Goal: Task Accomplishment & Management: Manage account settings

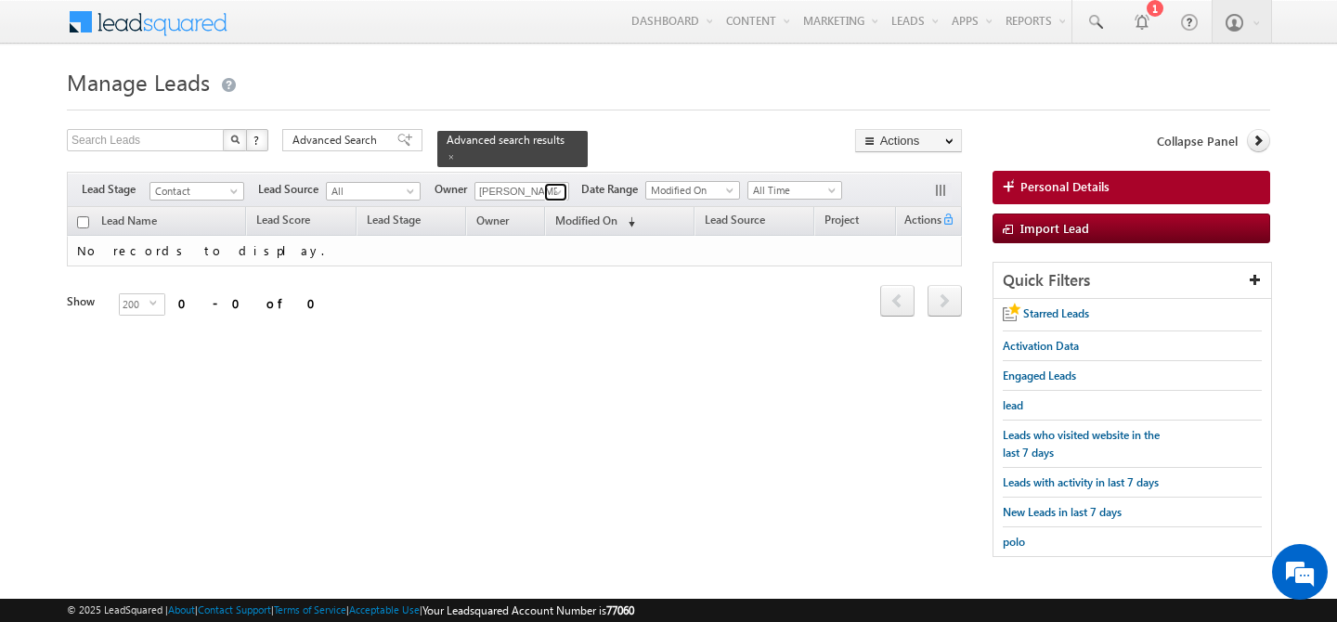
click at [554, 185] on span at bounding box center [558, 192] width 15 height 15
click at [562, 187] on span at bounding box center [558, 192] width 15 height 15
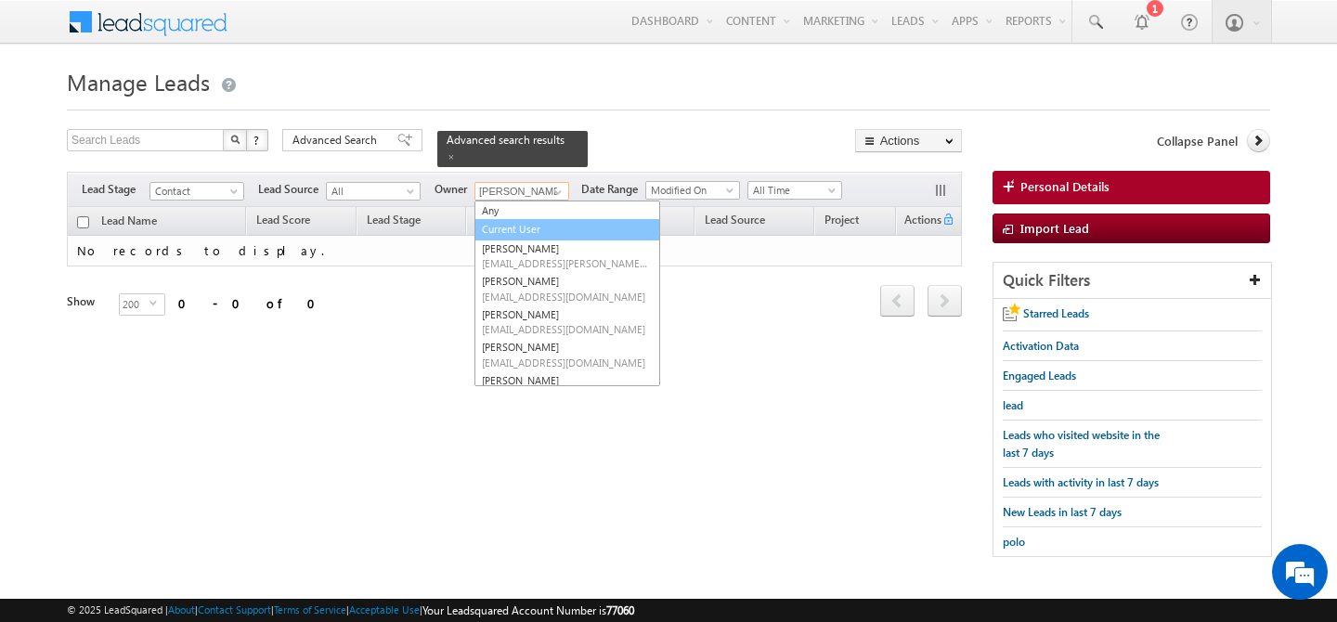
click at [530, 219] on link "Current User" at bounding box center [568, 229] width 186 height 21
type input "Current User"
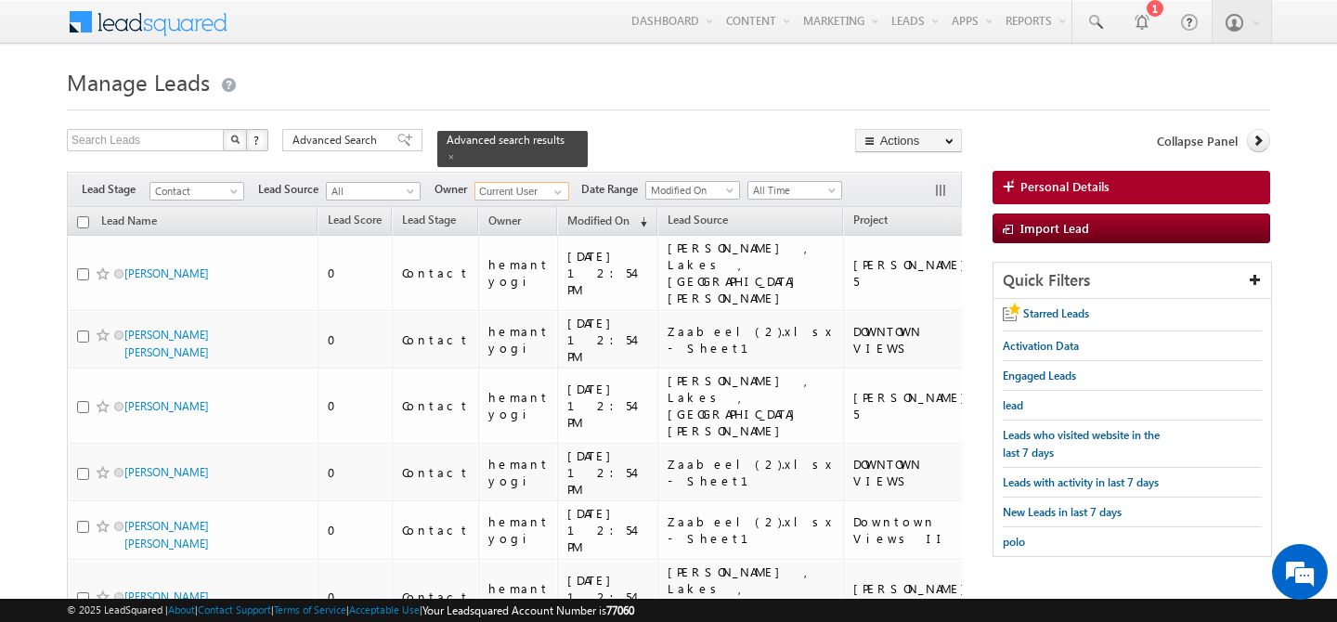
click at [85, 216] on input "checkbox" at bounding box center [83, 222] width 12 height 12
checkbox input "true"
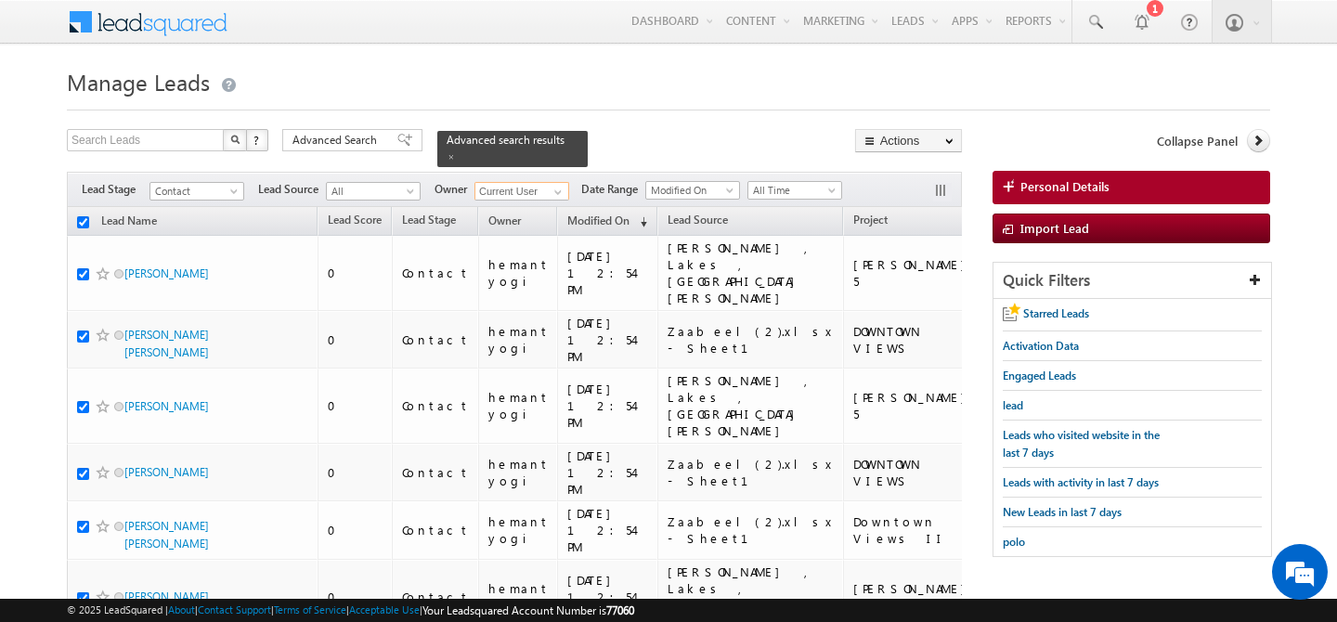
checkbox input "true"
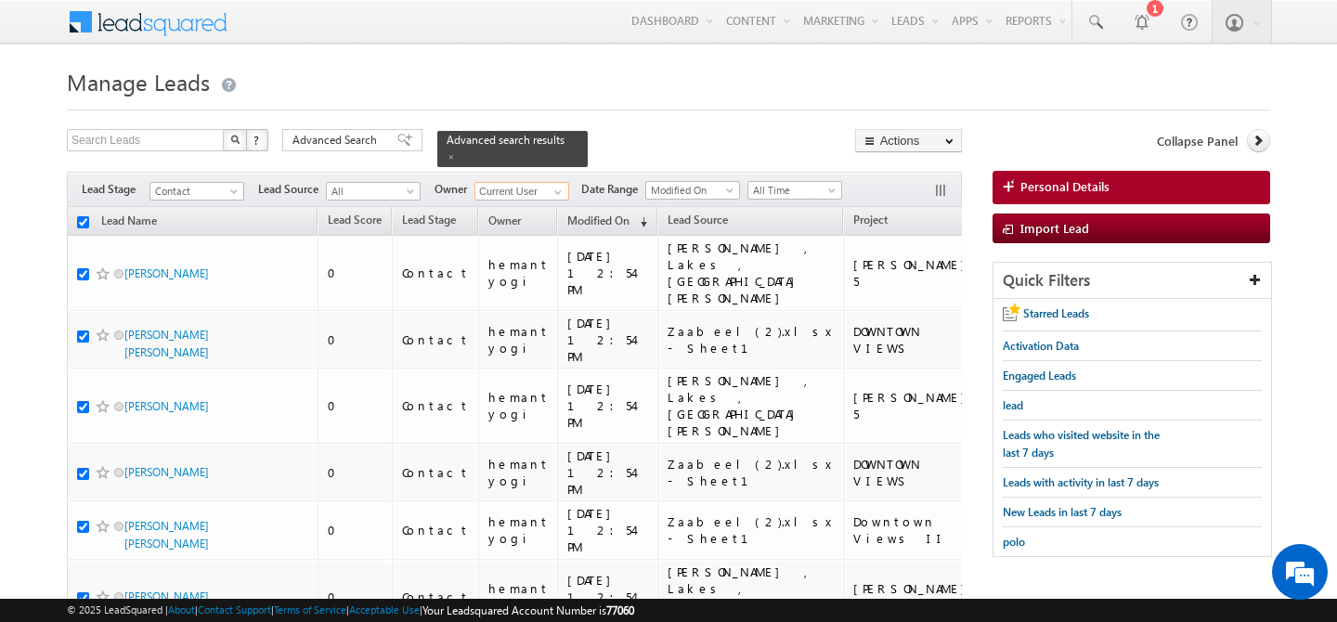
checkbox input "true"
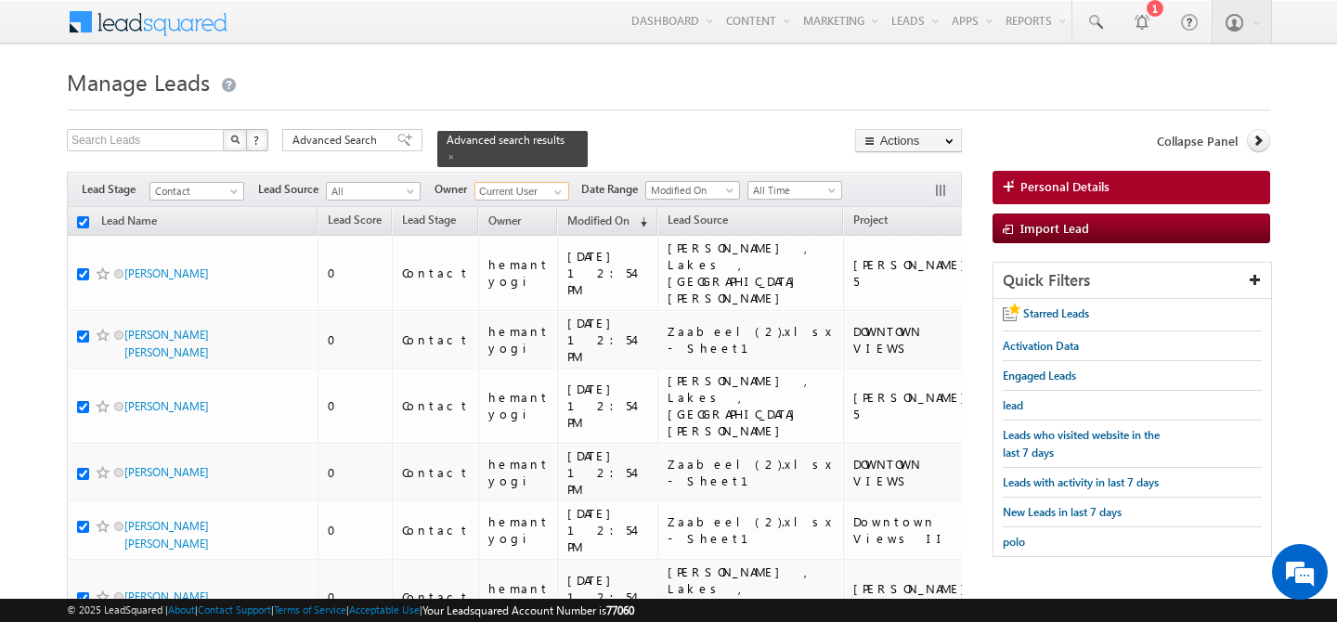
checkbox input "true"
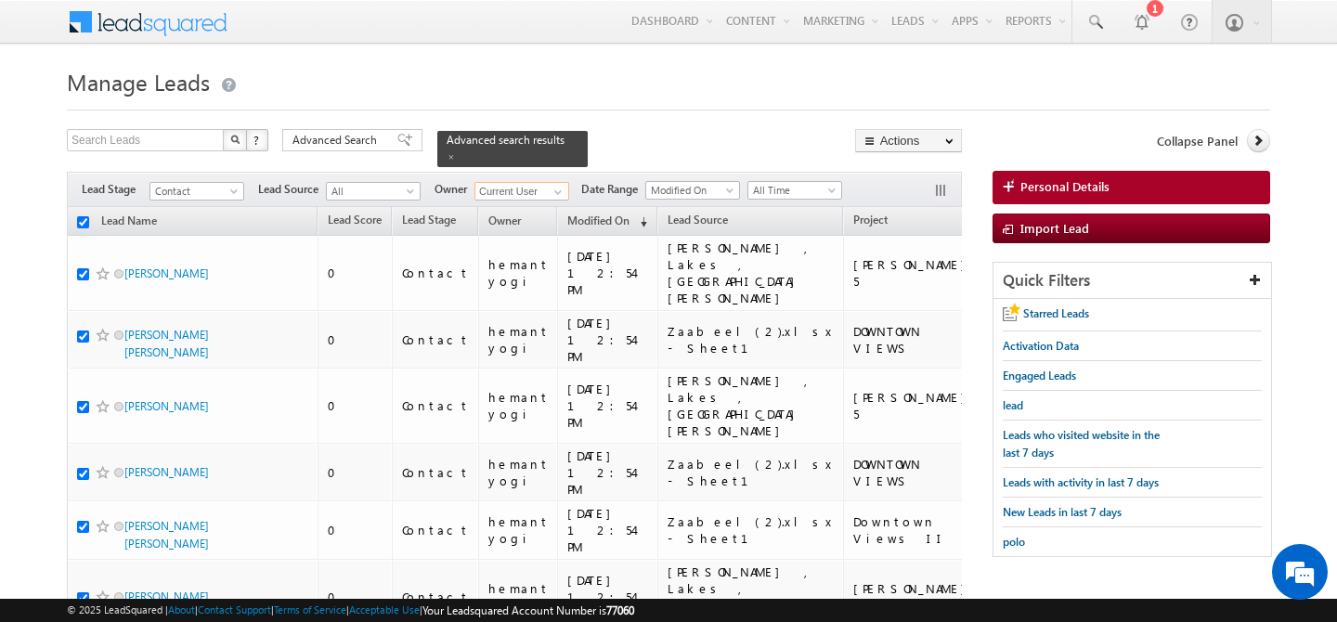
checkbox input "true"
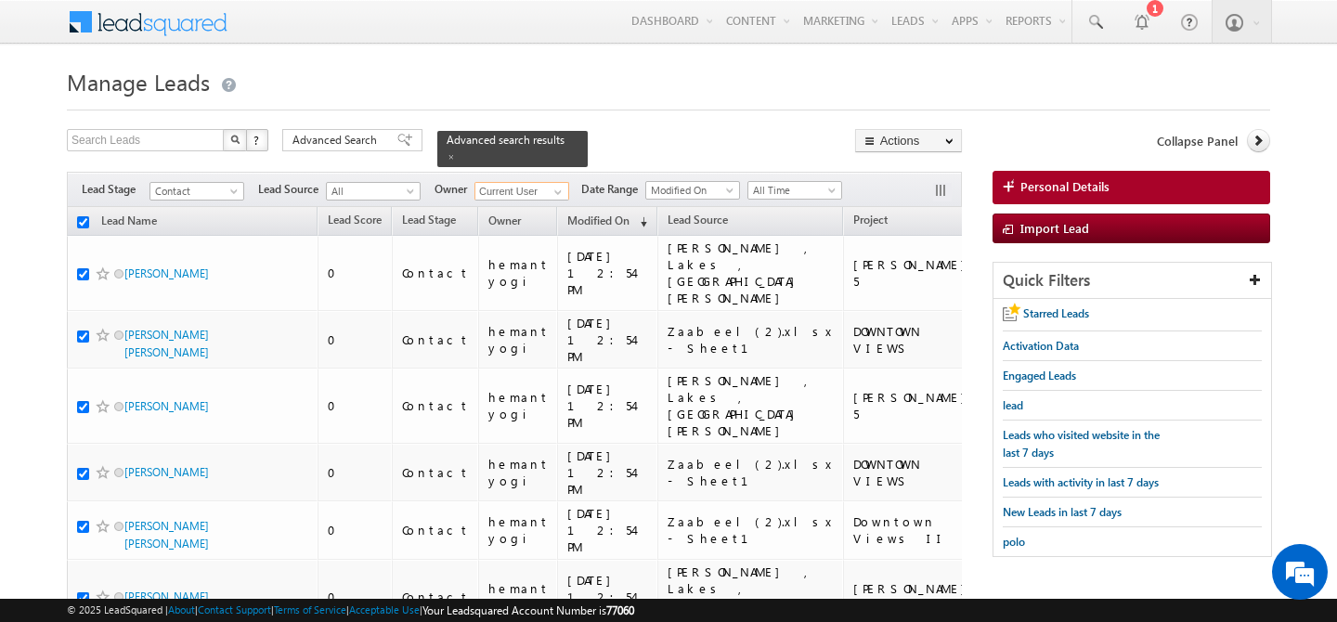
checkbox input "true"
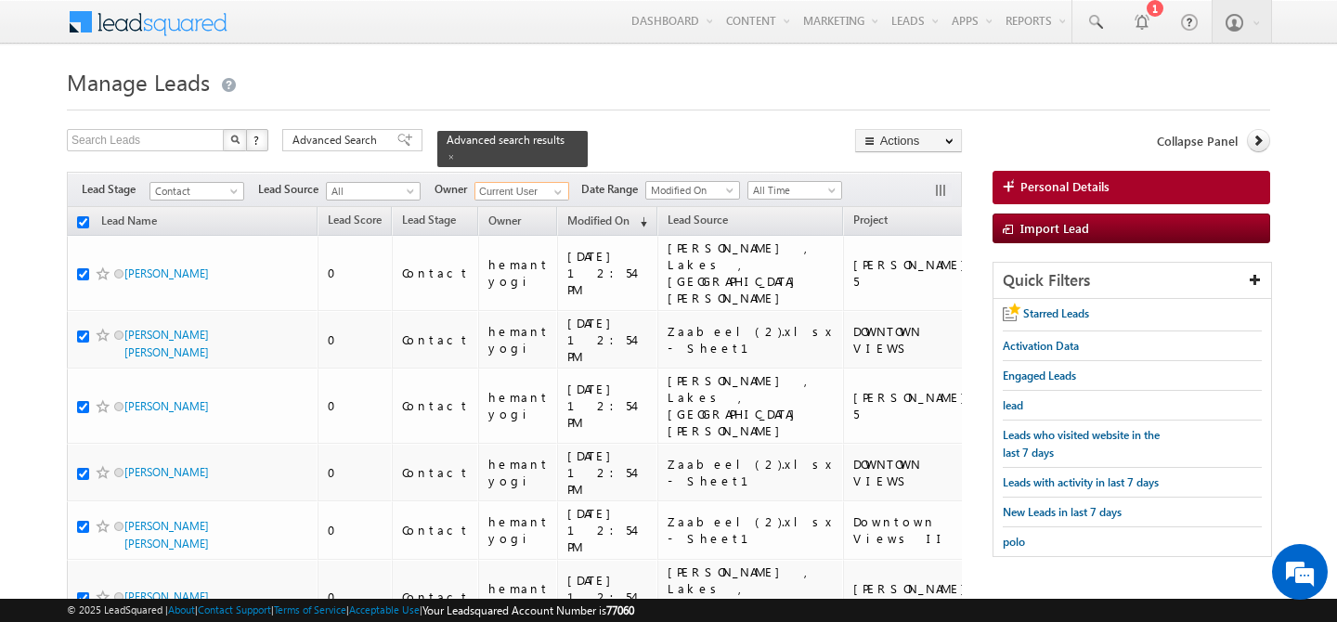
checkbox input "true"
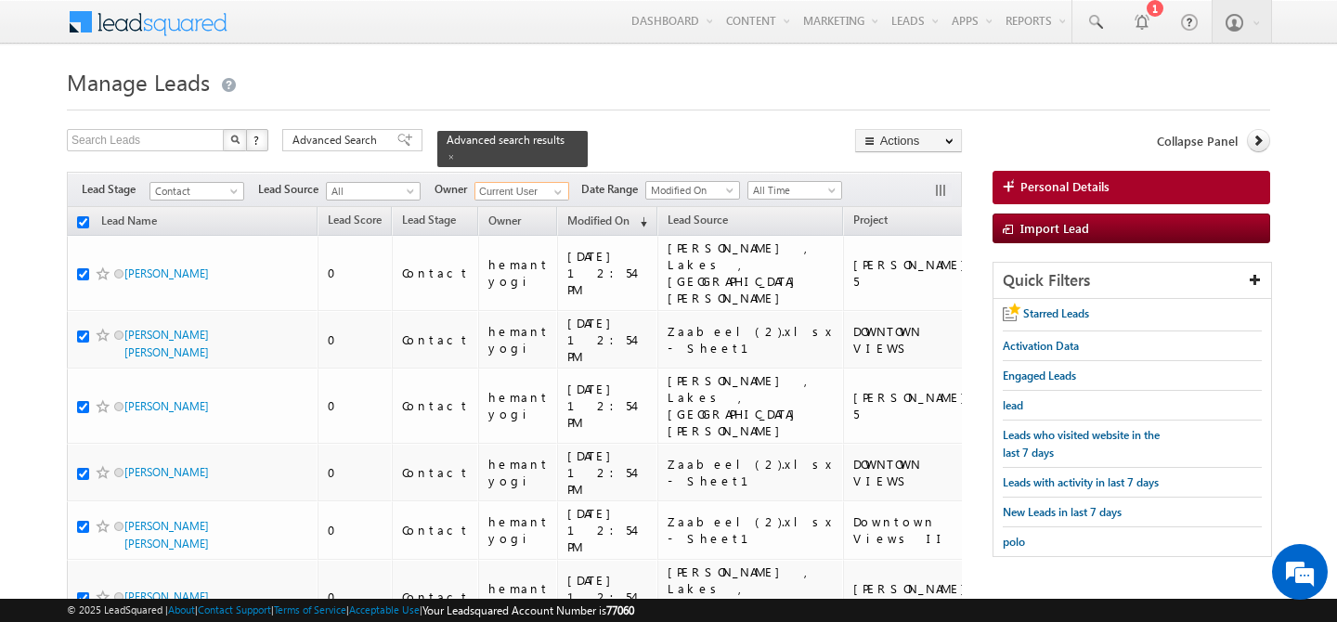
checkbox input "true"
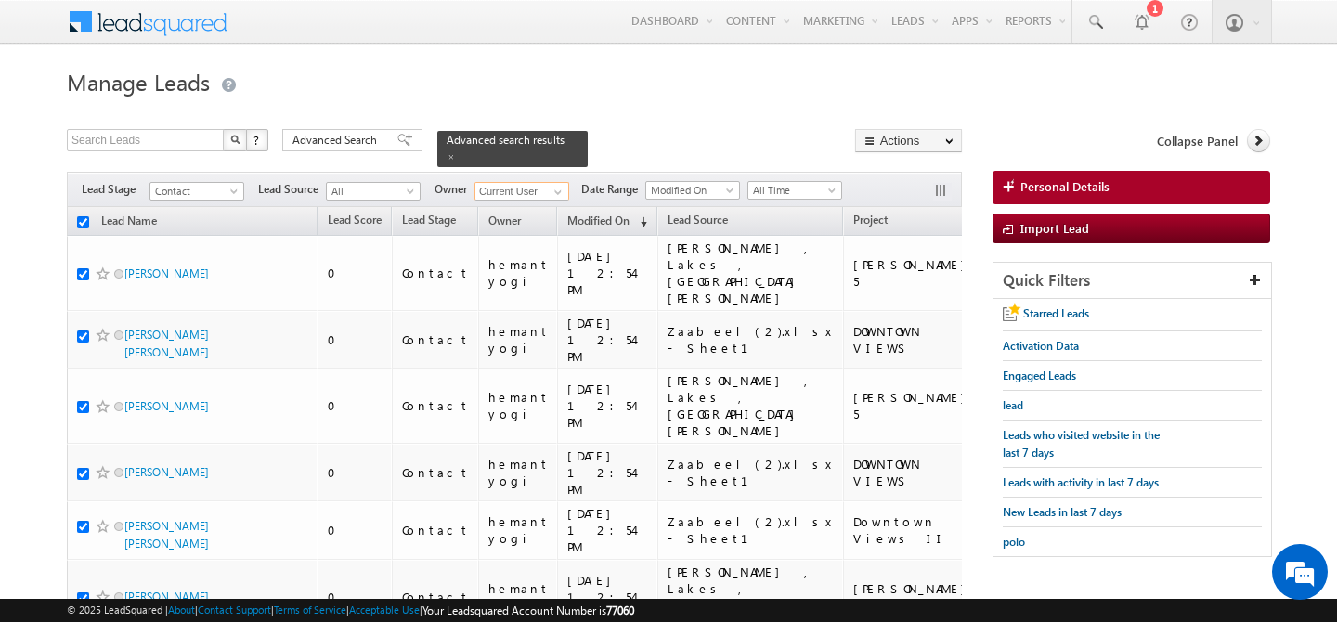
checkbox input "true"
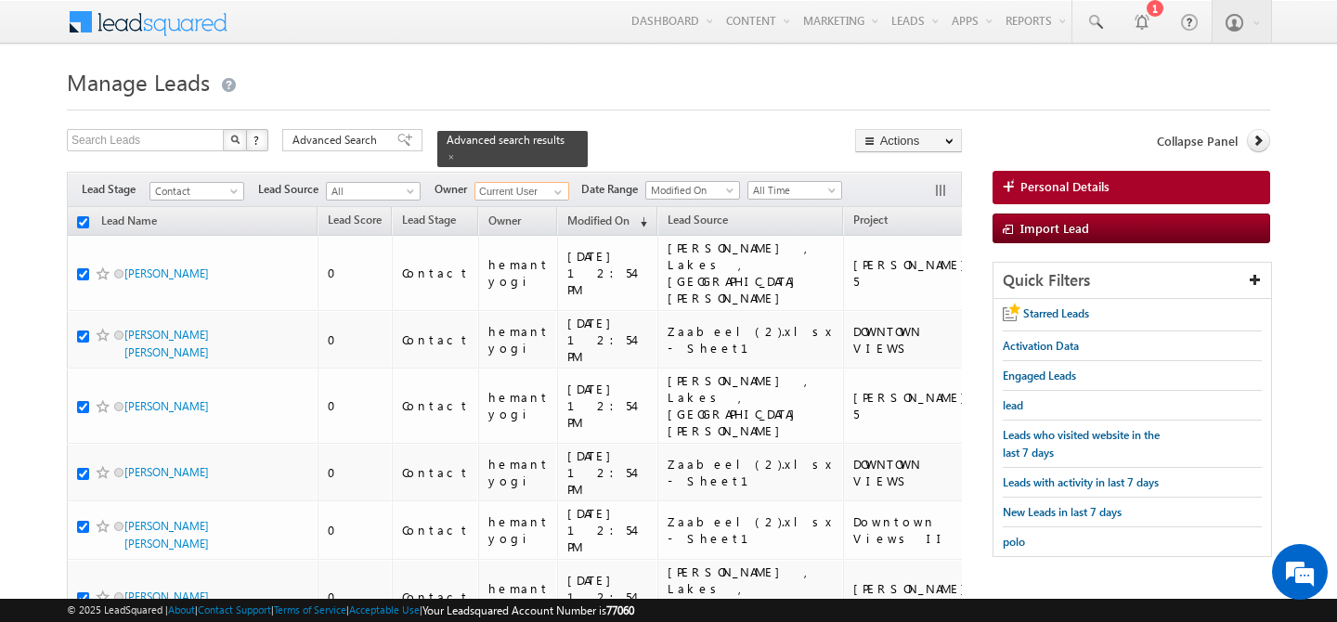
checkbox input "true"
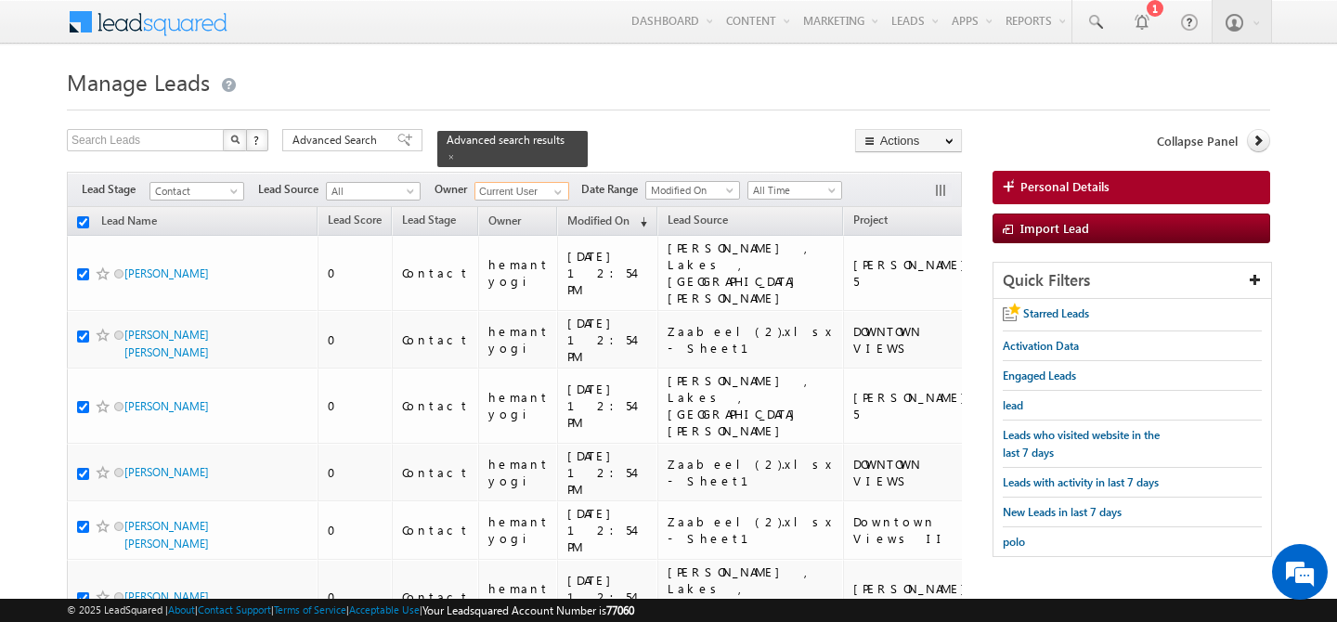
checkbox input "true"
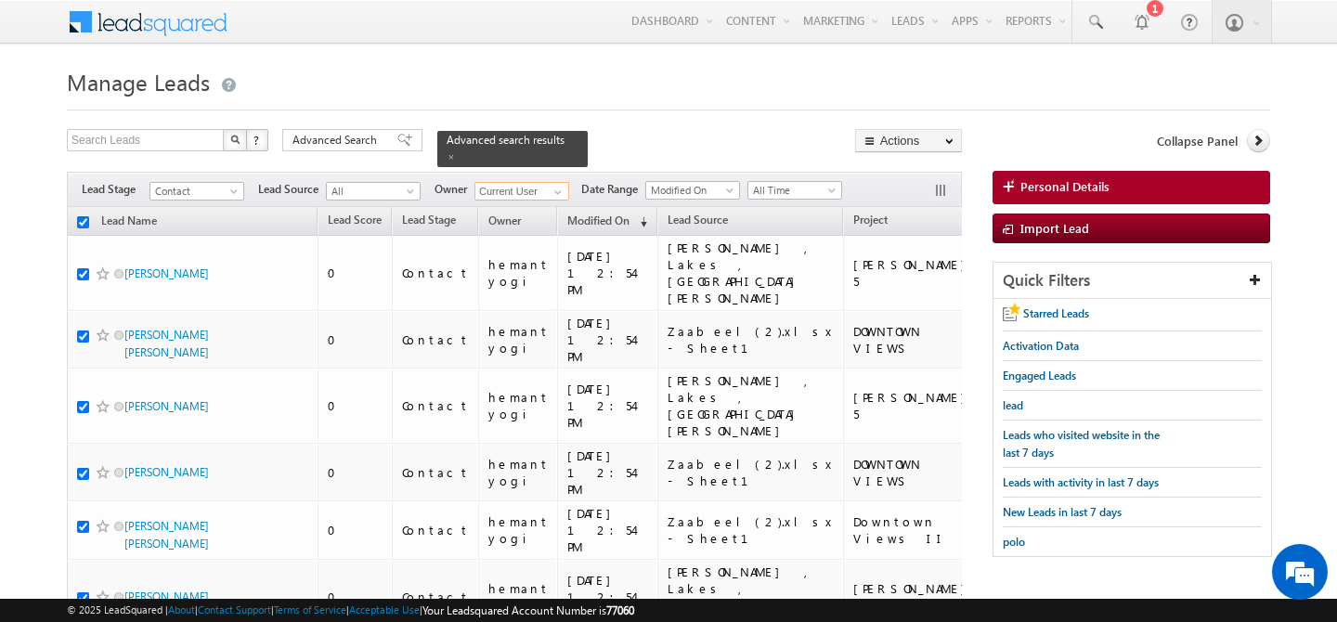
checkbox input "true"
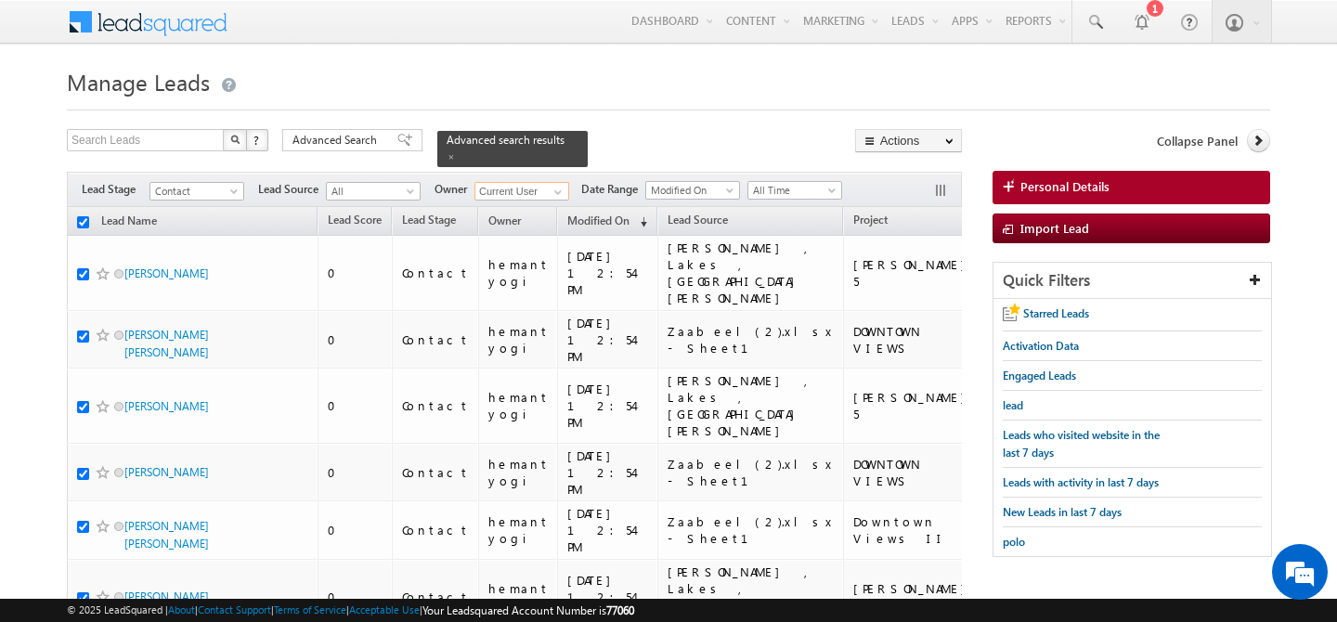
checkbox input "true"
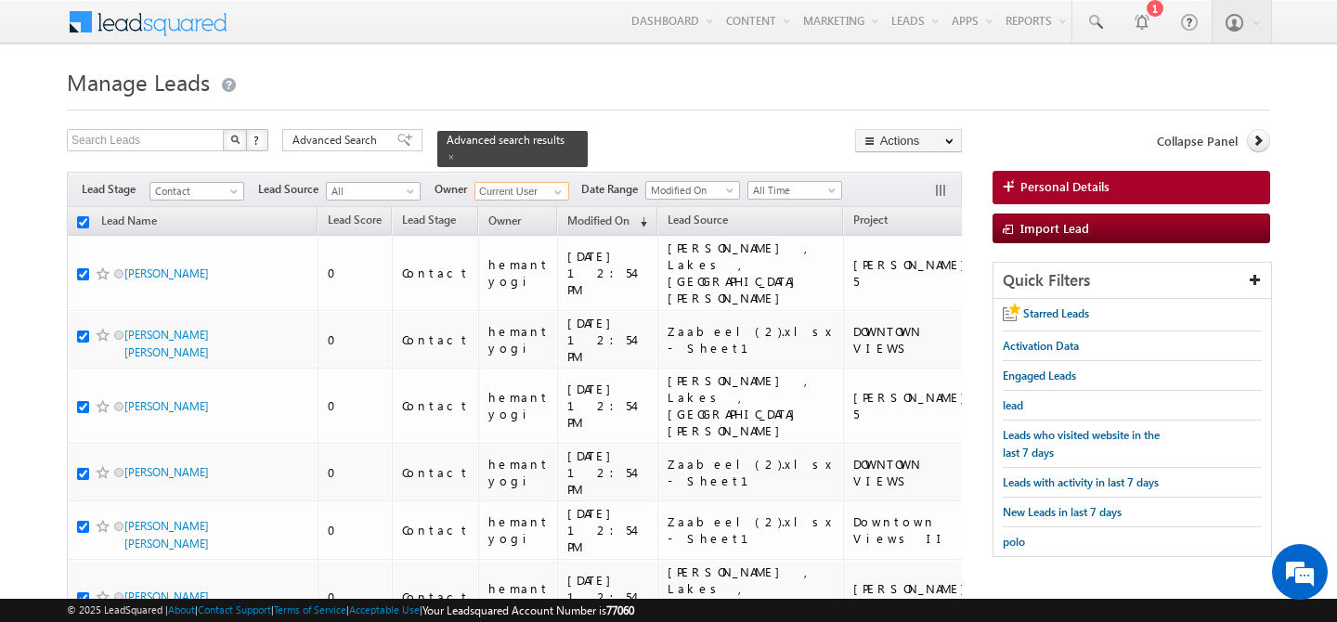
checkbox input "true"
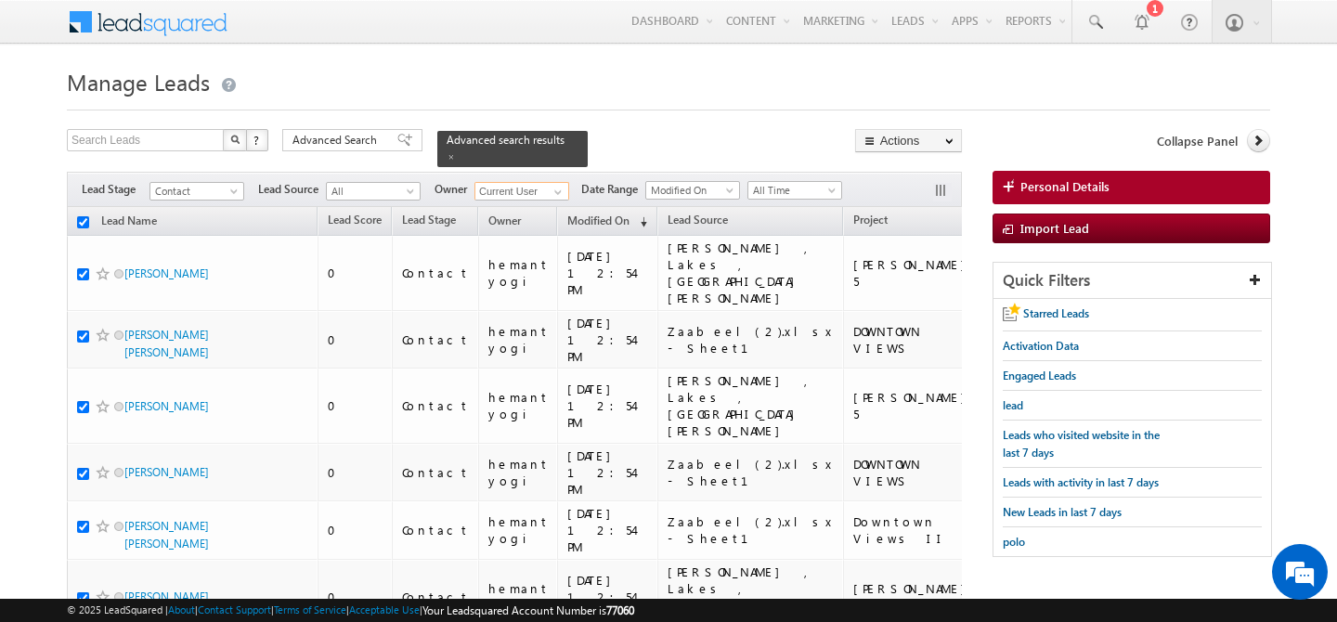
checkbox input "true"
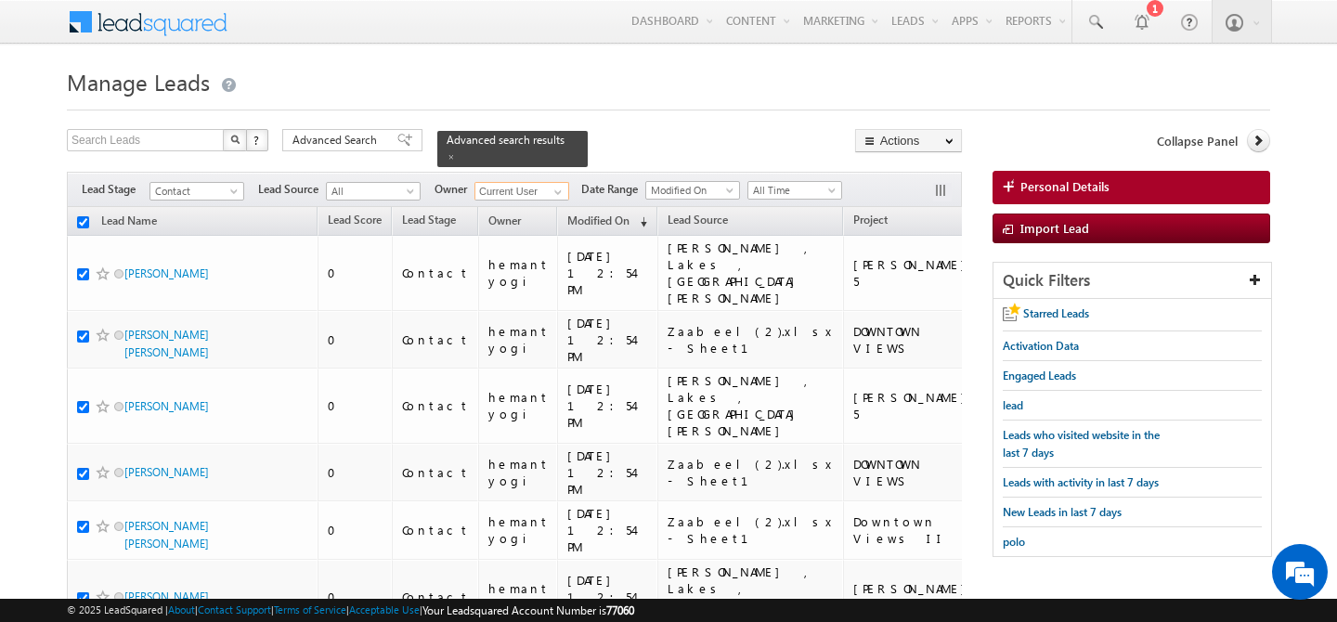
checkbox input "true"
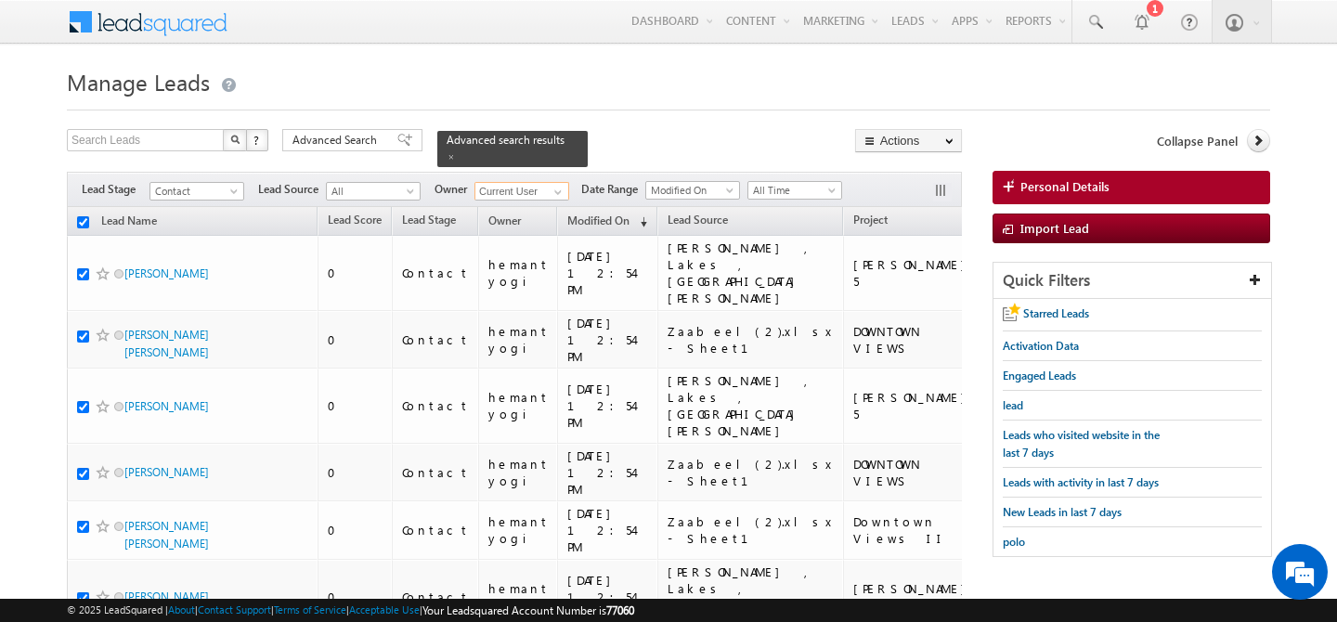
checkbox input "true"
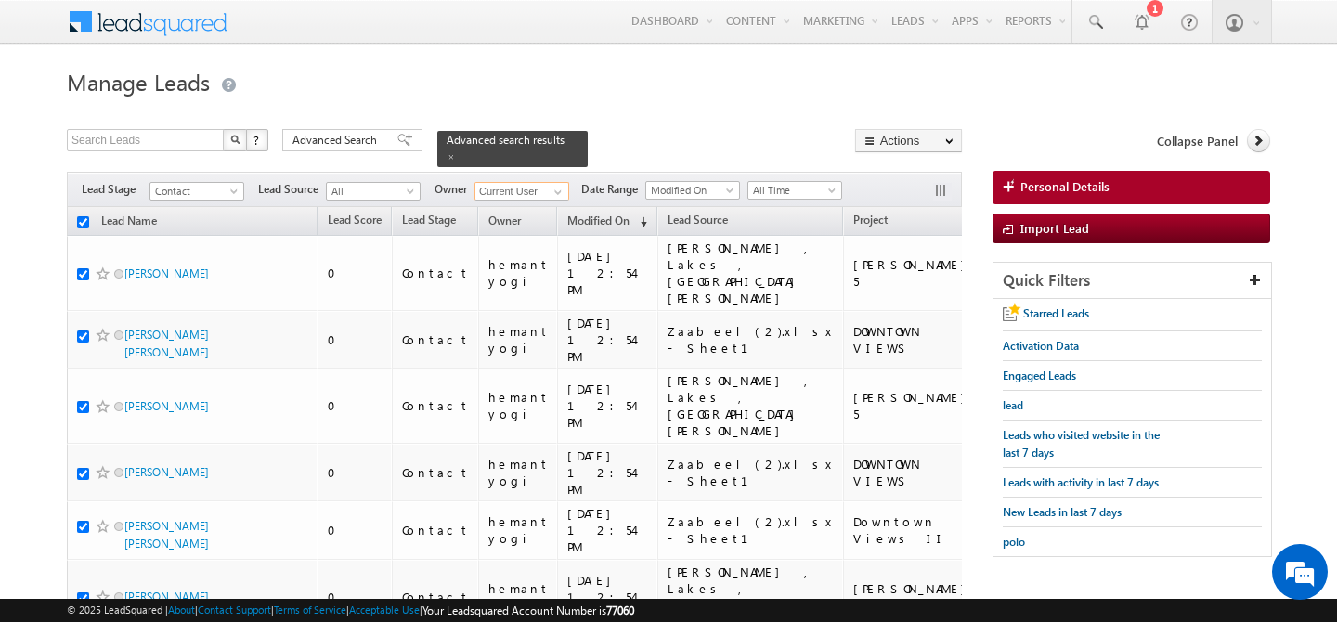
checkbox input "true"
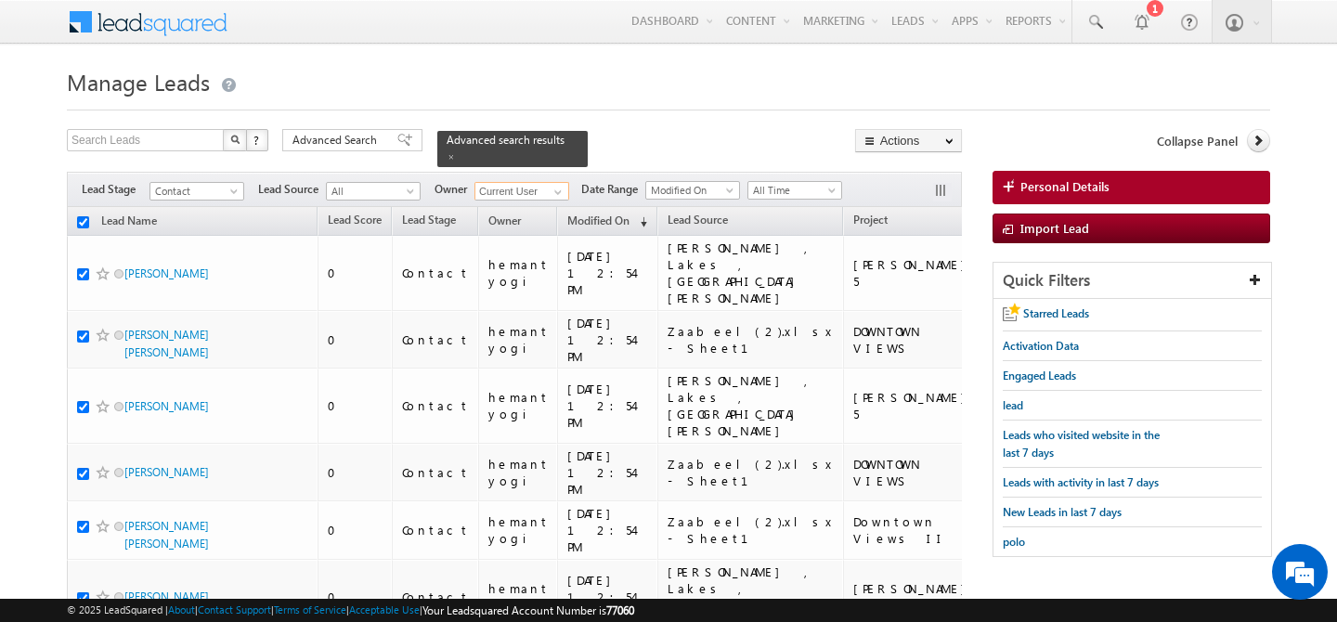
checkbox input "true"
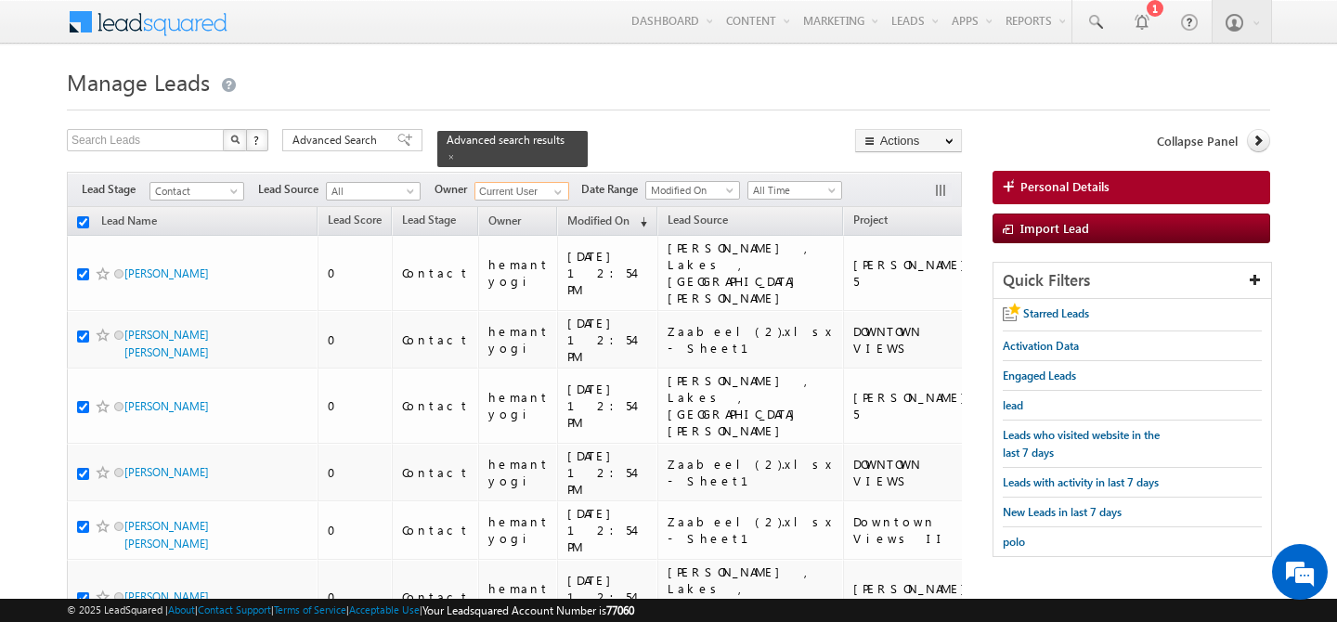
checkbox input "true"
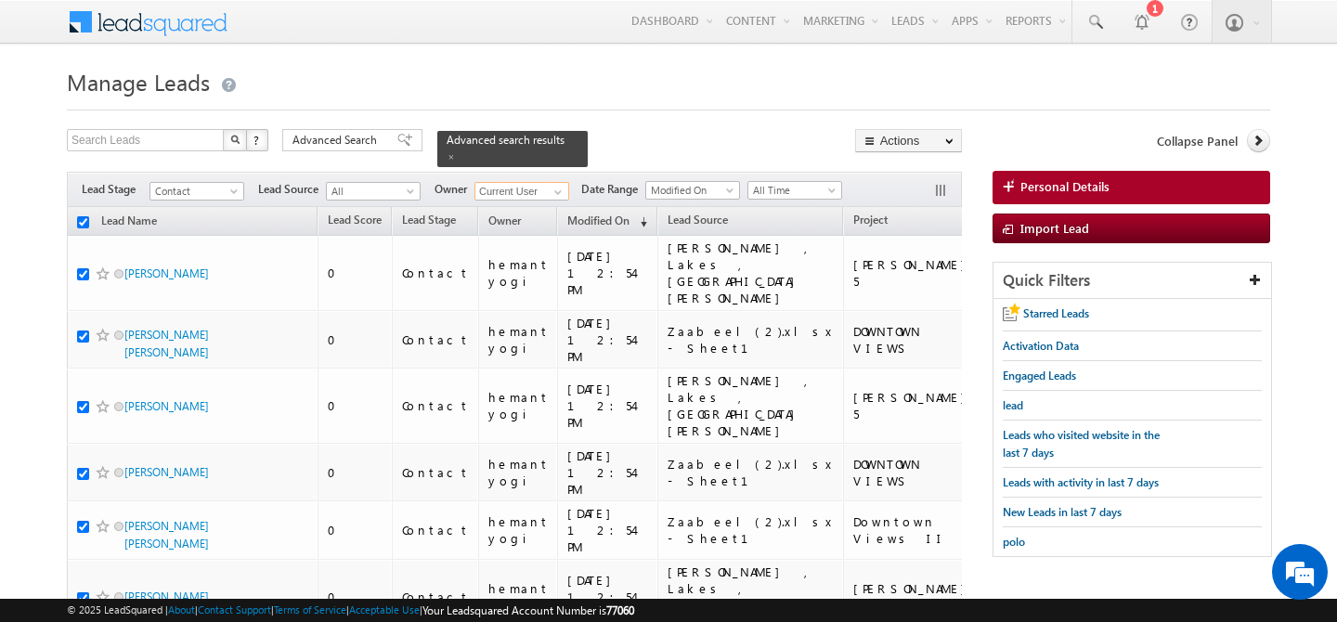
checkbox input "true"
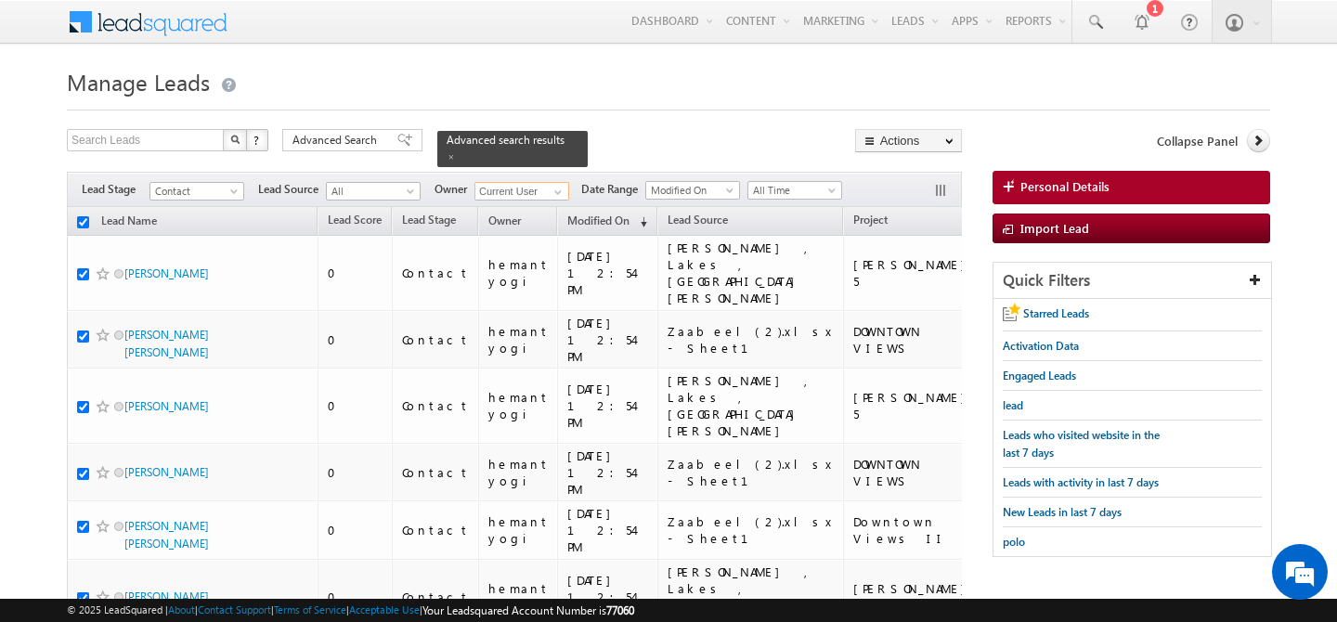
checkbox input "true"
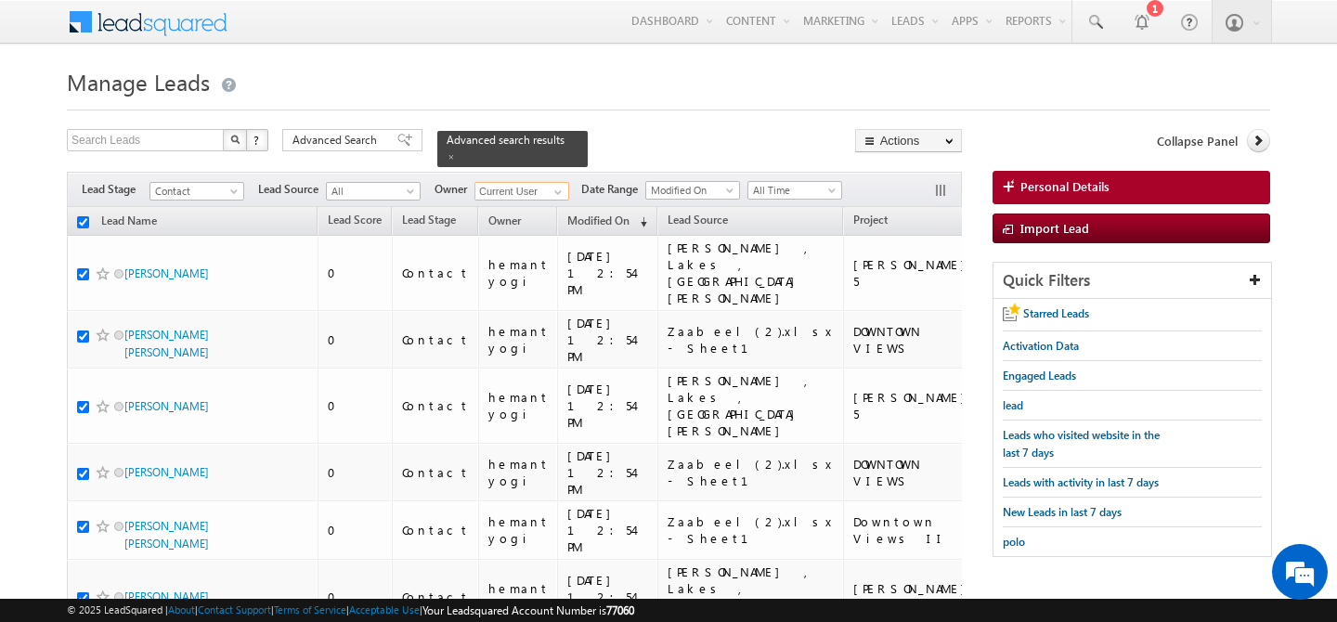
checkbox input "true"
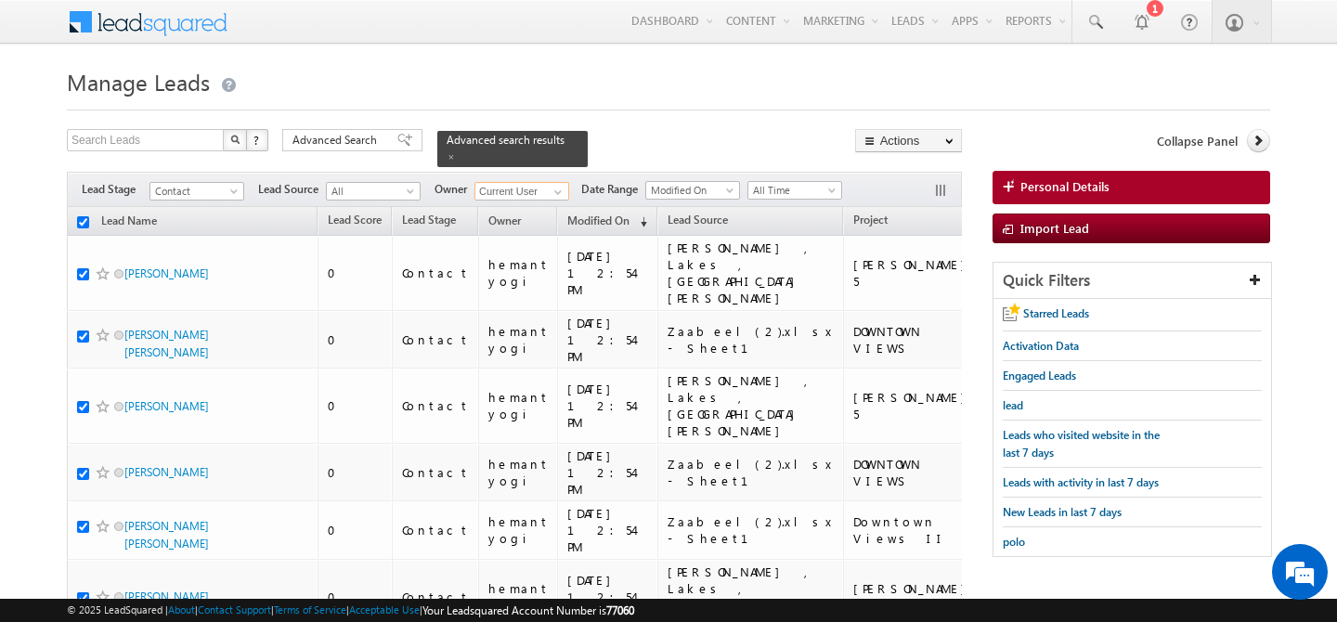
checkbox input "true"
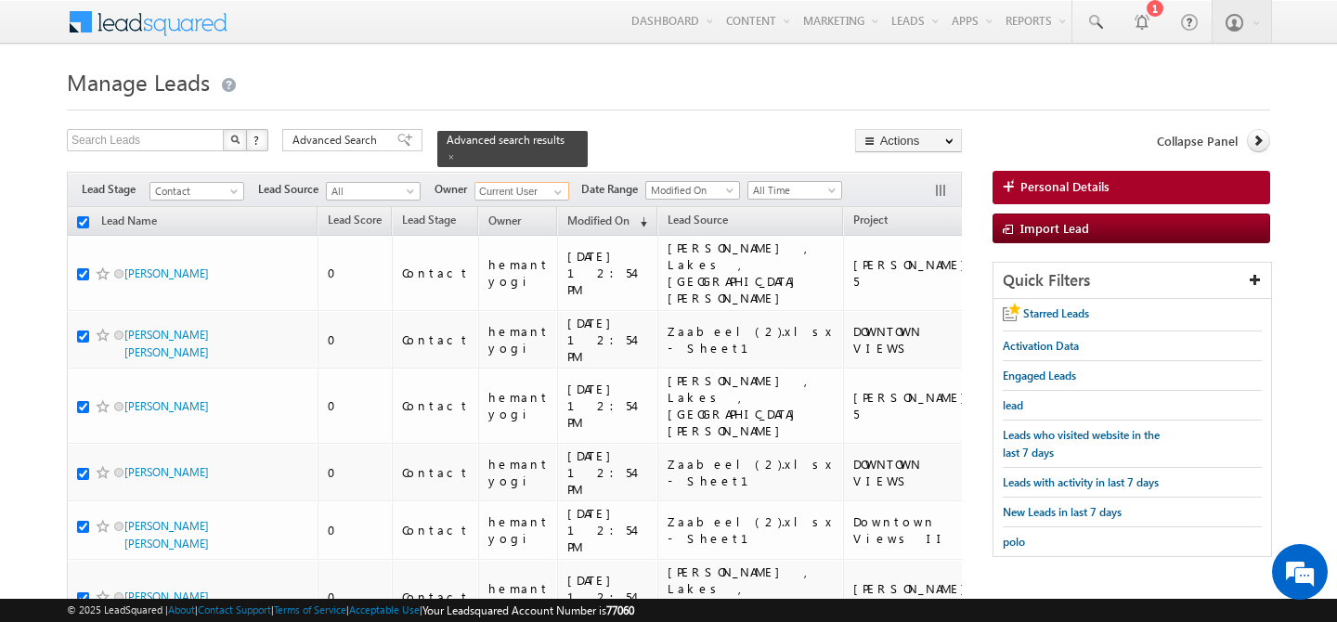
checkbox input "true"
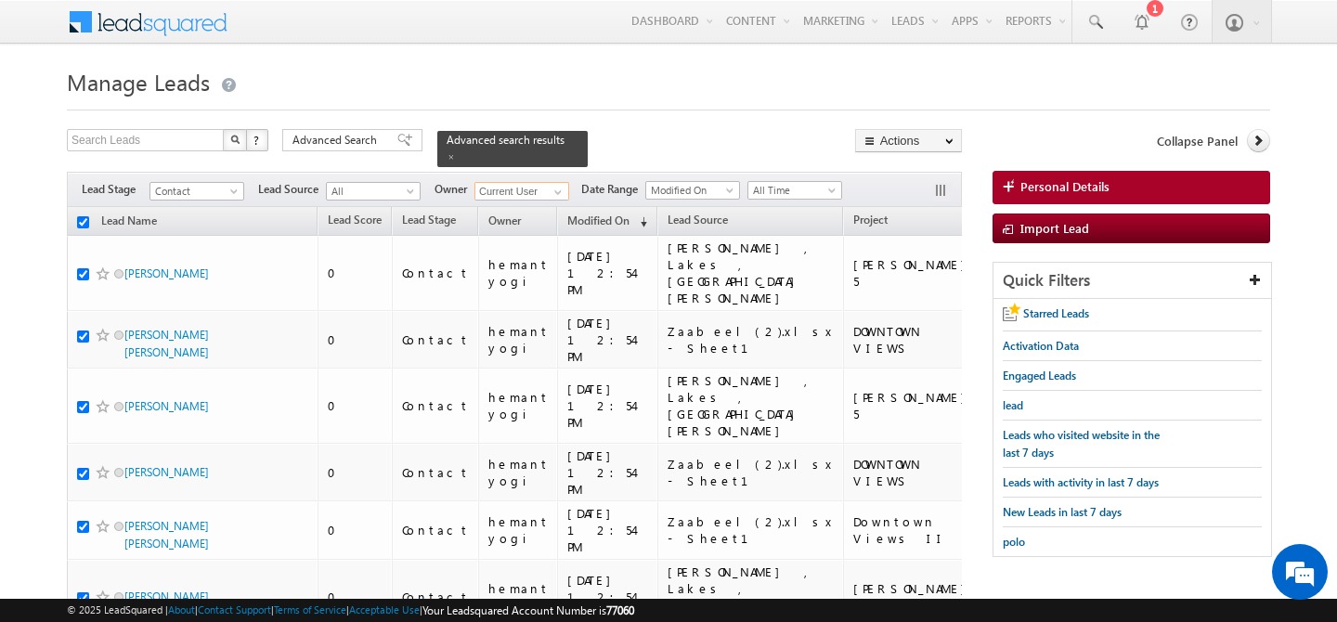
checkbox input "true"
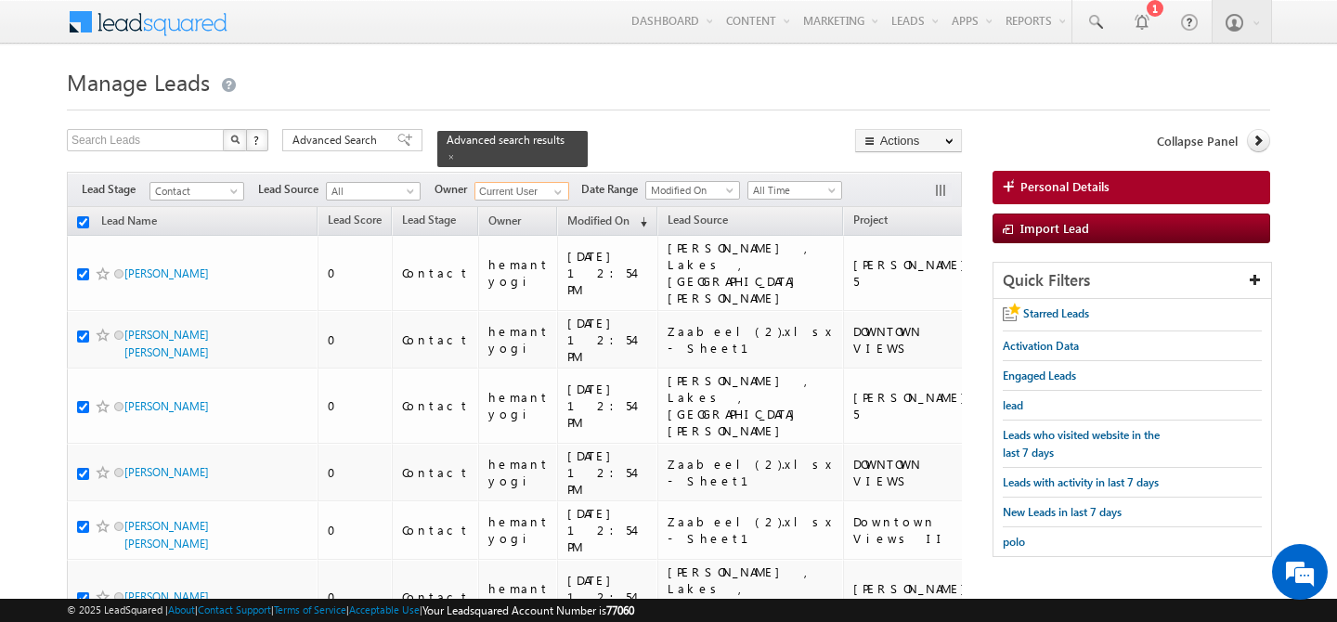
checkbox input "true"
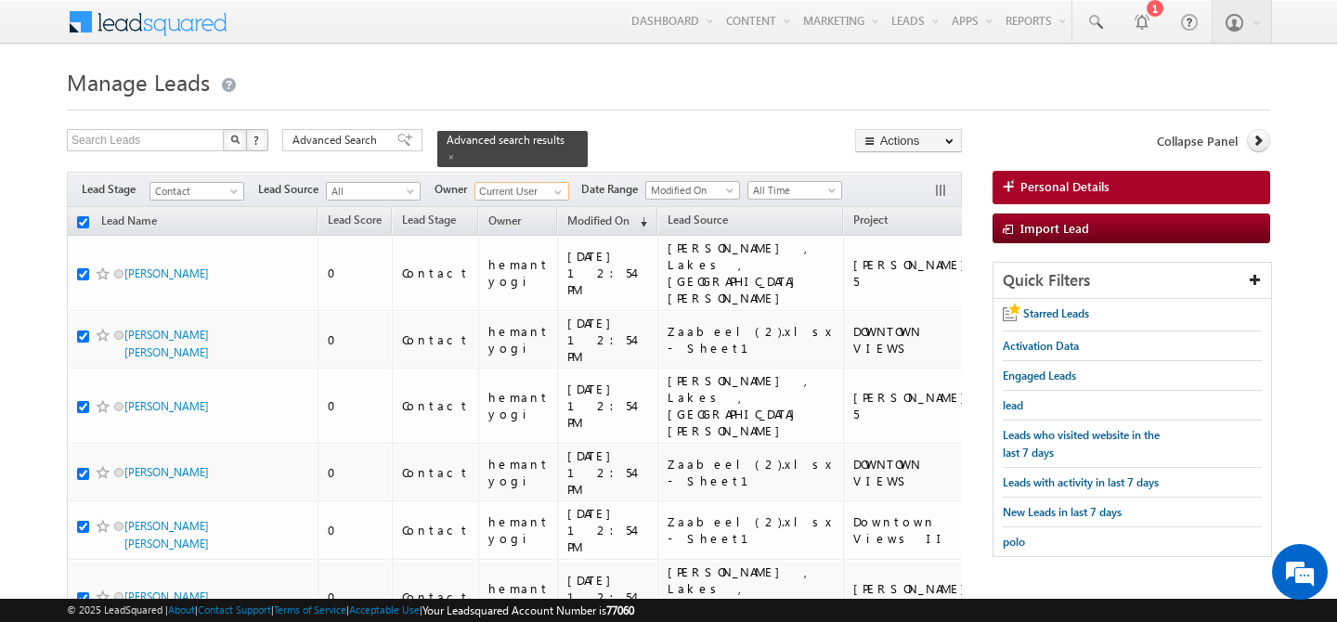
checkbox input "true"
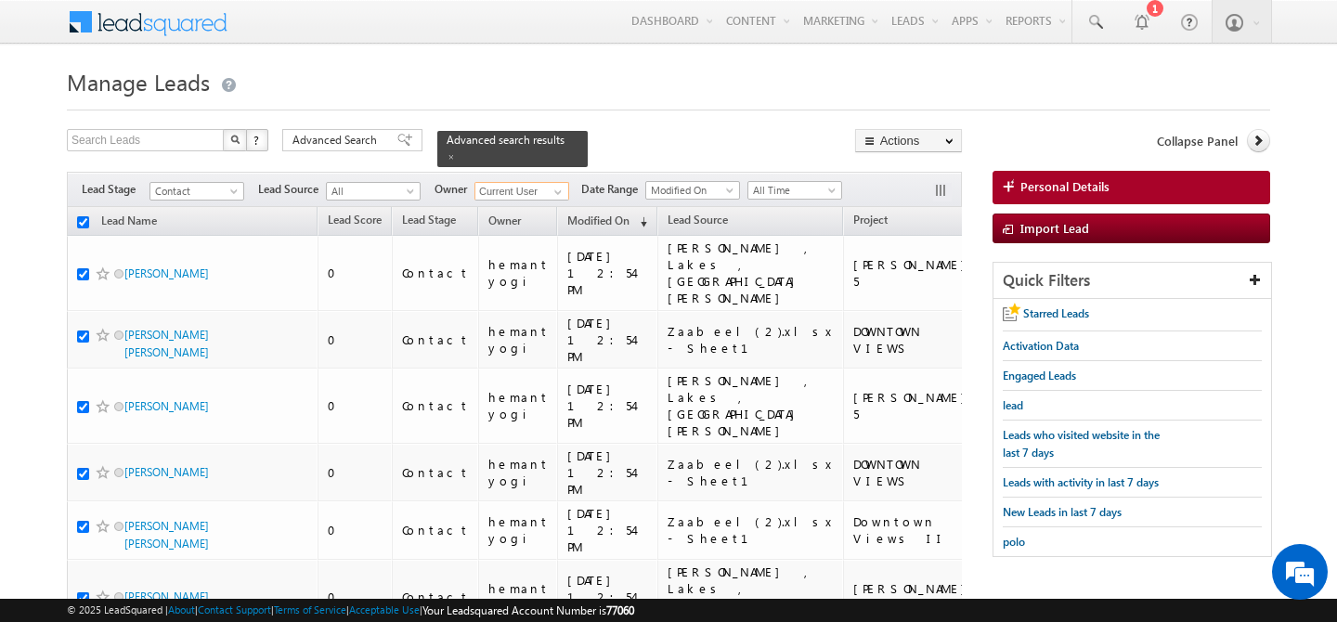
checkbox input "true"
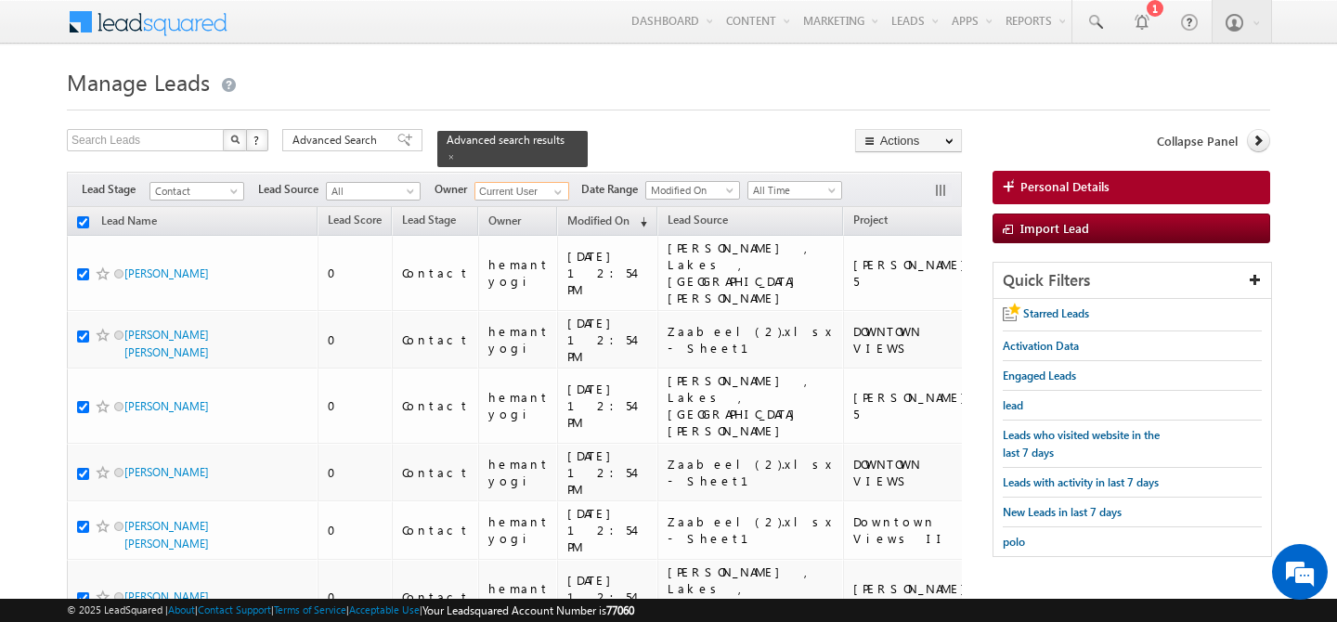
checkbox input "true"
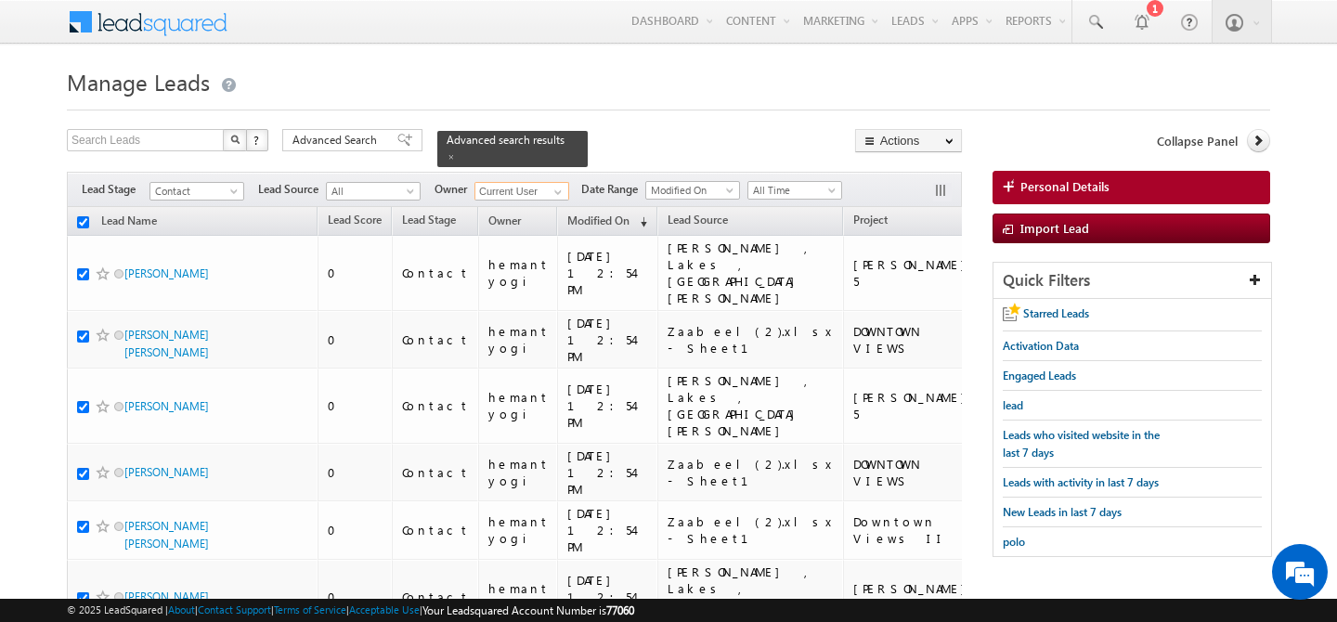
checkbox input "true"
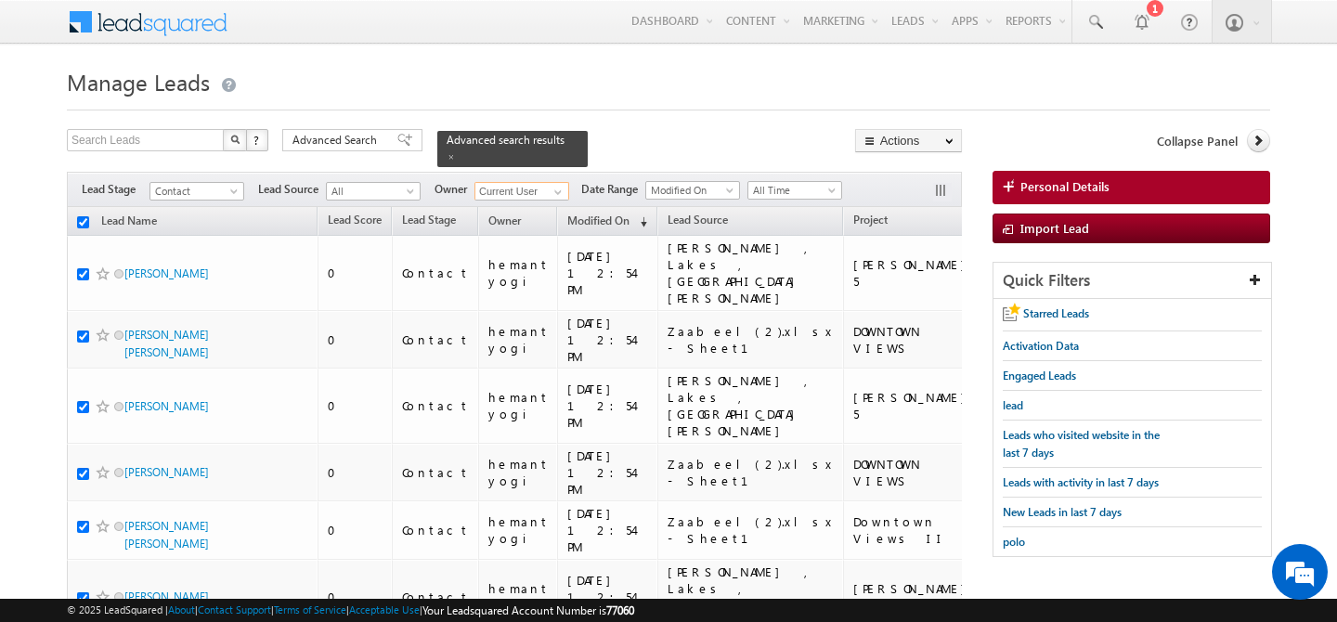
checkbox input "true"
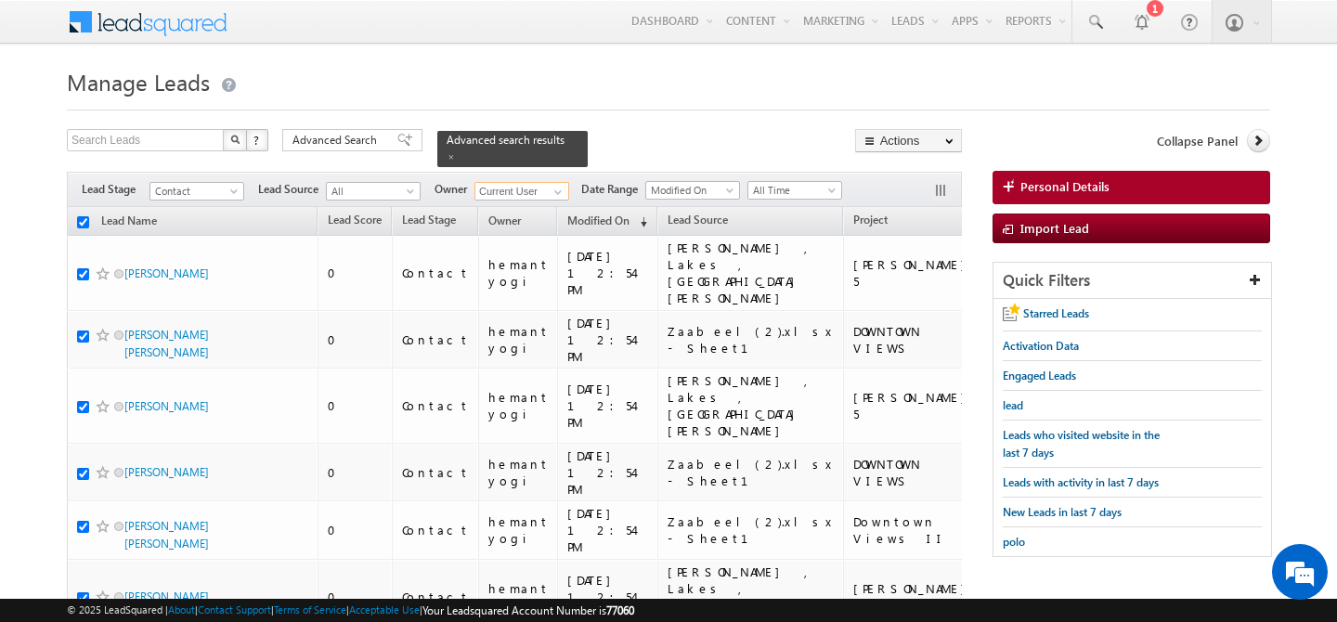
checkbox input "true"
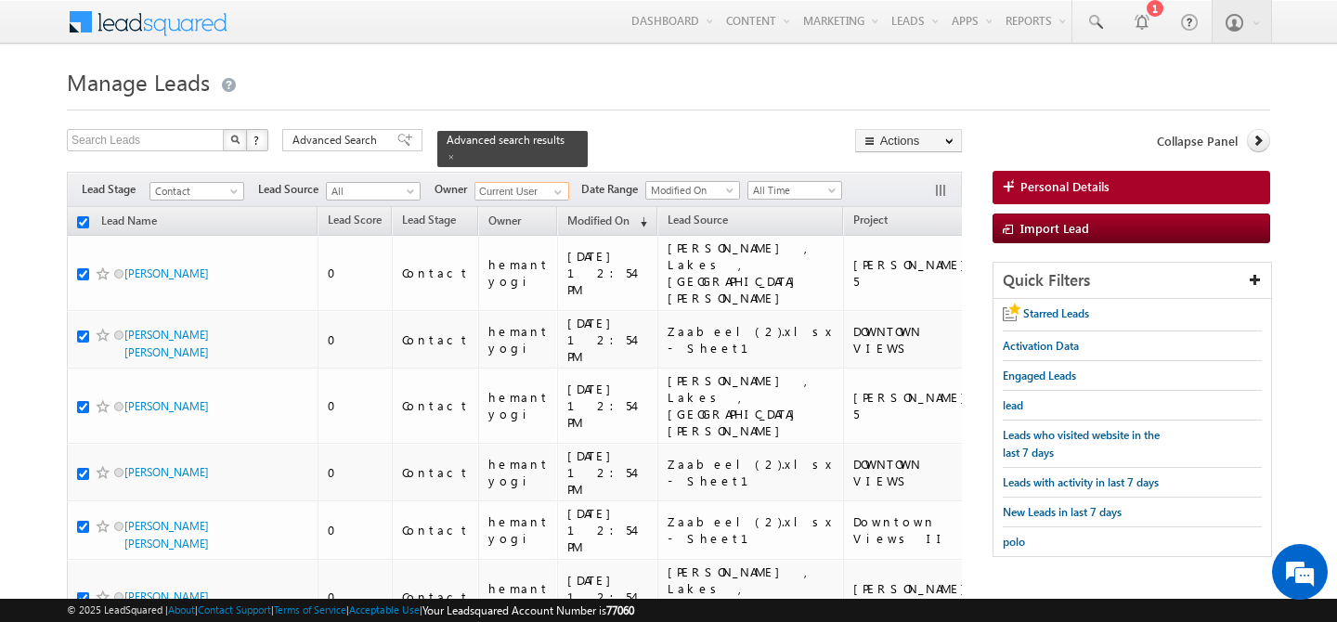
checkbox input "true"
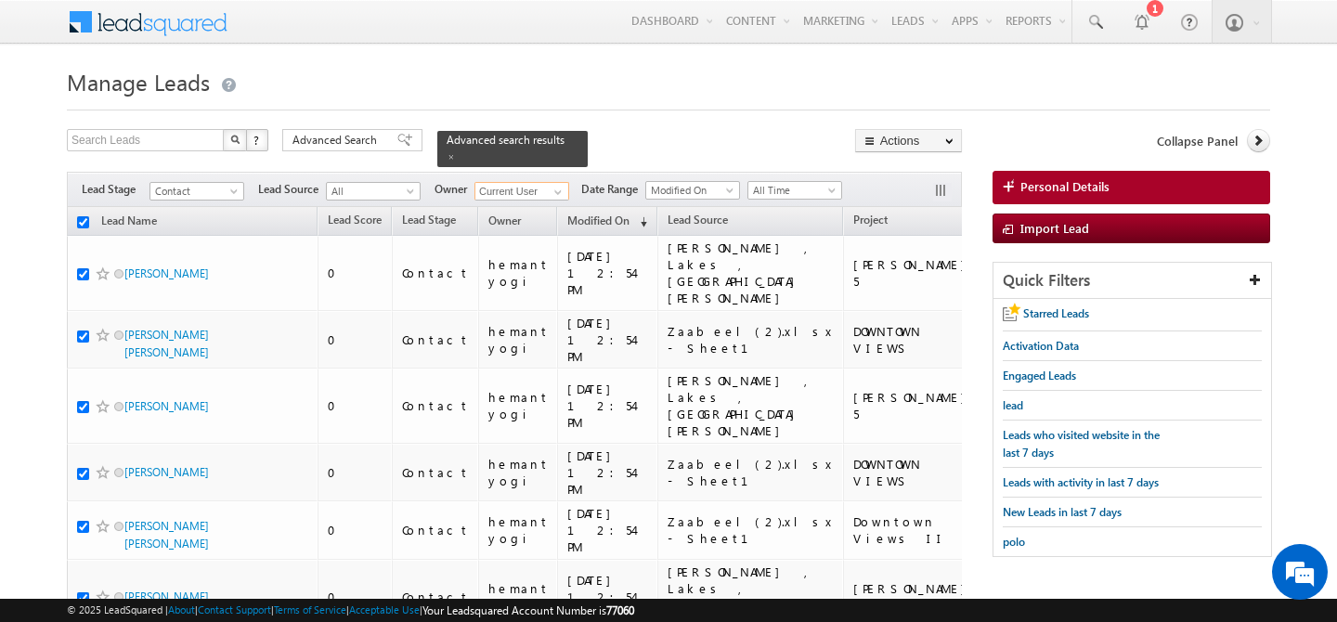
checkbox input "true"
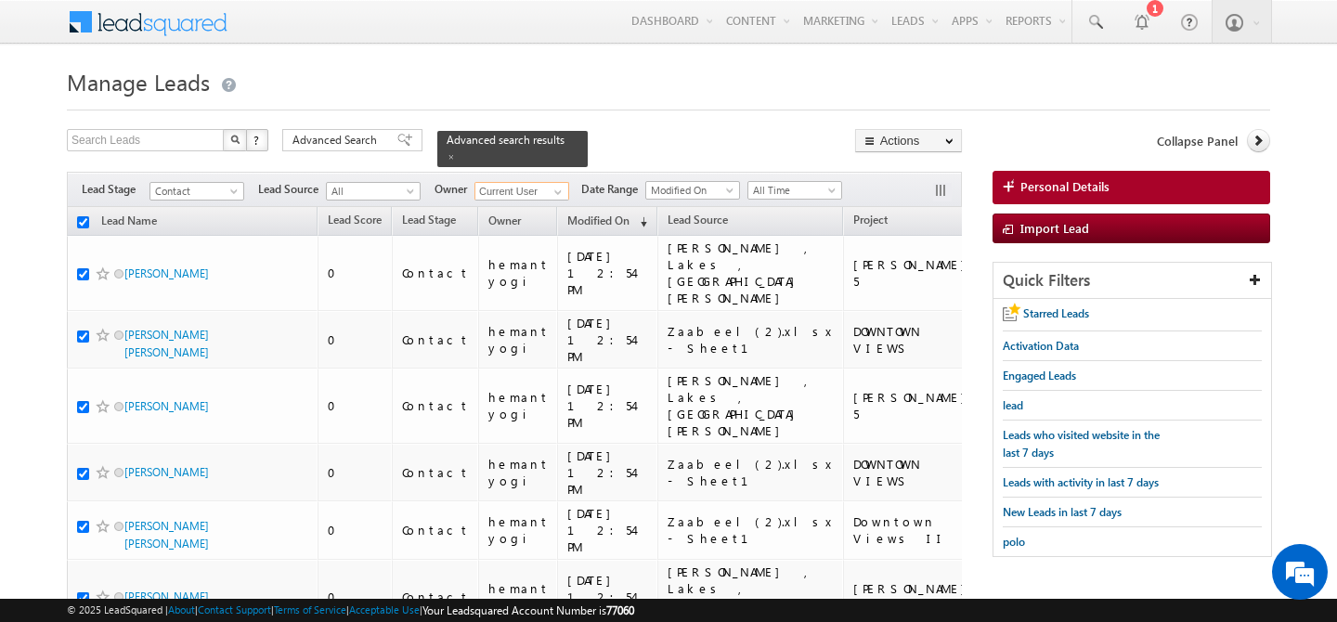
checkbox input "true"
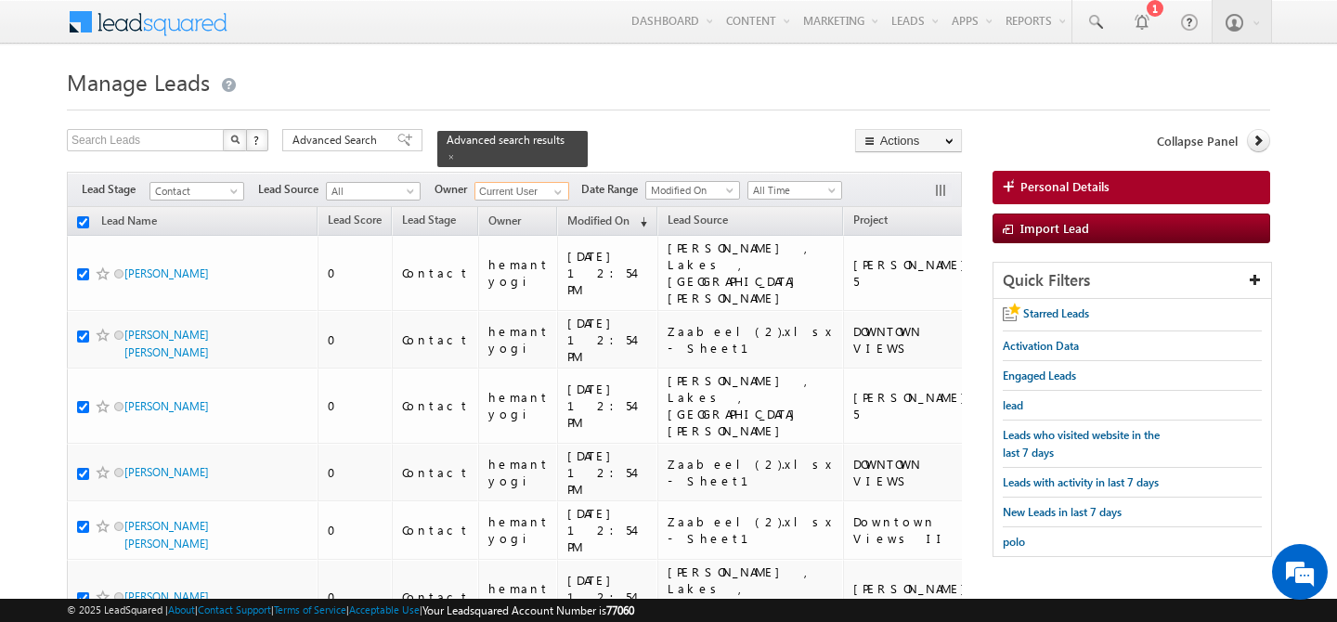
checkbox input "true"
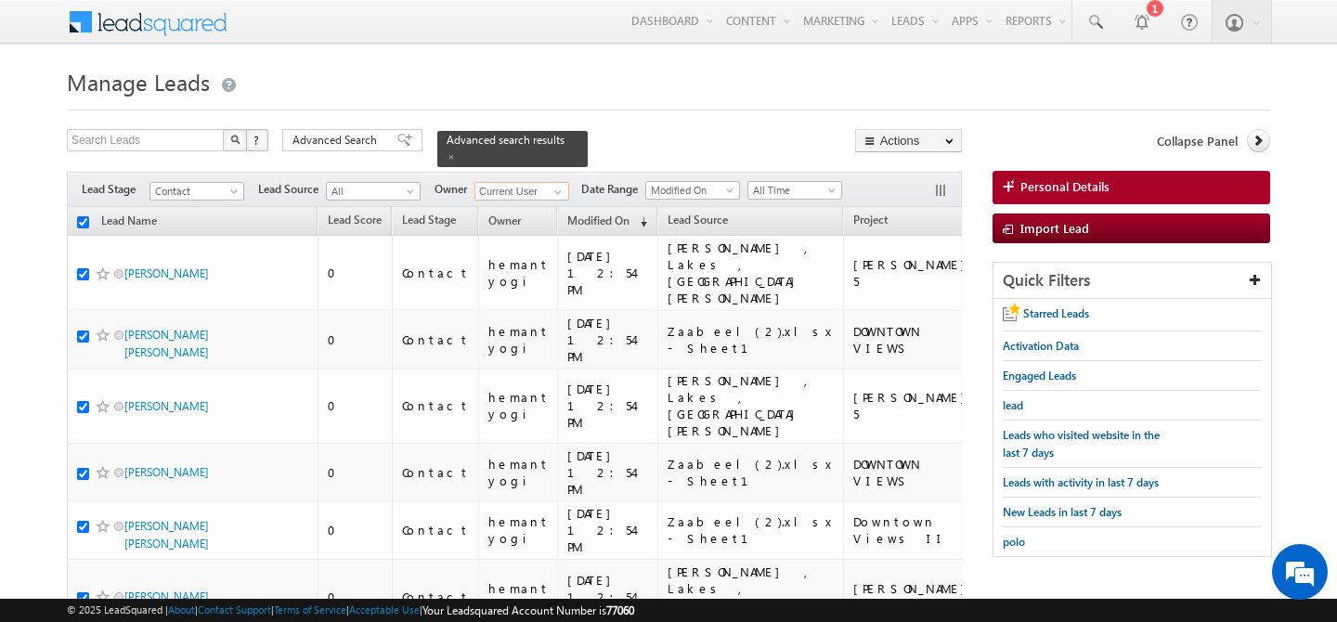
checkbox input "true"
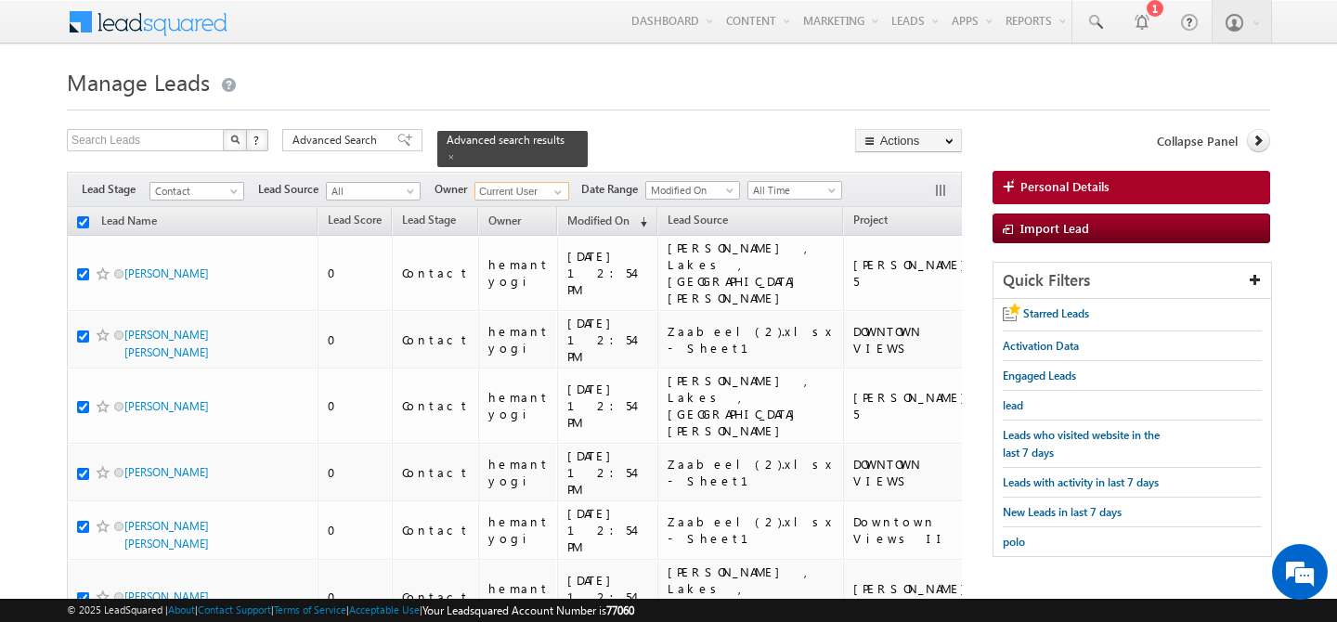
checkbox input "true"
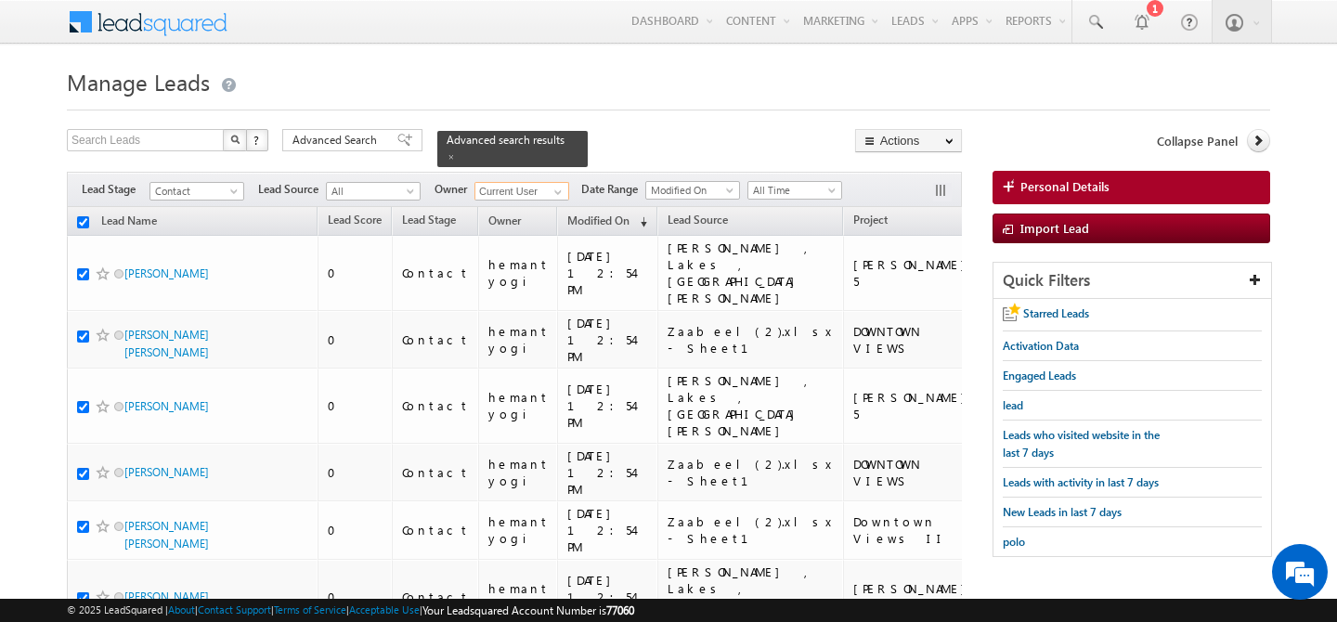
checkbox input "true"
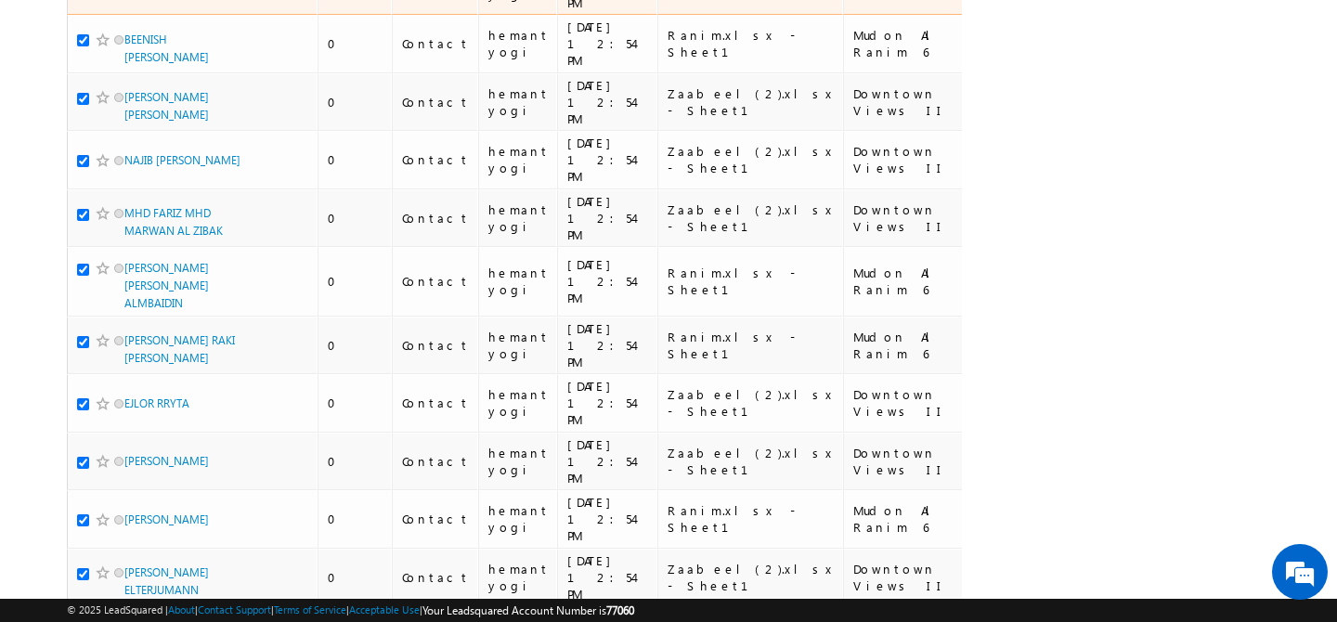
scroll to position [9627, 0]
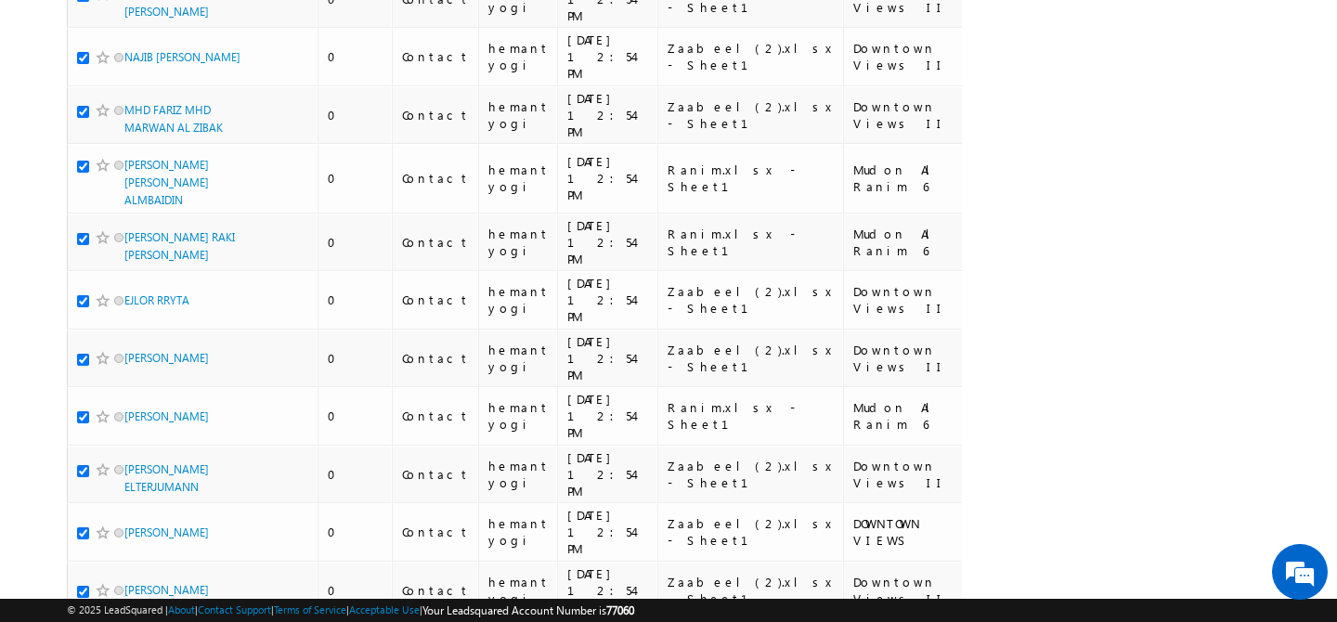
click at [124, 582] on li "100" at bounding box center [131, 588] width 45 height 19
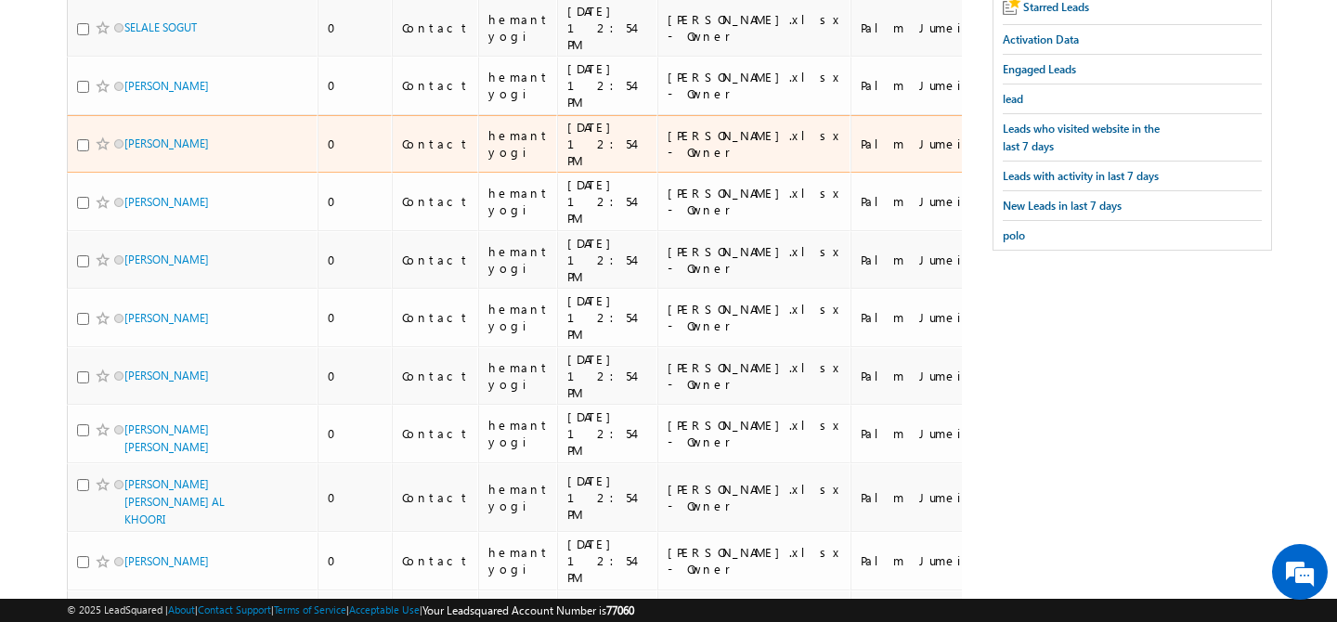
scroll to position [0, 0]
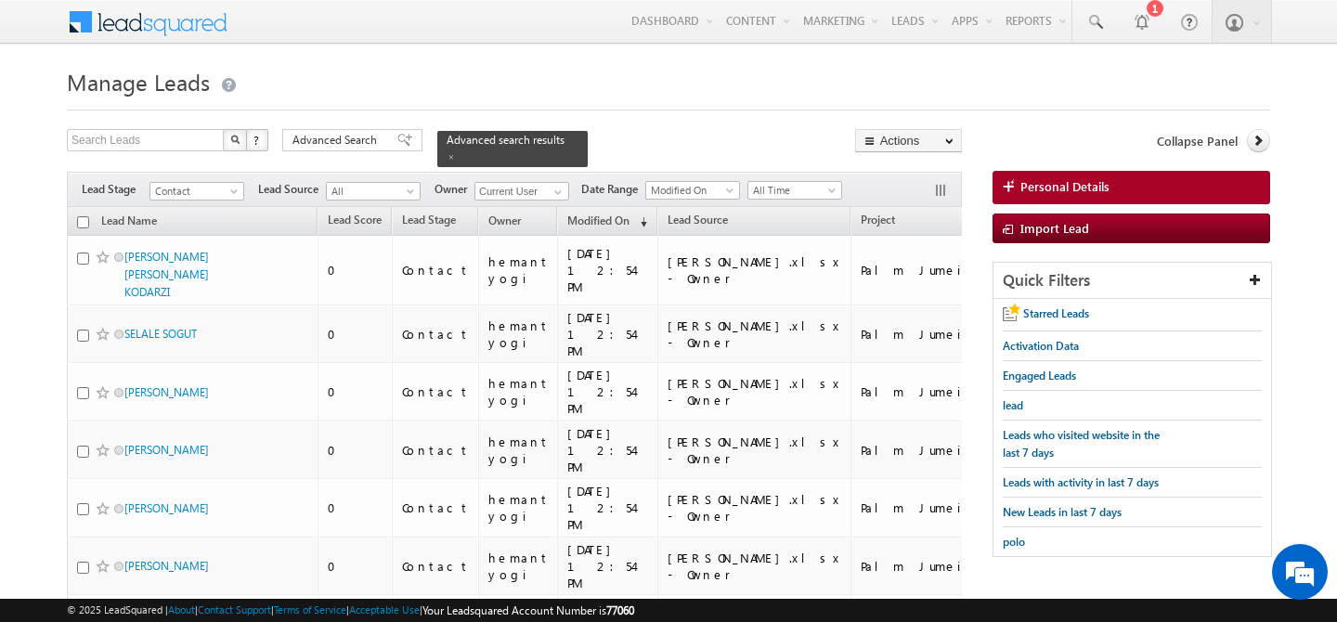
click at [85, 216] on input "checkbox" at bounding box center [83, 222] width 12 height 12
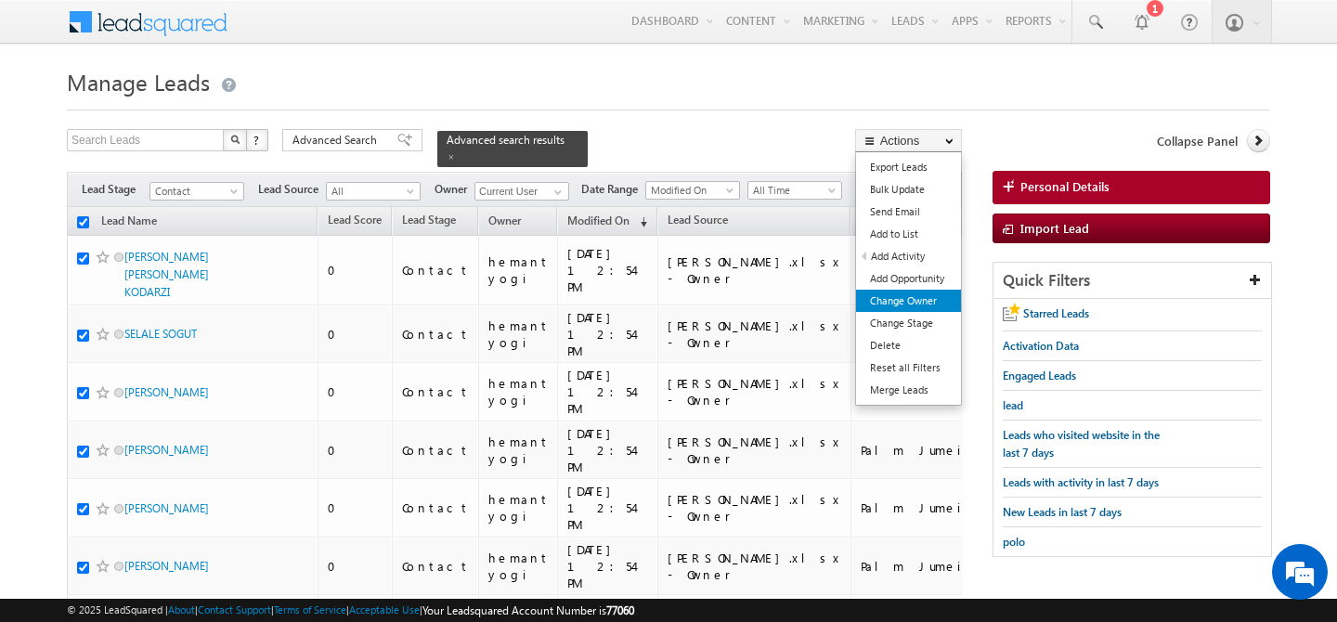
click at [914, 299] on link "Change Owner" at bounding box center [908, 301] width 105 height 22
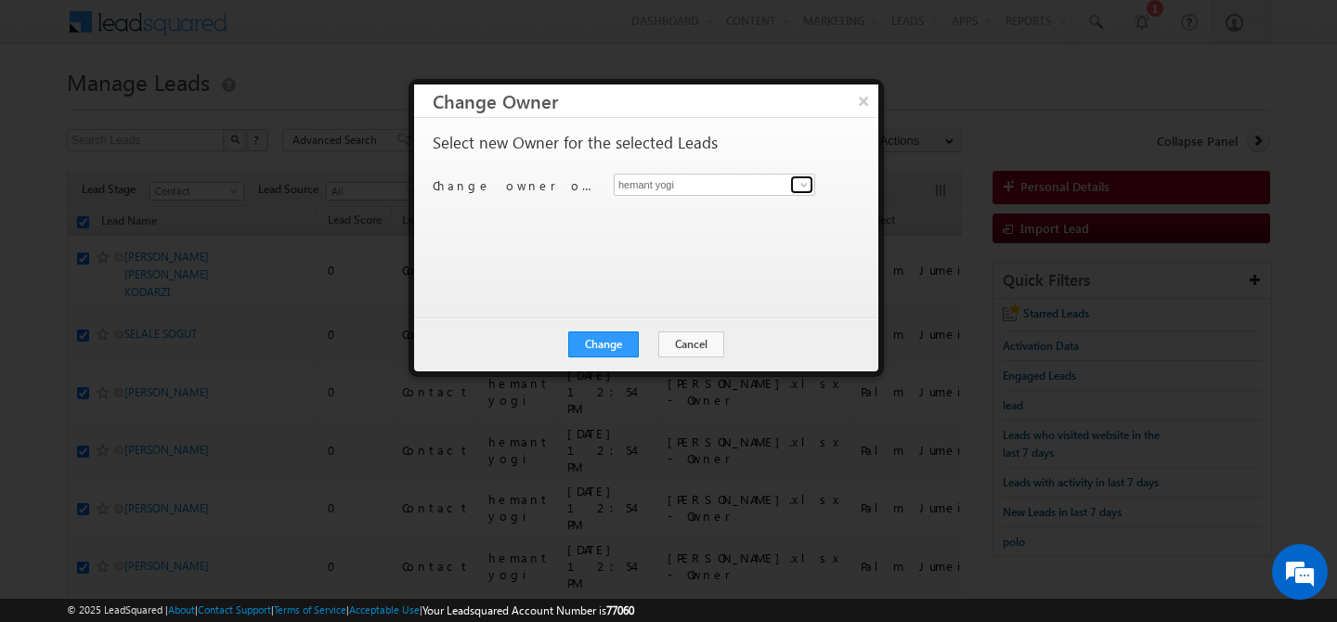
click at [802, 189] on span at bounding box center [804, 184] width 15 height 15
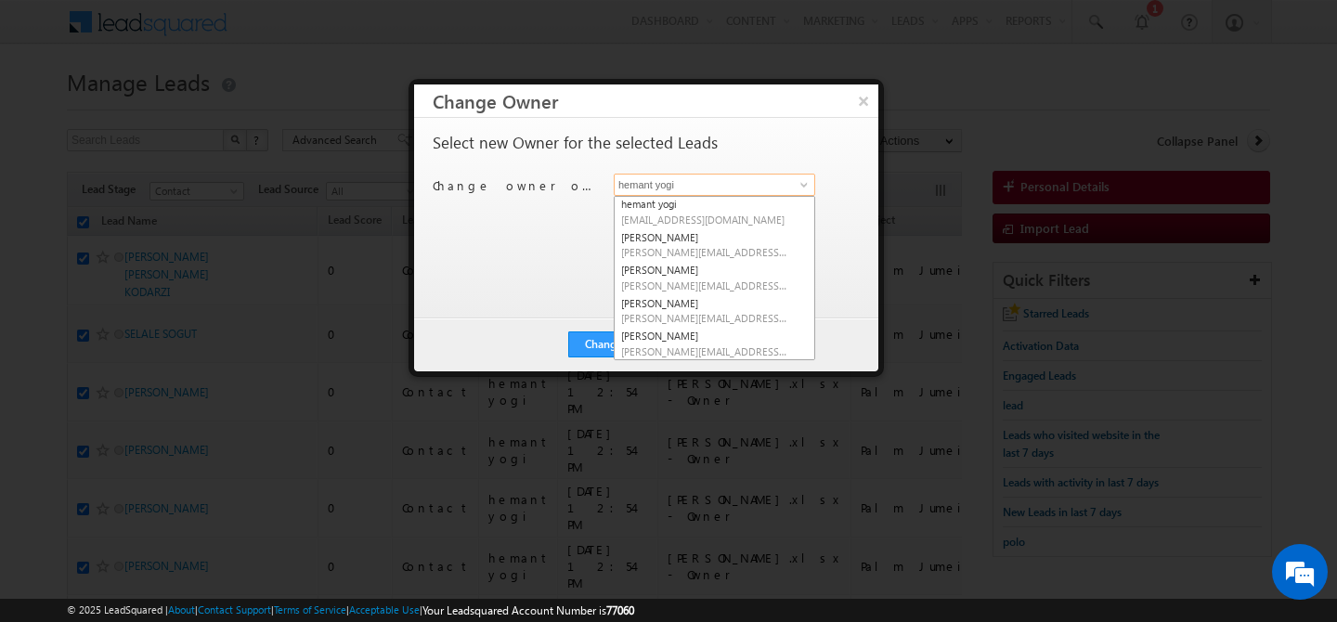
scroll to position [200, 0]
click at [686, 311] on span "[PERSON_NAME][EMAIL_ADDRESS][PERSON_NAME][DOMAIN_NAME]" at bounding box center [704, 318] width 167 height 14
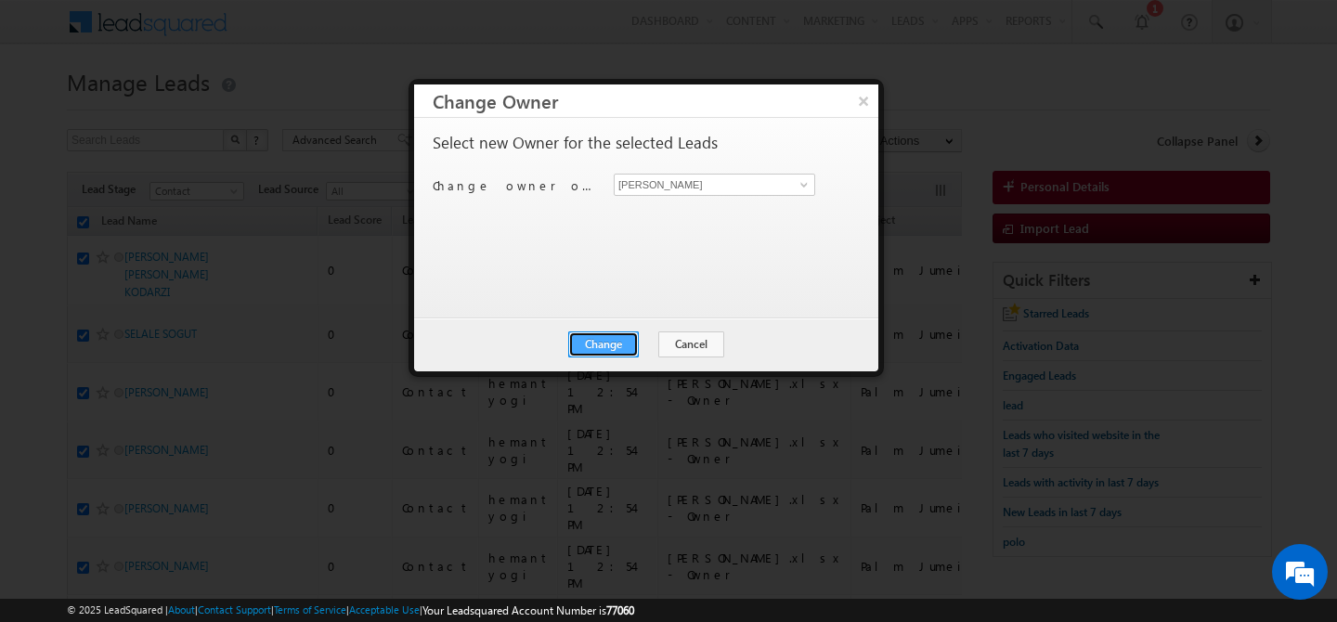
click at [602, 345] on button "Change" at bounding box center [603, 345] width 71 height 26
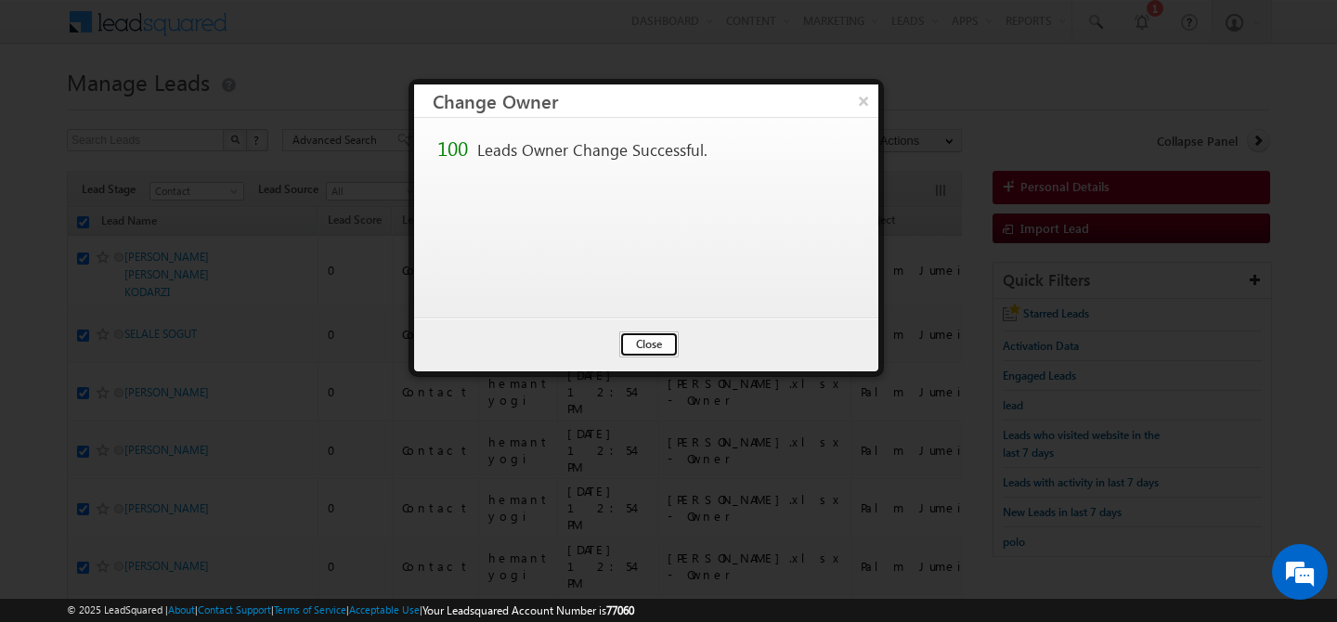
click at [654, 346] on button "Close" at bounding box center [648, 345] width 59 height 26
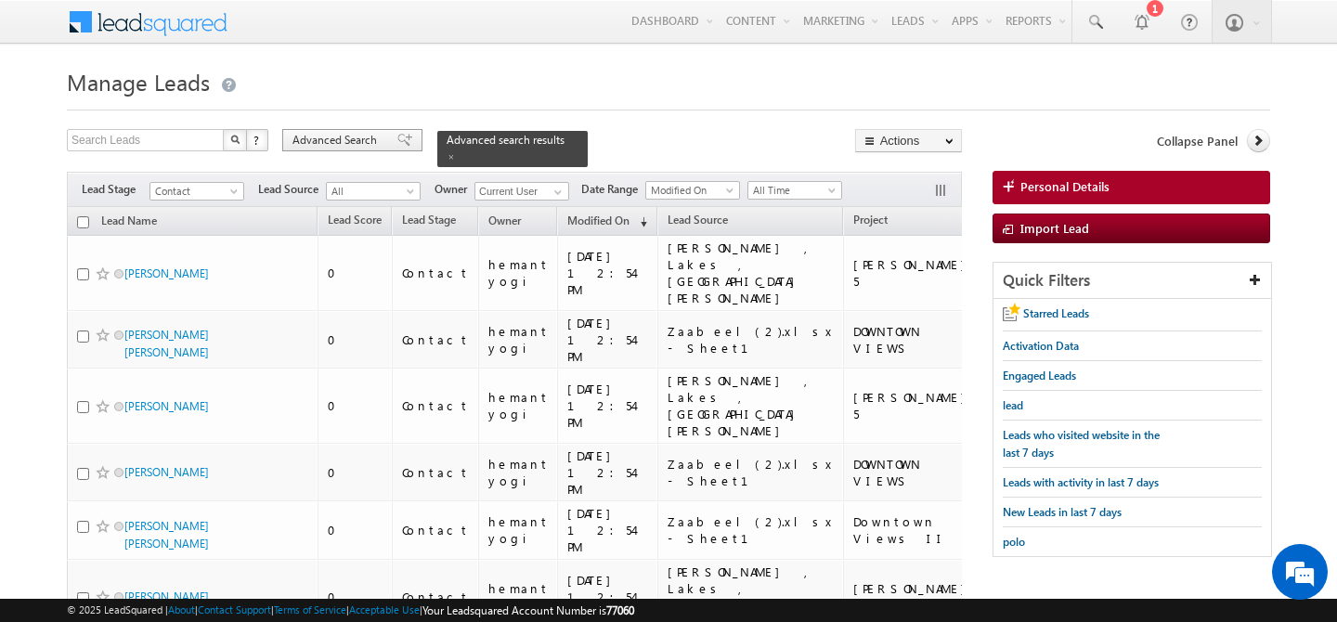
click at [358, 142] on span "Advanced Search" at bounding box center [338, 140] width 90 height 17
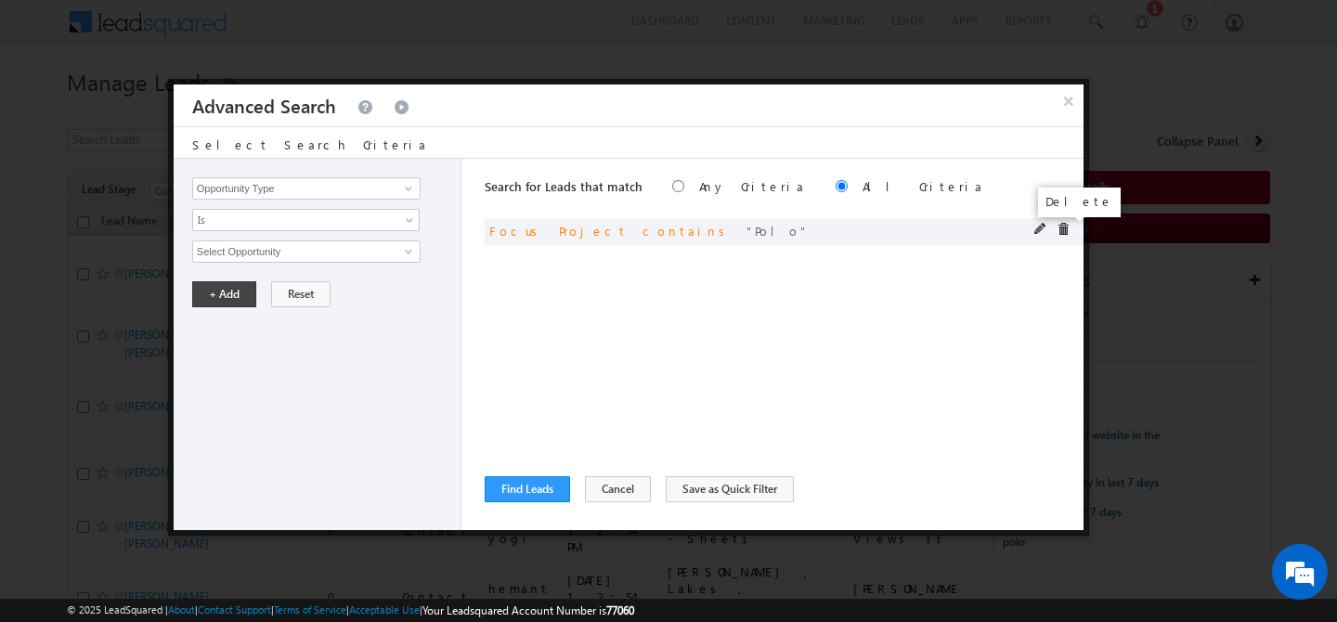
click at [1062, 231] on span at bounding box center [1063, 229] width 13 height 13
click at [274, 189] on input "Opportunity Type" at bounding box center [306, 188] width 228 height 22
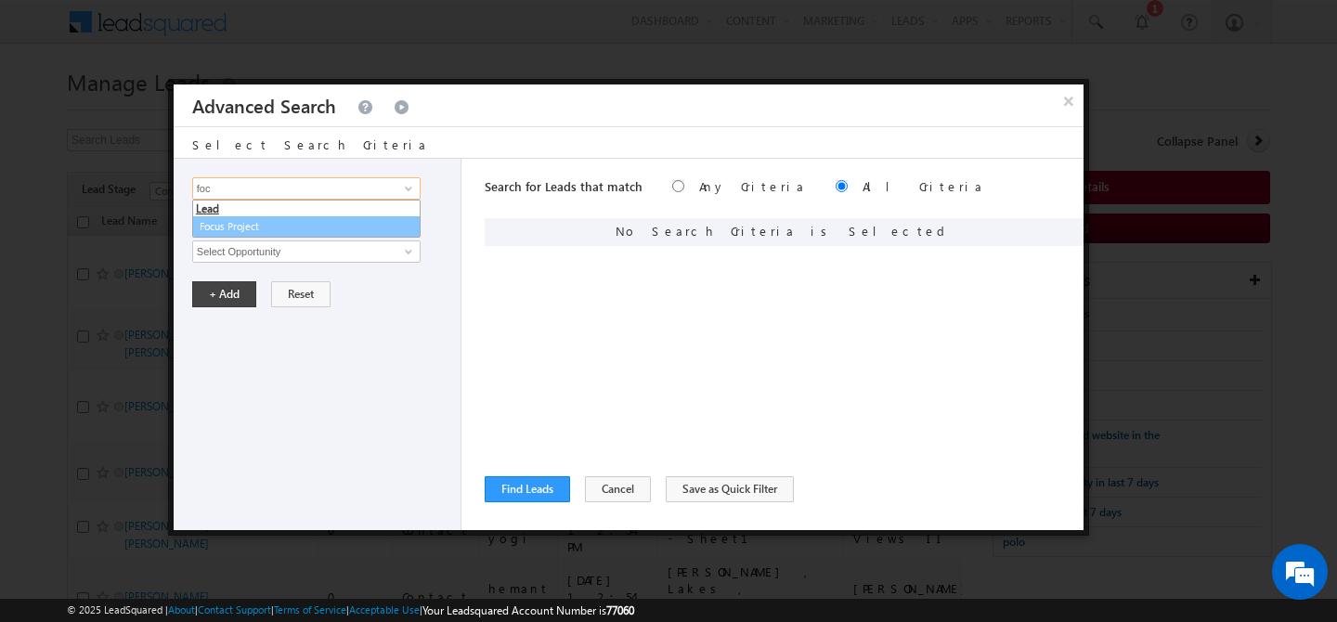
click at [236, 230] on link "Focus Project" at bounding box center [306, 226] width 228 height 21
click at [251, 222] on span "Is" at bounding box center [294, 220] width 202 height 17
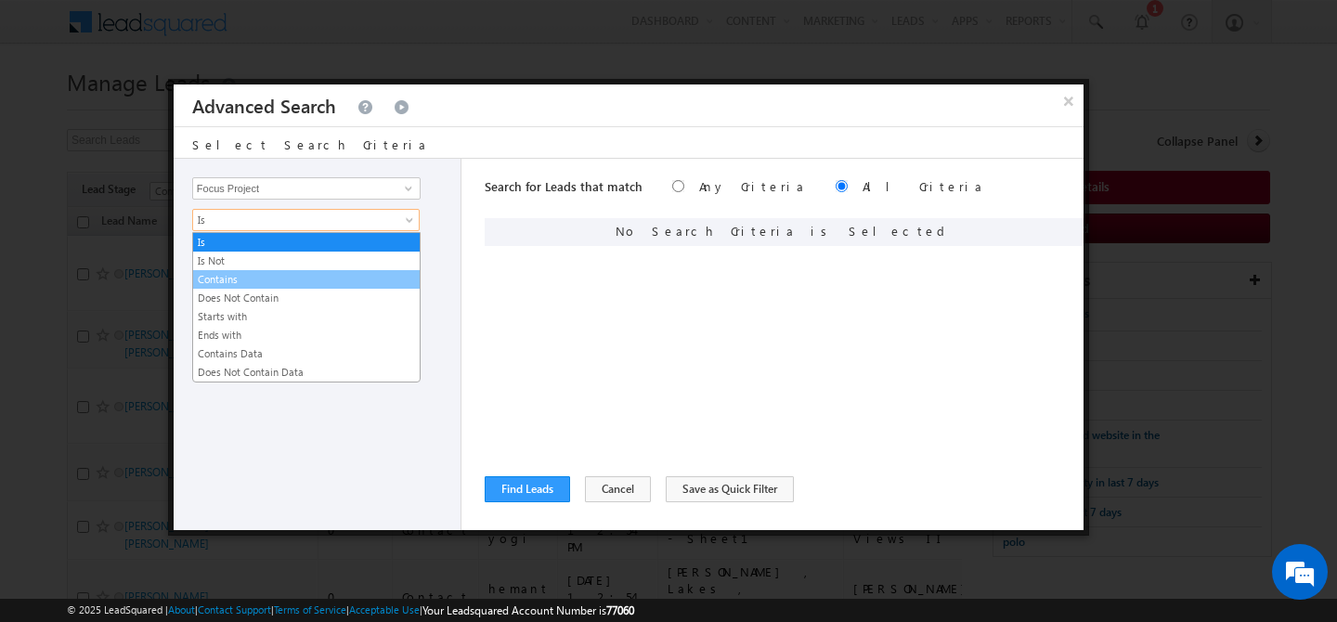
click at [253, 280] on link "Contains" at bounding box center [306, 279] width 227 height 17
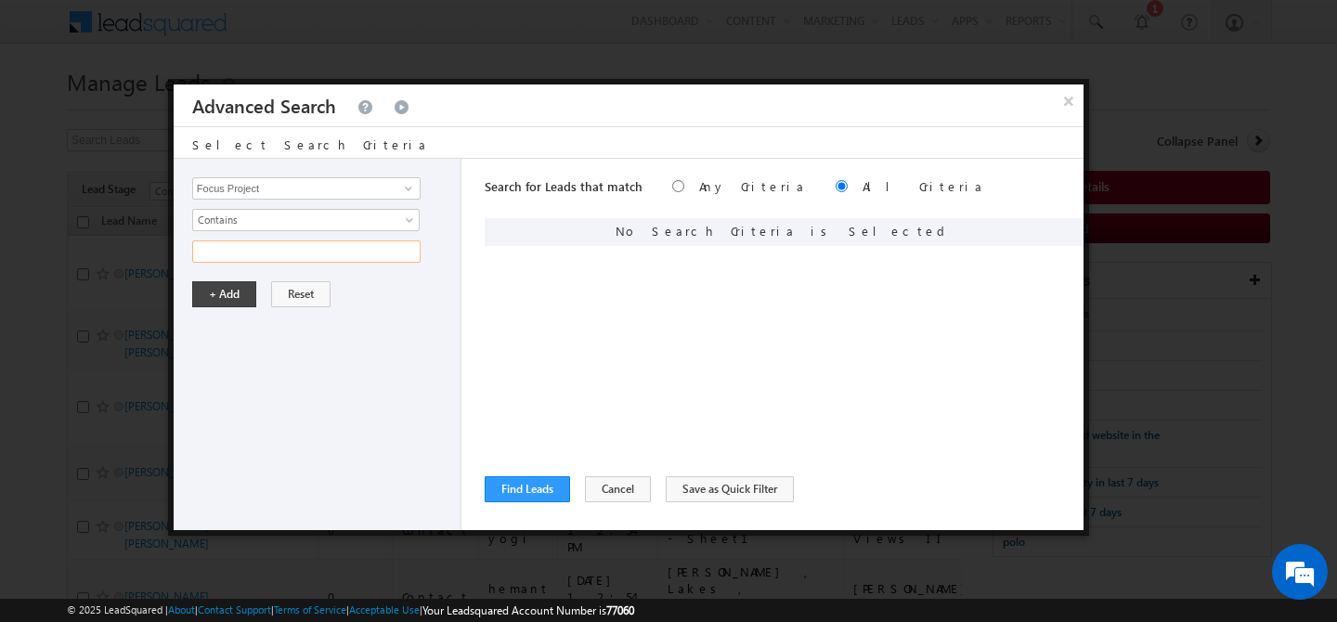
click at [257, 253] on input "text" at bounding box center [306, 252] width 228 height 22
click at [234, 294] on button "+ Add" at bounding box center [224, 294] width 64 height 26
click at [515, 492] on button "Find Leads" at bounding box center [527, 489] width 85 height 26
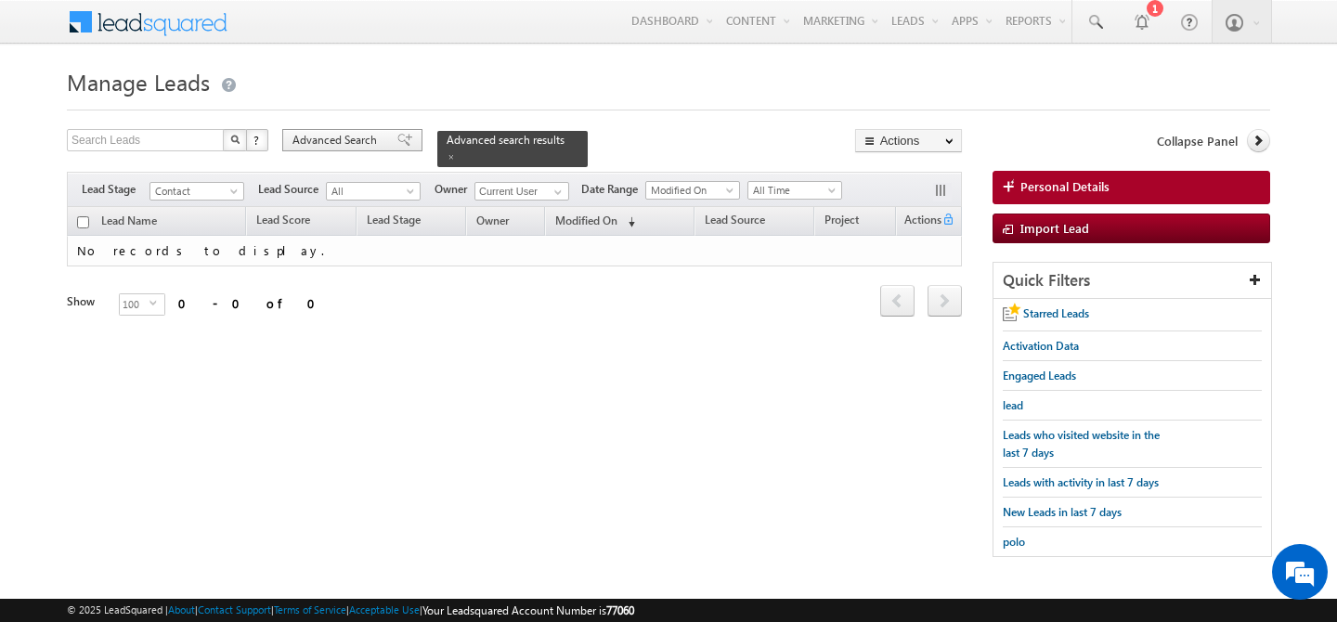
click at [353, 138] on span "Advanced Search" at bounding box center [338, 140] width 90 height 17
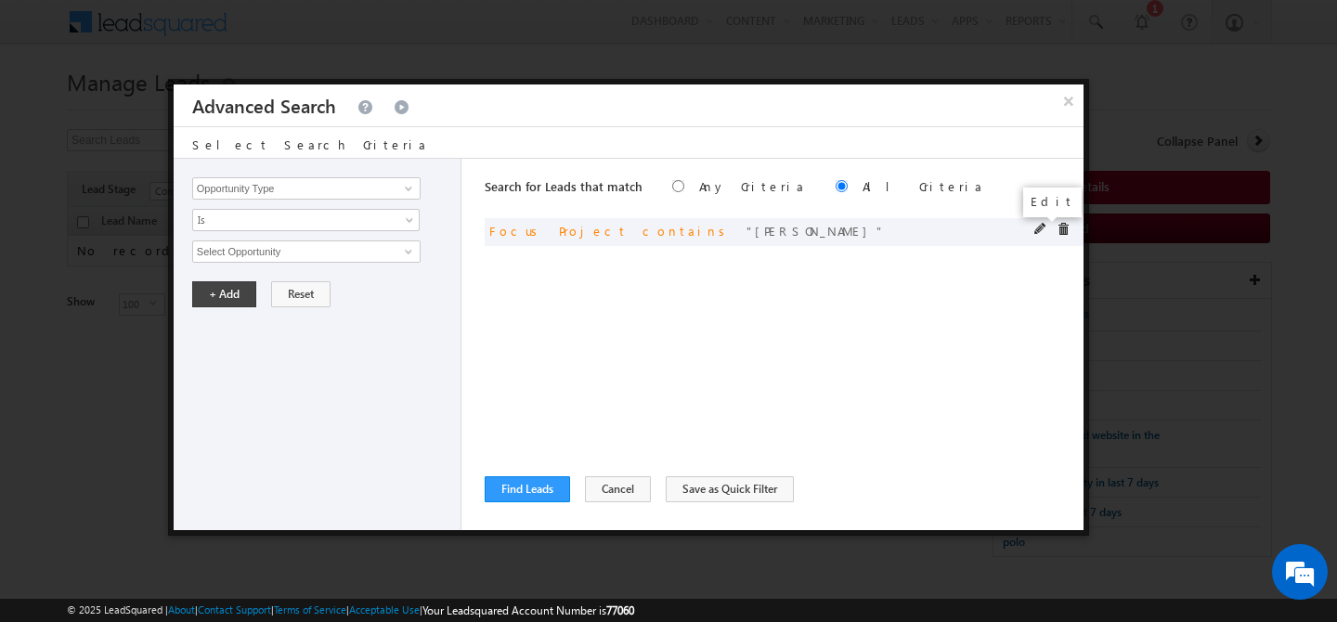
click at [1042, 229] on span at bounding box center [1040, 229] width 13 height 13
click at [288, 253] on input "[PERSON_NAME]" at bounding box center [306, 252] width 228 height 22
click at [216, 304] on button "+ Add" at bounding box center [224, 294] width 64 height 26
click at [518, 485] on button "Find Leads" at bounding box center [527, 489] width 85 height 26
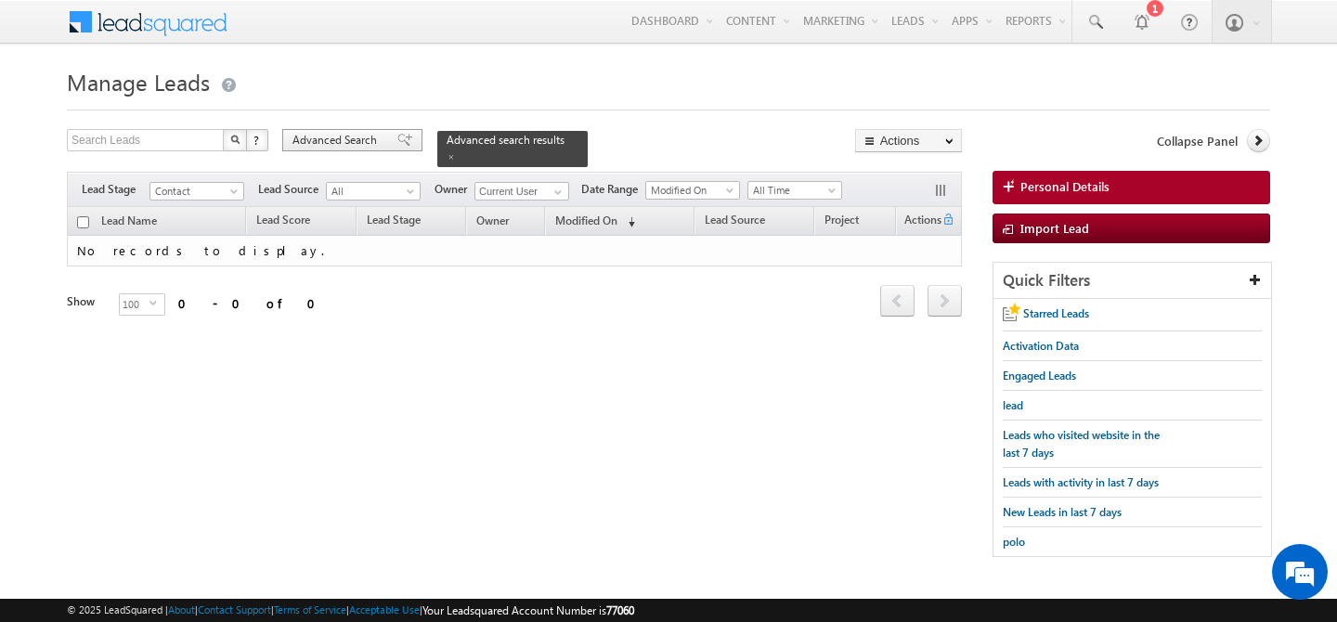
click at [340, 140] on span "Advanced Search" at bounding box center [338, 140] width 90 height 17
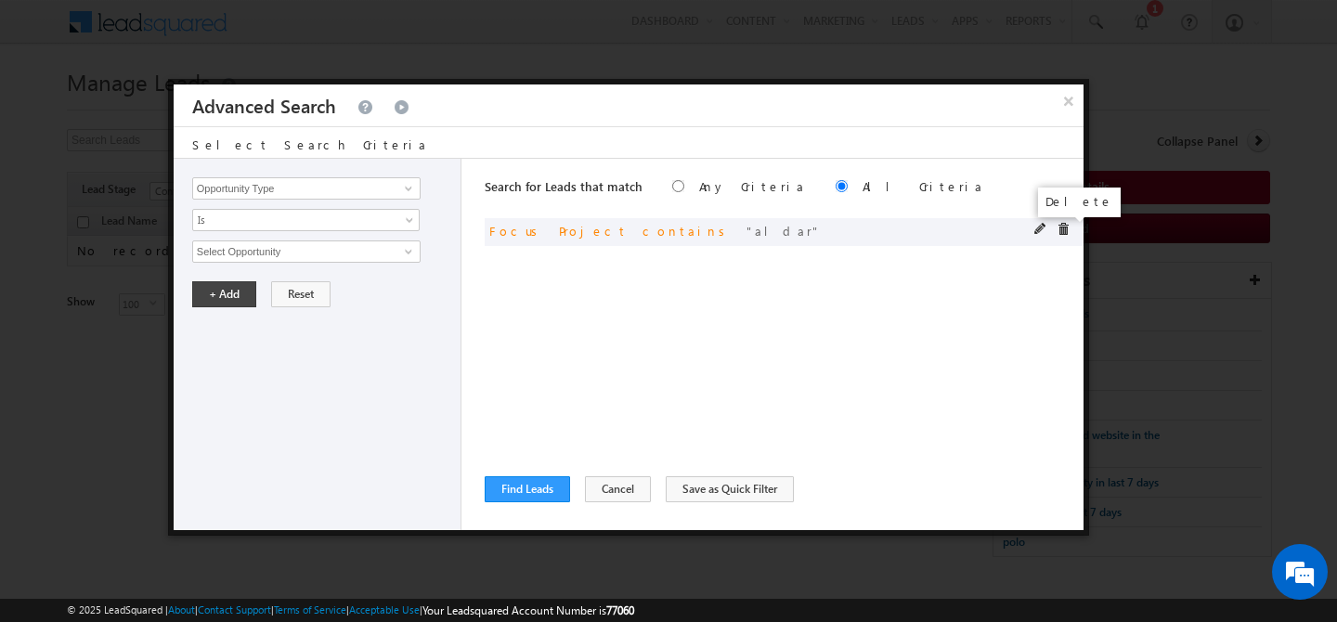
click at [1067, 233] on span at bounding box center [1063, 229] width 13 height 13
click at [344, 188] on input "Opportunity Type" at bounding box center [306, 188] width 228 height 22
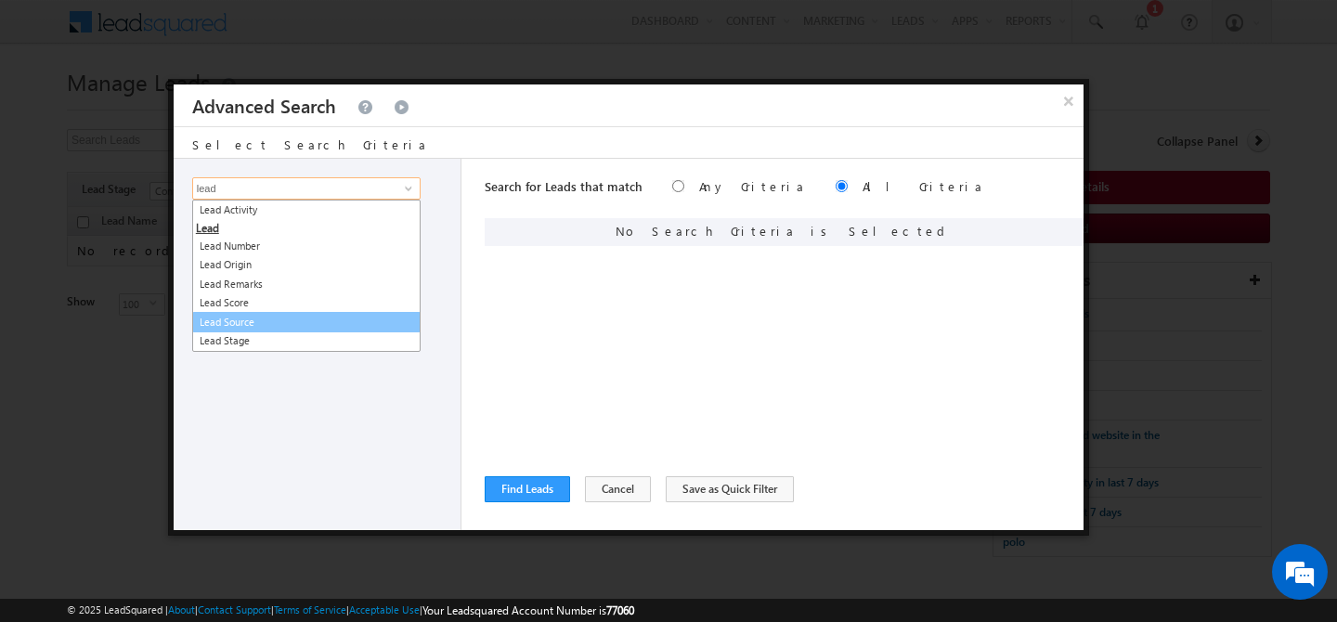
click at [293, 327] on link "Lead Source" at bounding box center [306, 322] width 228 height 21
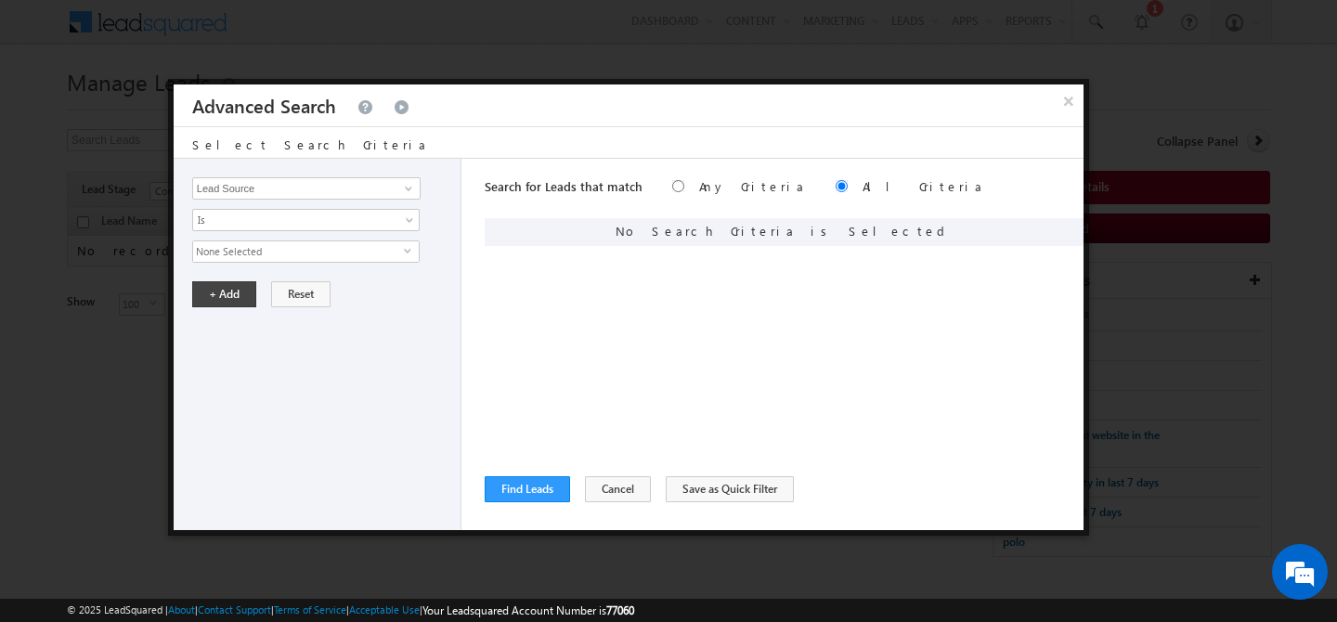
click at [284, 250] on span "None Selected" at bounding box center [298, 251] width 211 height 20
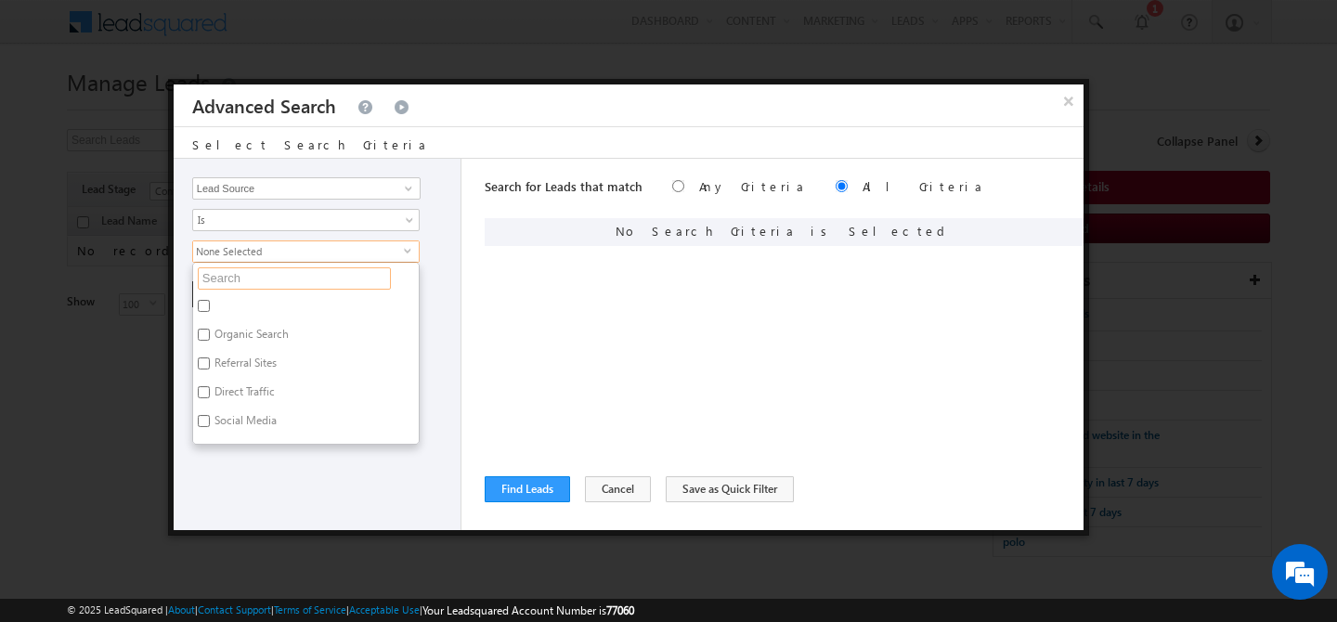
click at [264, 280] on input "text" at bounding box center [294, 278] width 193 height 22
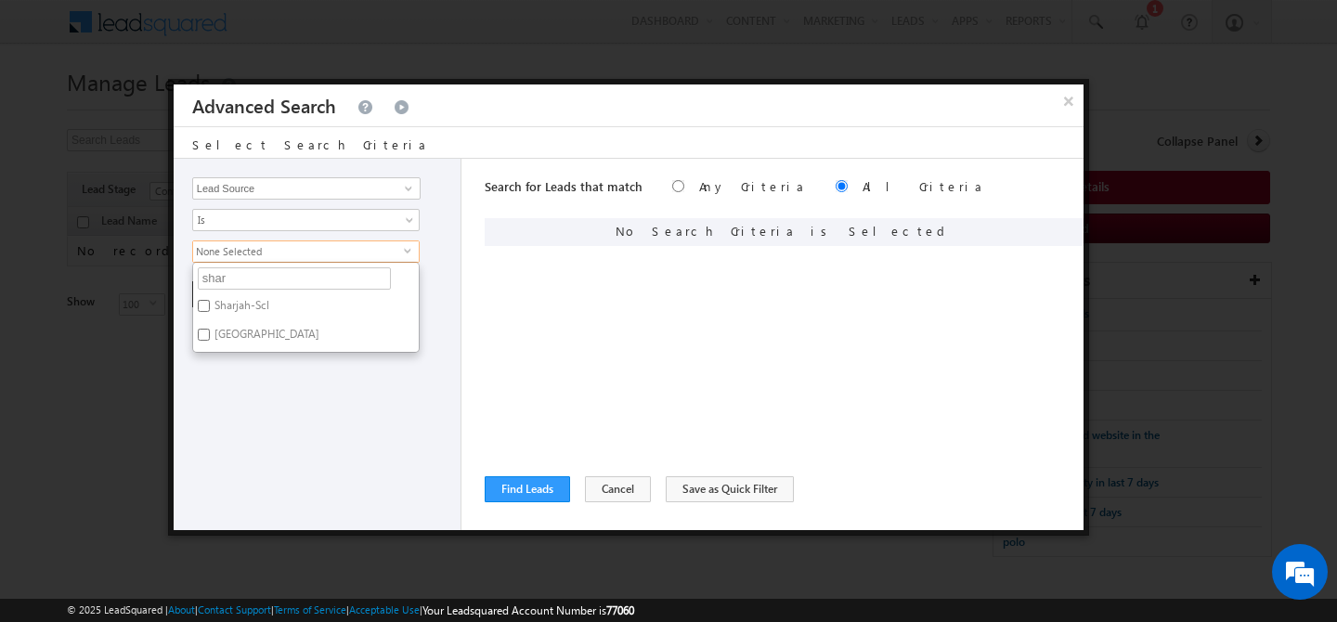
click at [251, 338] on label "[GEOGRAPHIC_DATA]" at bounding box center [265, 337] width 145 height 29
click at [210, 338] on input "[GEOGRAPHIC_DATA]" at bounding box center [204, 335] width 12 height 12
click at [241, 305] on label "Sharjah-Scl" at bounding box center [240, 308] width 95 height 29
click at [210, 305] on input "Sharjah-Scl" at bounding box center [204, 306] width 12 height 12
click at [281, 430] on div "Opportunity Type Lead Activity Task Sales Group Prospect Id Address 1 Address 2…" at bounding box center [318, 344] width 288 height 371
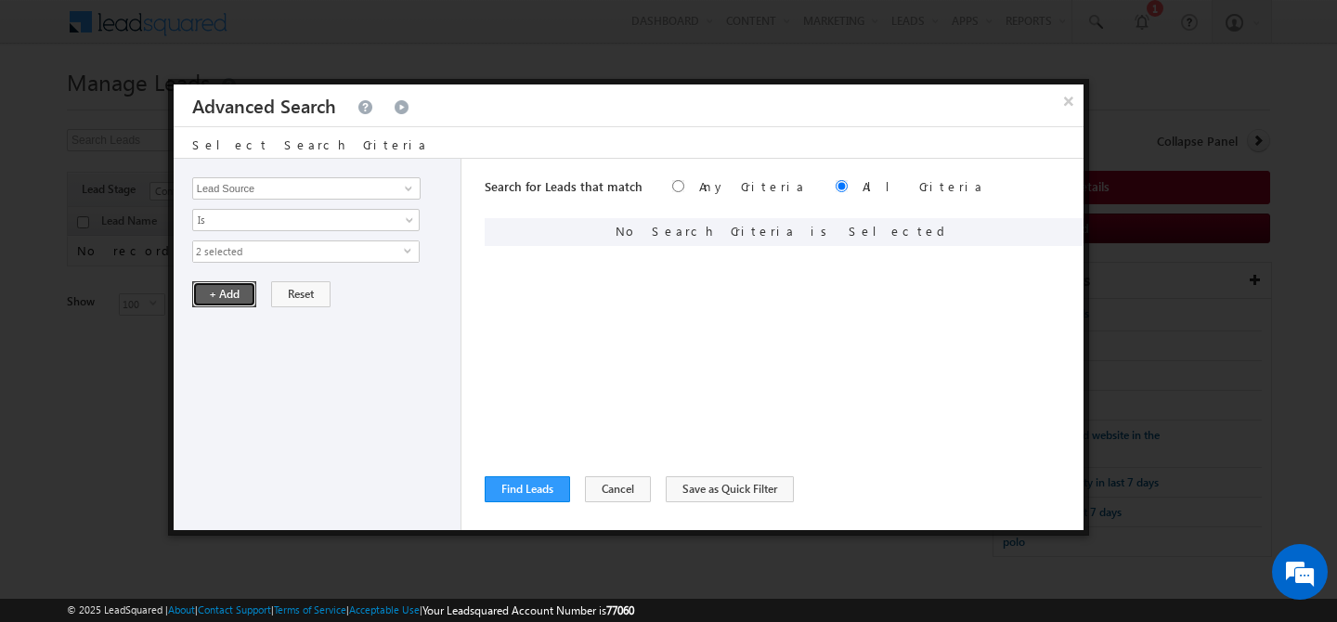
click at [226, 306] on button "+ Add" at bounding box center [224, 294] width 64 height 26
click at [540, 493] on button "Find Leads" at bounding box center [527, 489] width 85 height 26
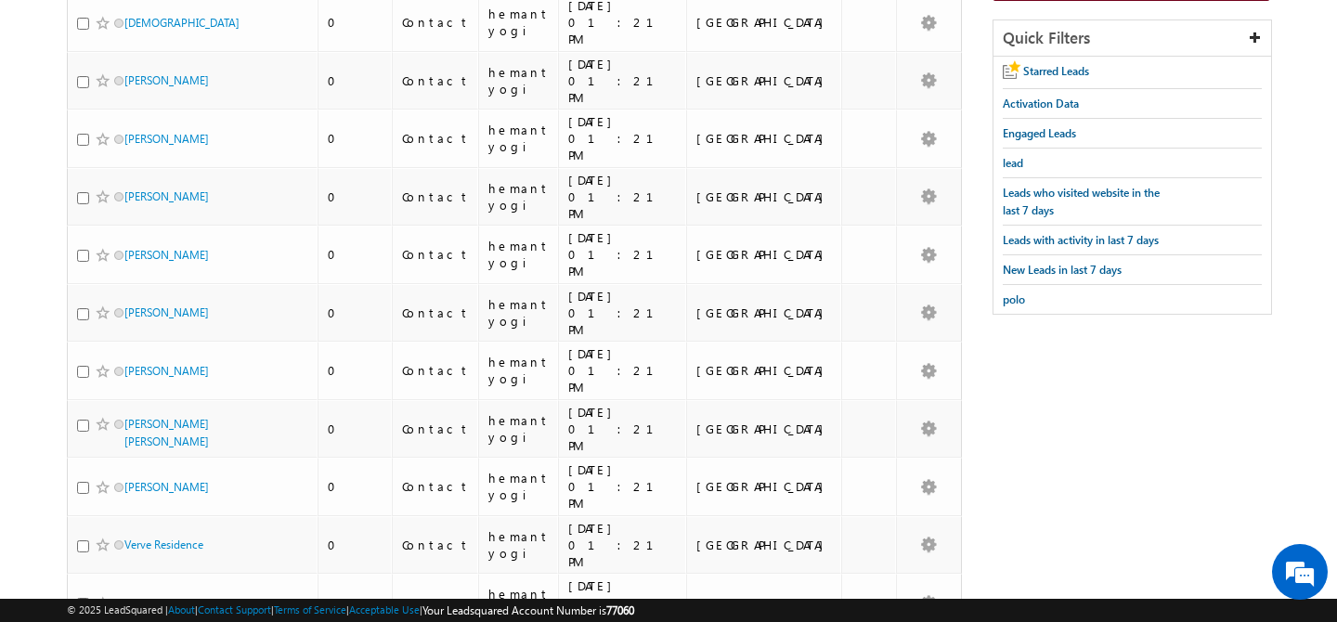
scroll to position [0, 0]
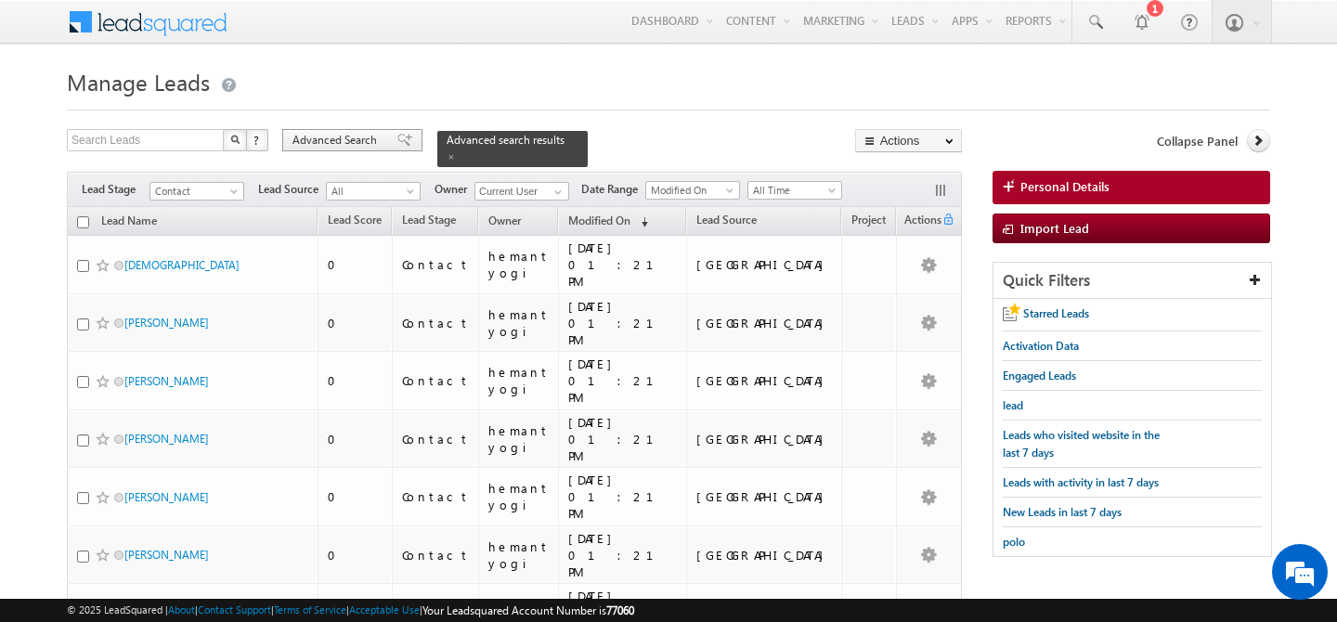
click at [362, 140] on span "Advanced Search" at bounding box center [338, 140] width 90 height 17
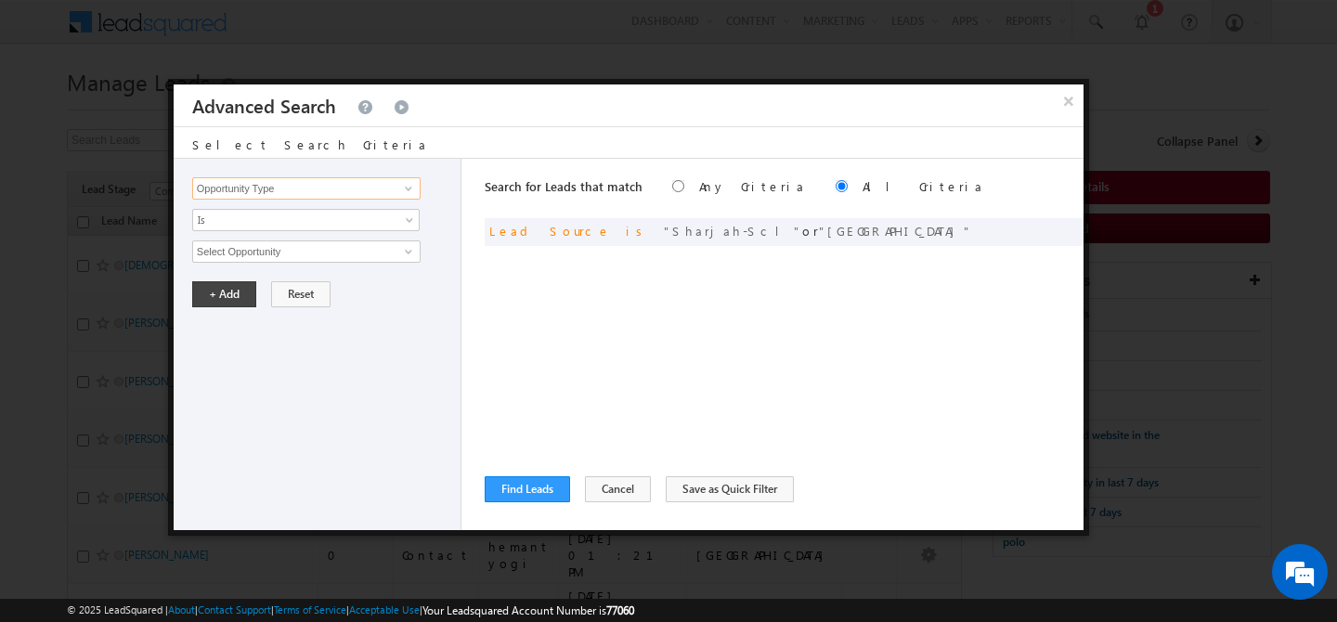
click at [354, 188] on input "Opportunity Type" at bounding box center [306, 188] width 228 height 22
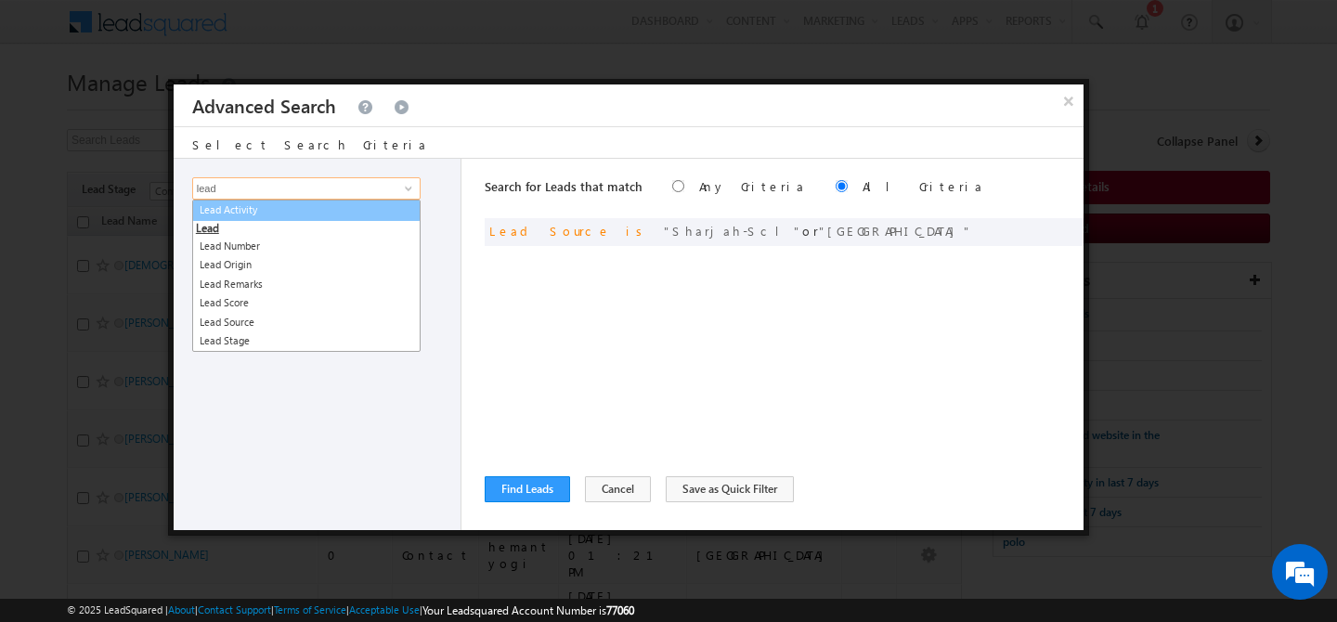
click at [303, 201] on link "Lead Activity" at bounding box center [306, 210] width 228 height 21
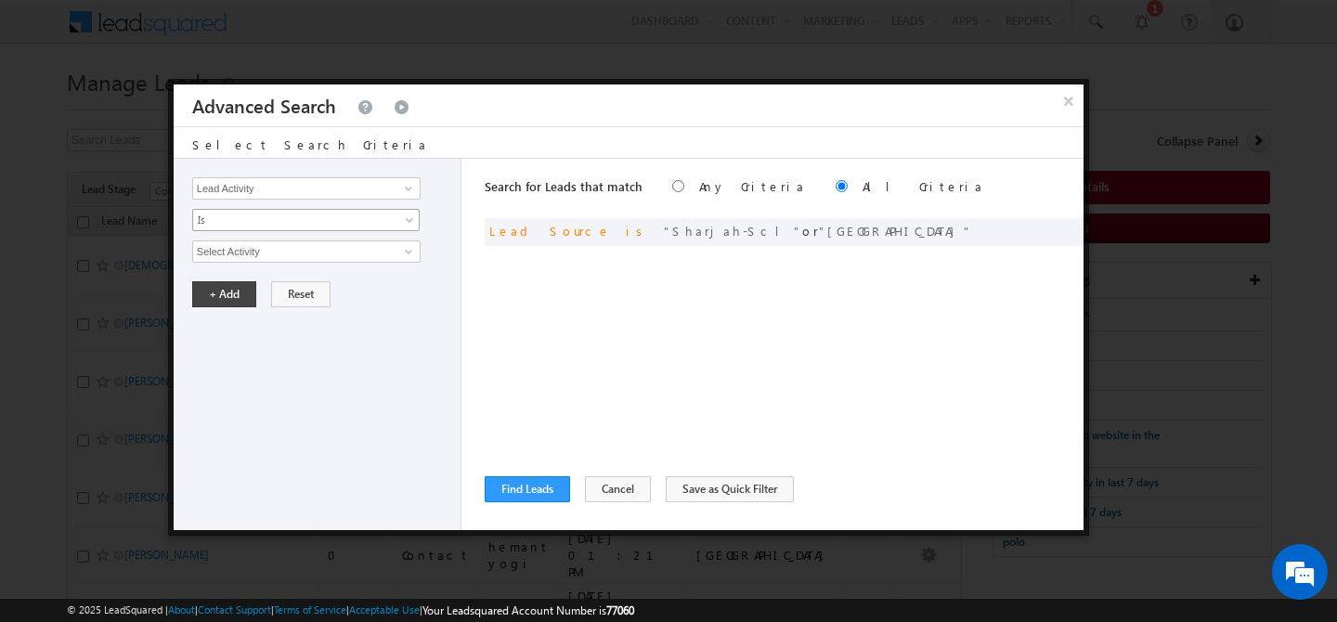
click at [275, 216] on span "Is" at bounding box center [294, 220] width 202 height 17
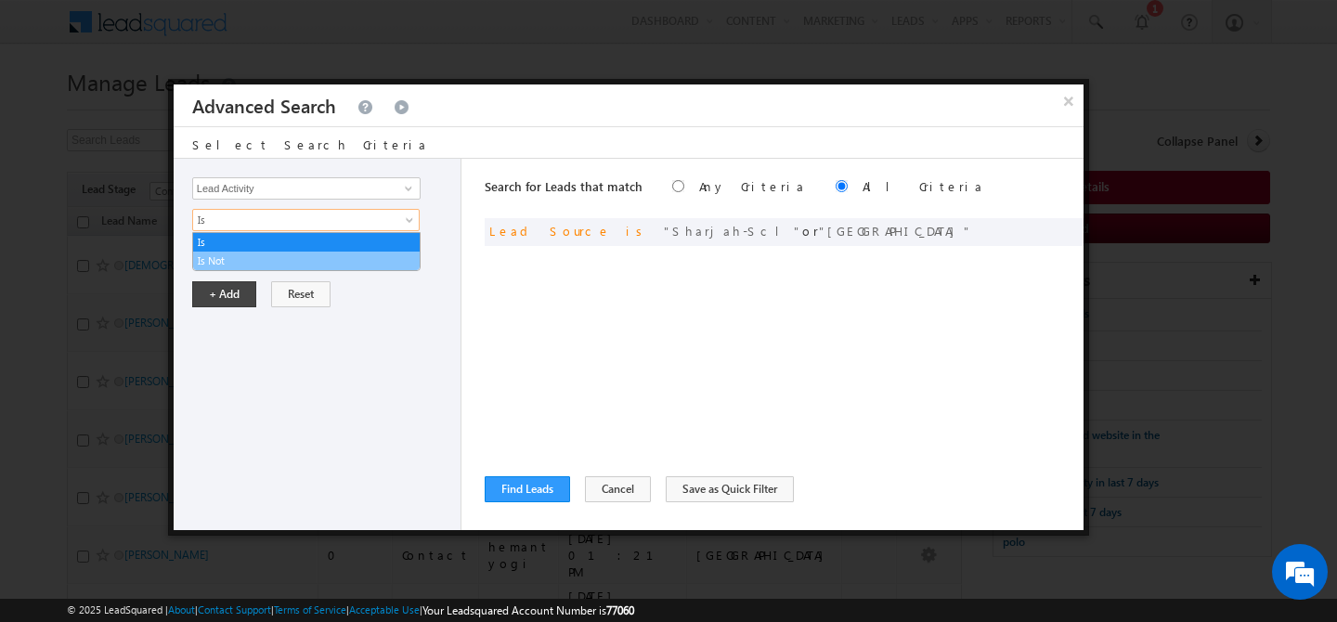
click at [238, 257] on link "Is Not" at bounding box center [306, 261] width 227 height 17
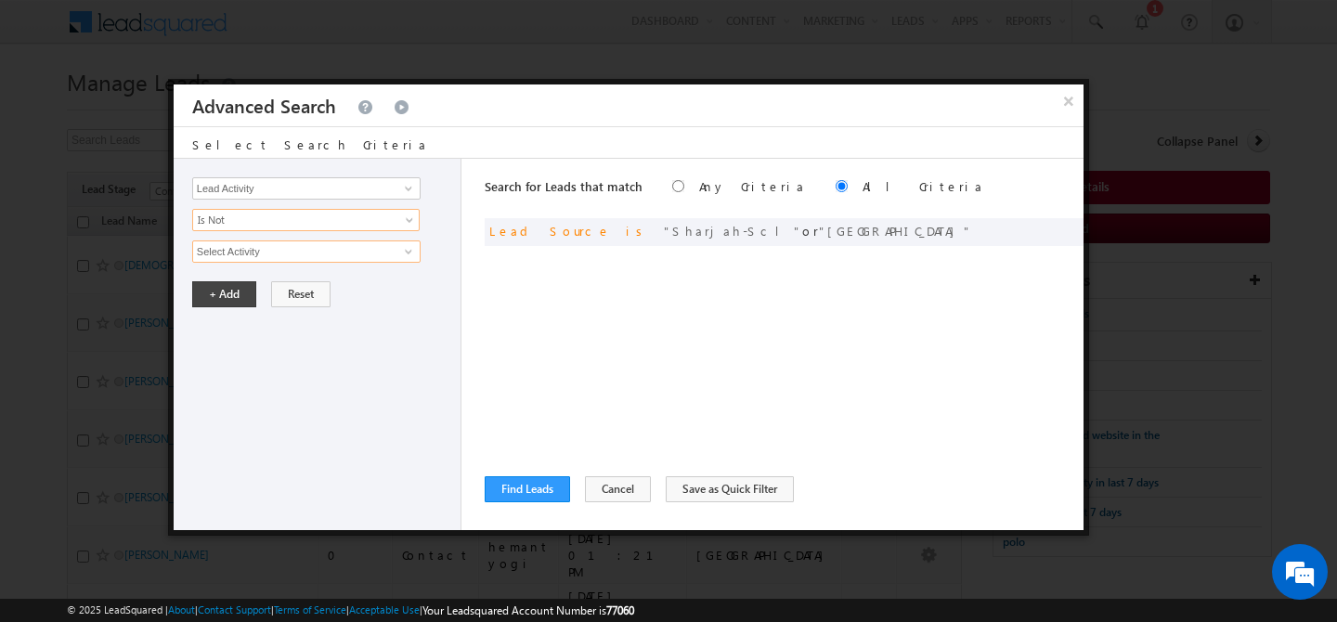
click at [265, 253] on input "Select Activity" at bounding box center [306, 252] width 228 height 22
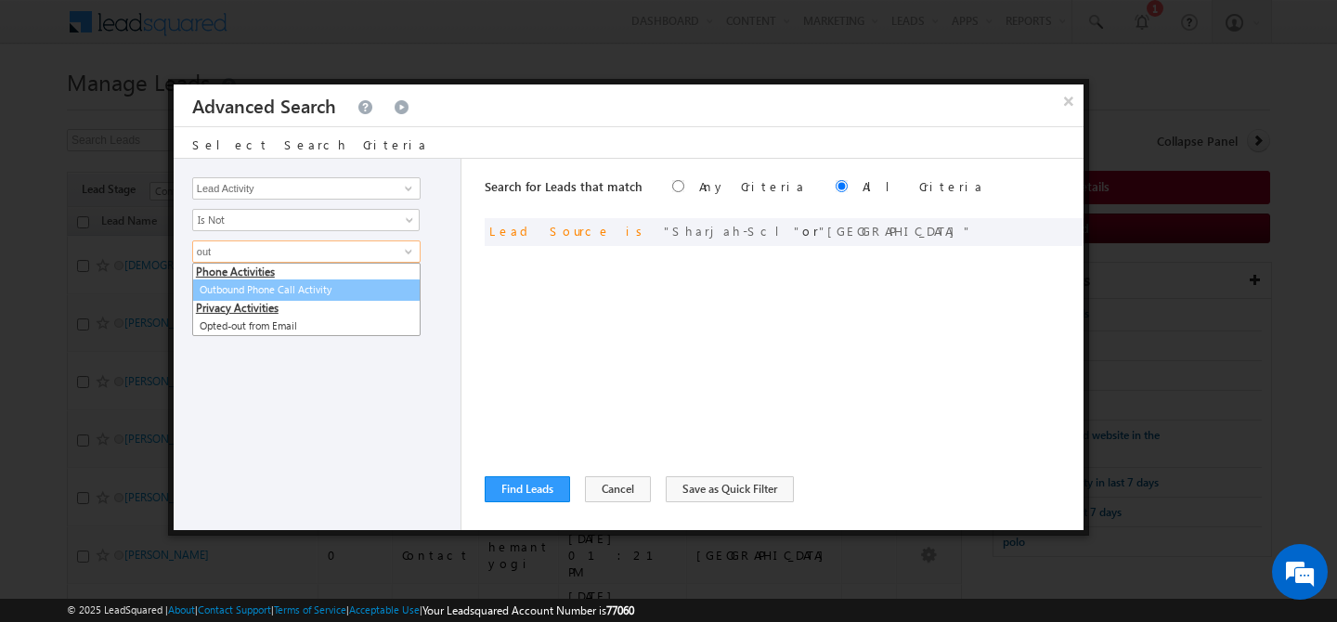
click at [277, 288] on link "Outbound Phone Call Activity" at bounding box center [306, 290] width 228 height 21
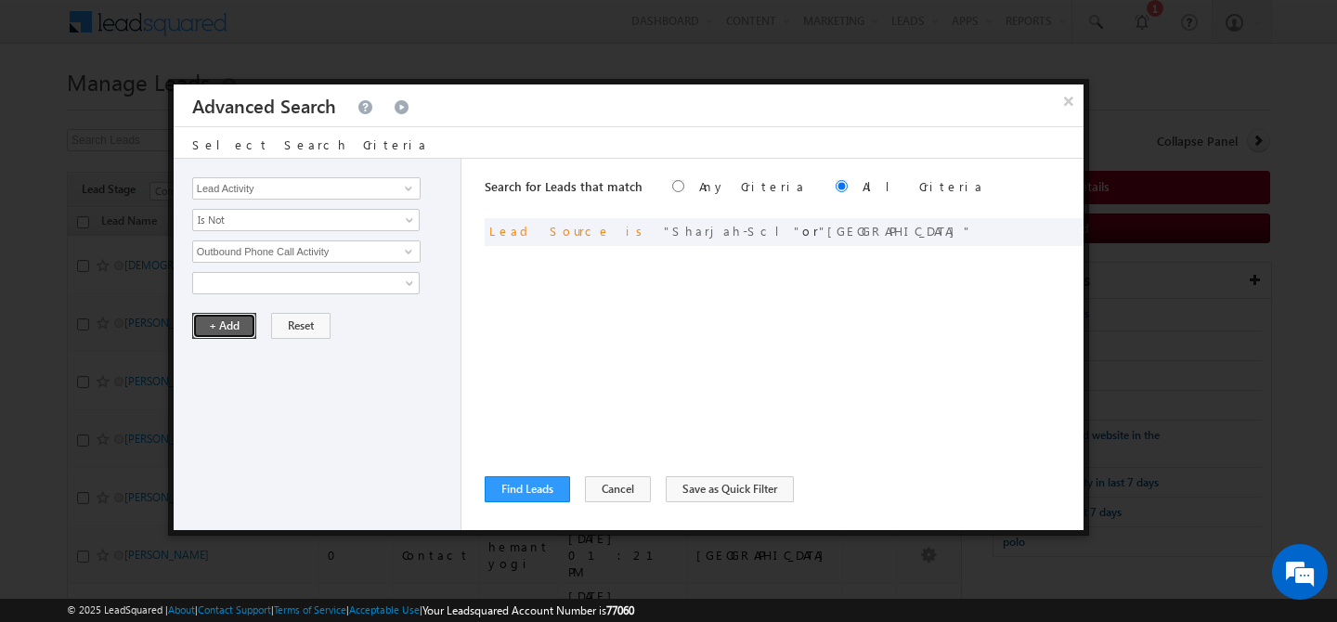
click at [229, 320] on button "+ Add" at bounding box center [224, 326] width 64 height 26
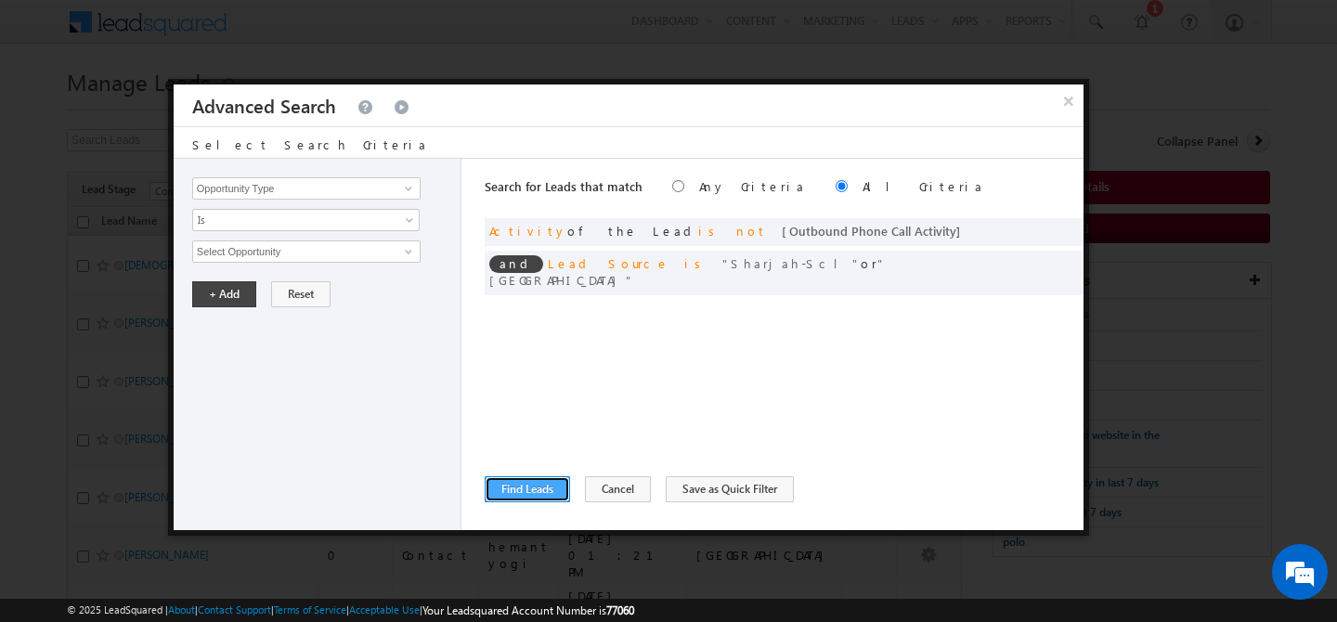
click at [549, 498] on button "Find Leads" at bounding box center [527, 489] width 85 height 26
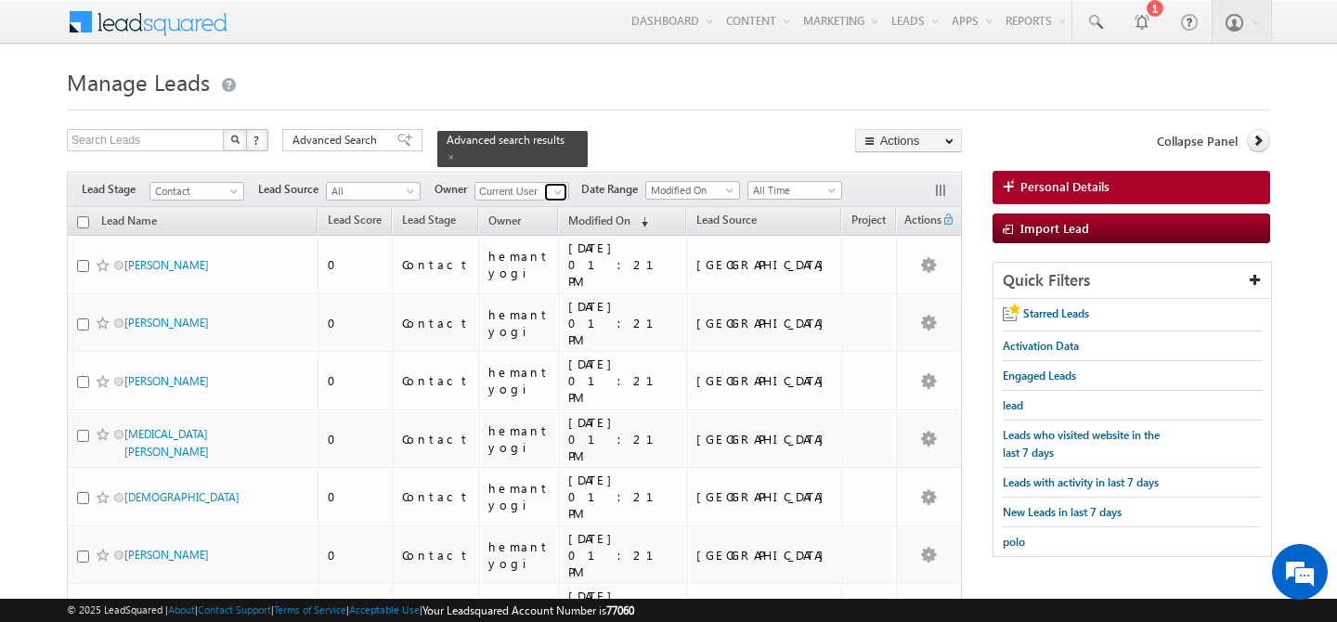
click at [560, 185] on span at bounding box center [558, 192] width 15 height 15
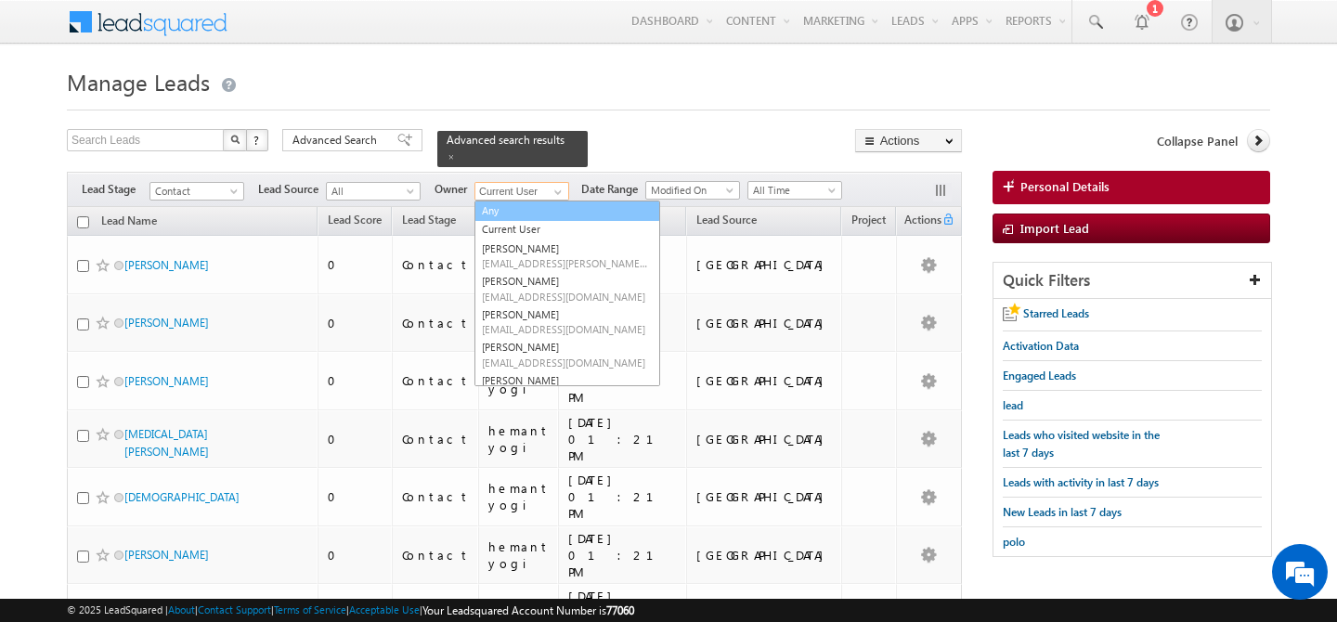
click at [499, 202] on link "Any" at bounding box center [568, 211] width 186 height 21
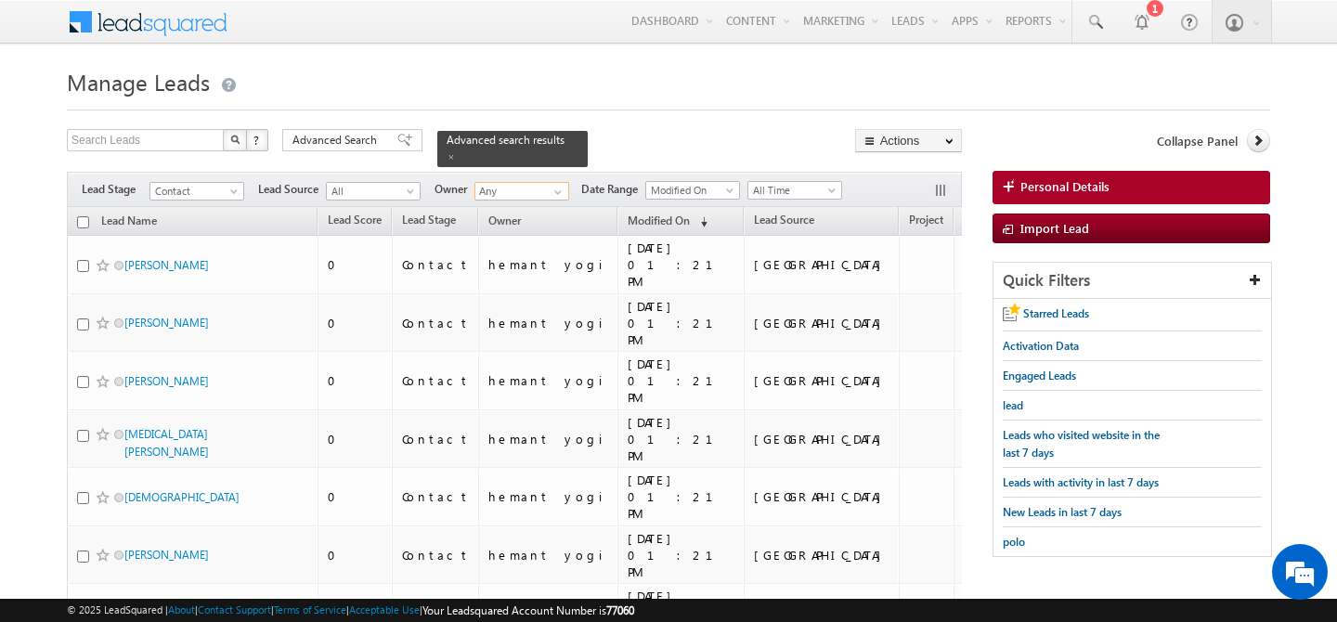
click at [85, 216] on input "checkbox" at bounding box center [83, 222] width 12 height 12
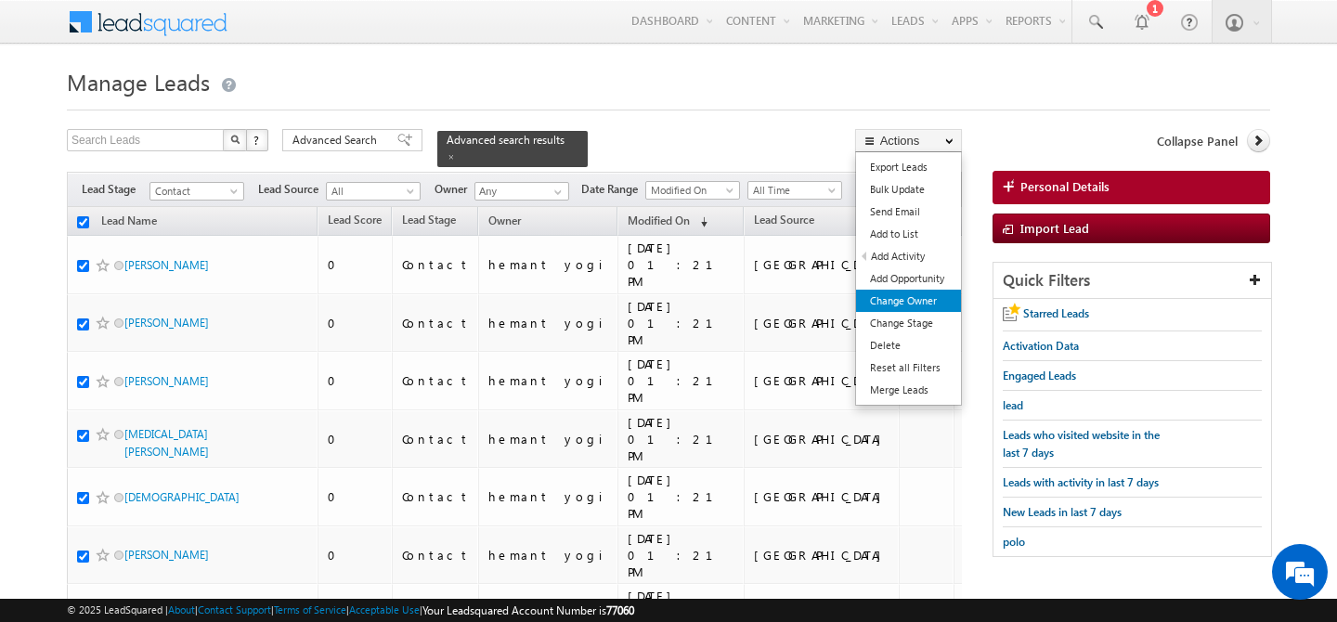
click at [914, 299] on link "Change Owner" at bounding box center [908, 301] width 105 height 22
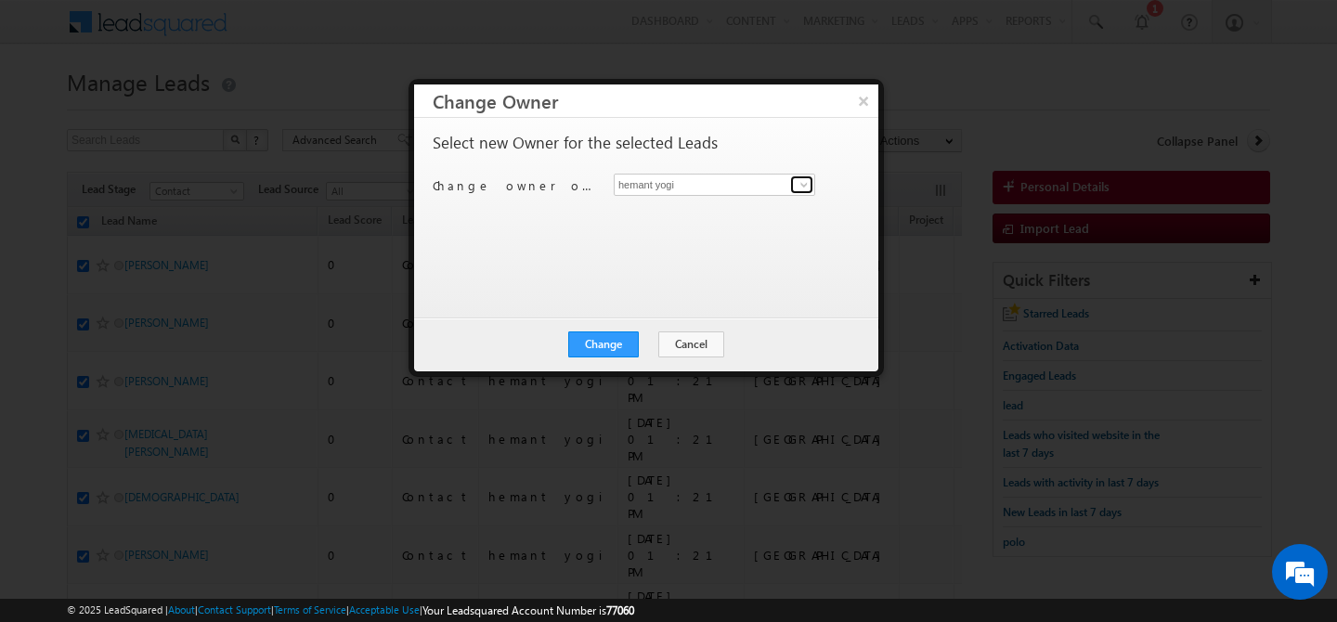
click at [794, 189] on link at bounding box center [801, 185] width 23 height 19
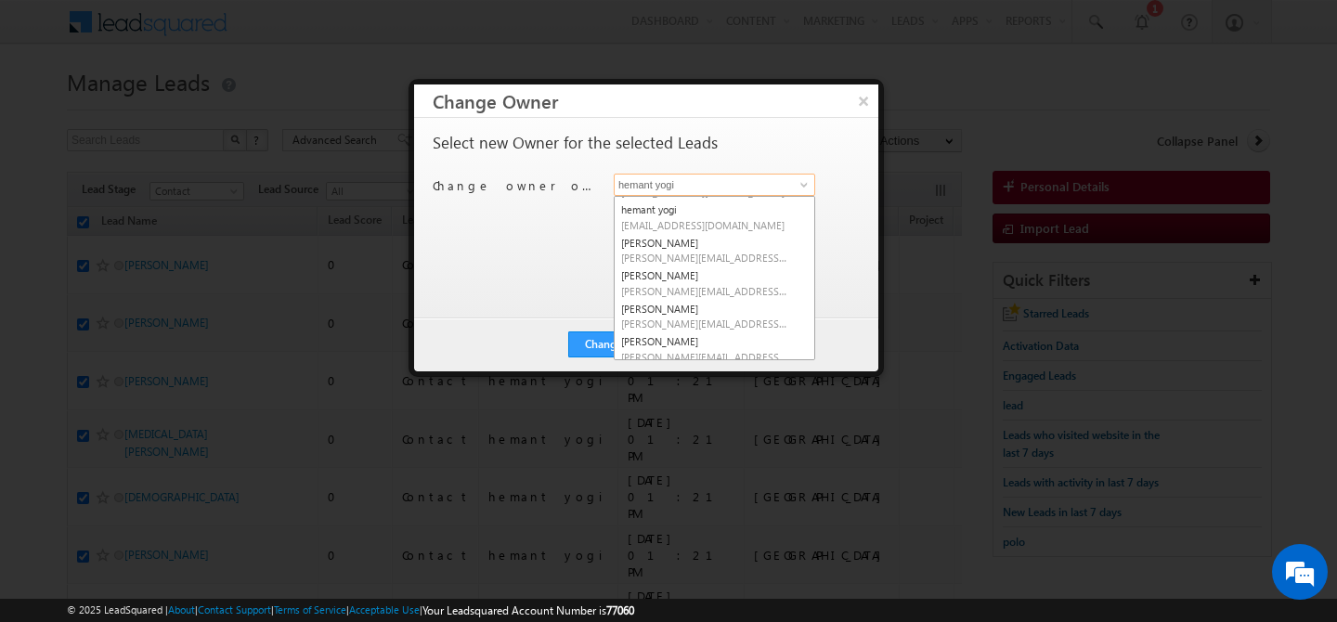
scroll to position [200, 0]
click at [702, 295] on link "[PERSON_NAME] [PERSON_NAME][EMAIL_ADDRESS][PERSON_NAME][DOMAIN_NAME]" at bounding box center [715, 312] width 202 height 35
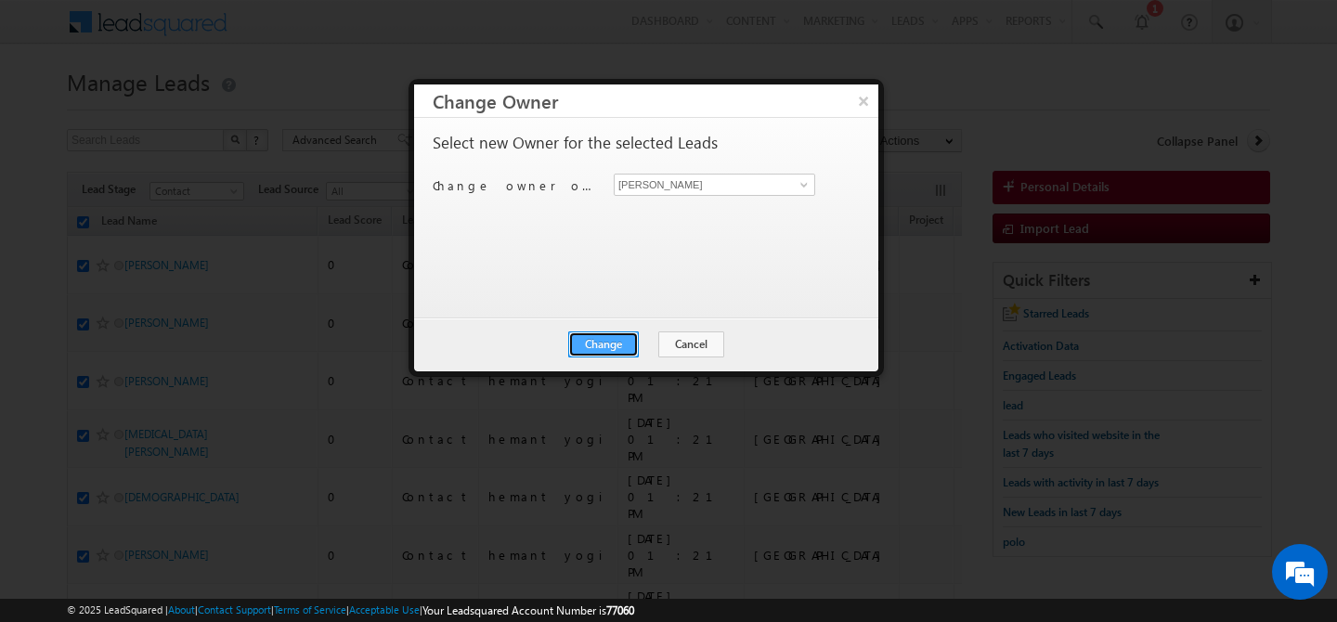
click at [627, 338] on button "Change" at bounding box center [603, 345] width 71 height 26
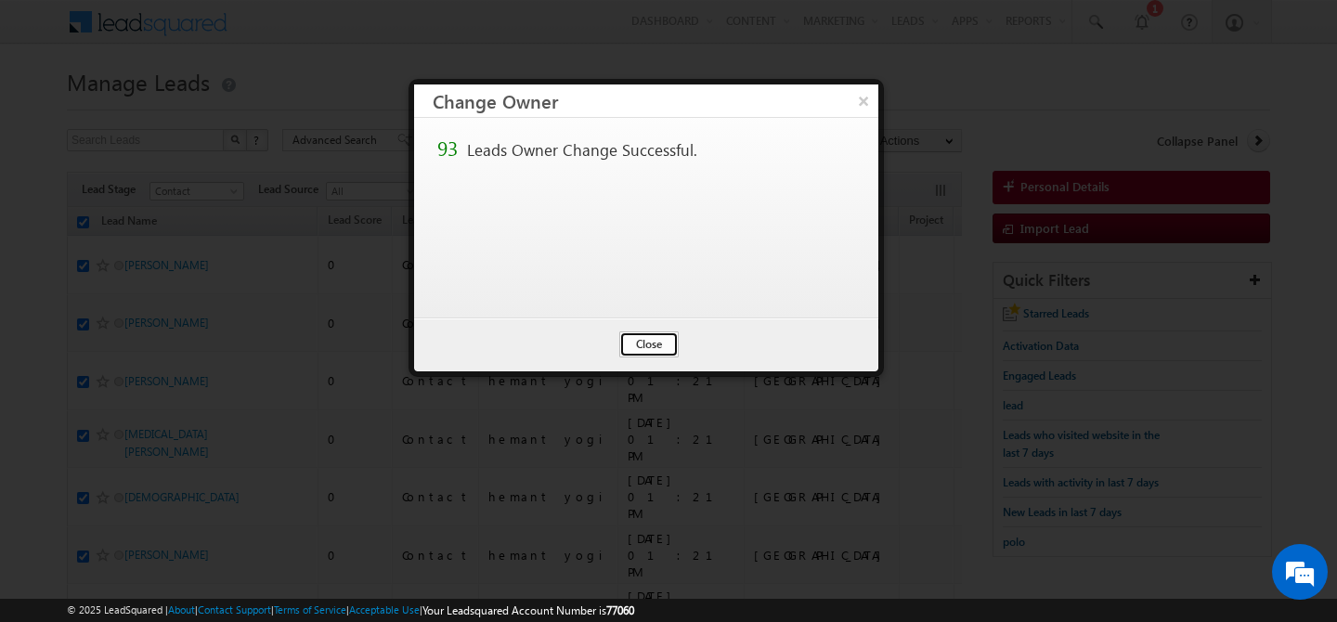
click at [650, 340] on button "Close" at bounding box center [648, 345] width 59 height 26
